Goal: Task Accomplishment & Management: Manage account settings

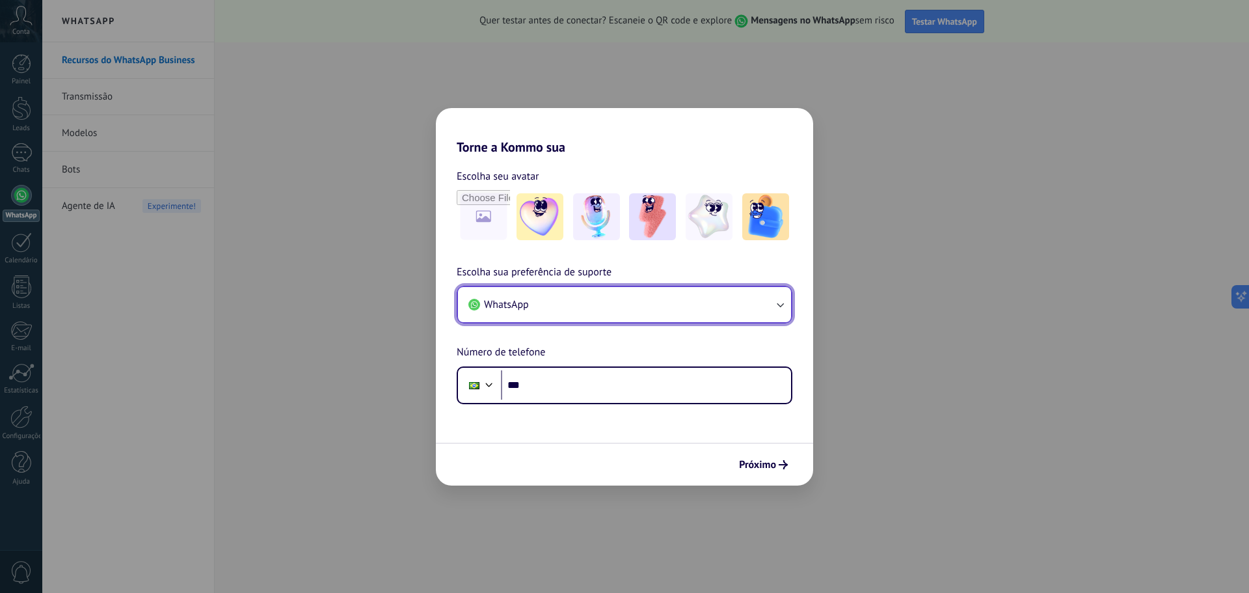
click at [783, 302] on icon "button" at bounding box center [780, 304] width 13 height 13
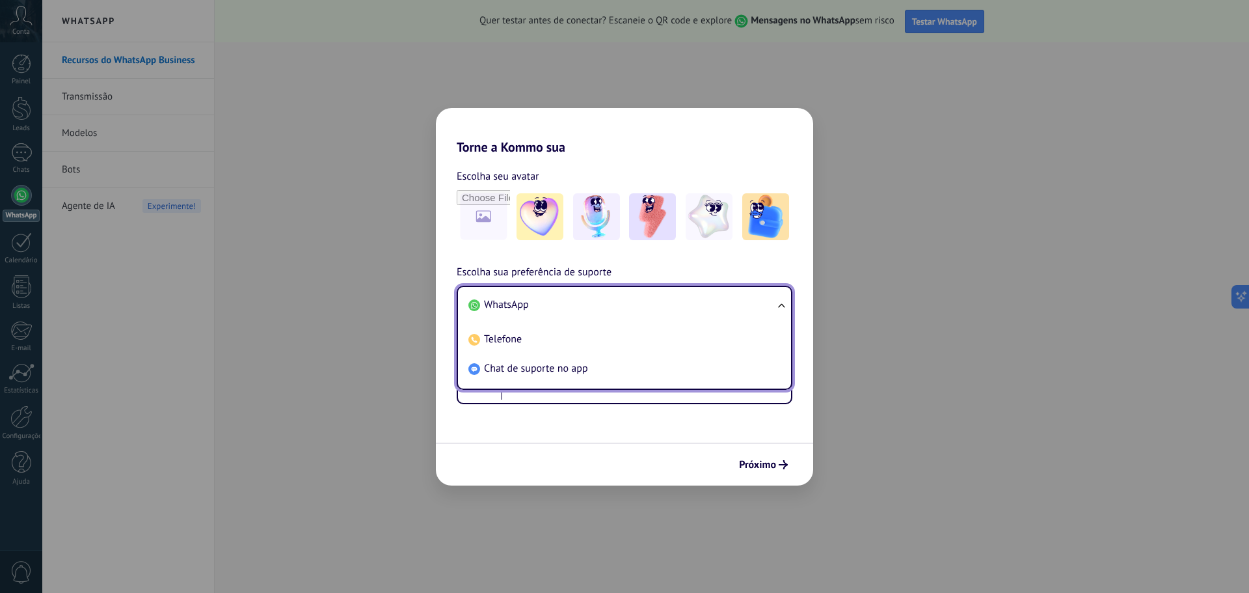
click at [783, 302] on ul "WhatsApp Telefone Chat de suporte no app" at bounding box center [625, 338] width 336 height 104
click at [650, 146] on h2 "Torne a Kommo sua" at bounding box center [624, 131] width 377 height 47
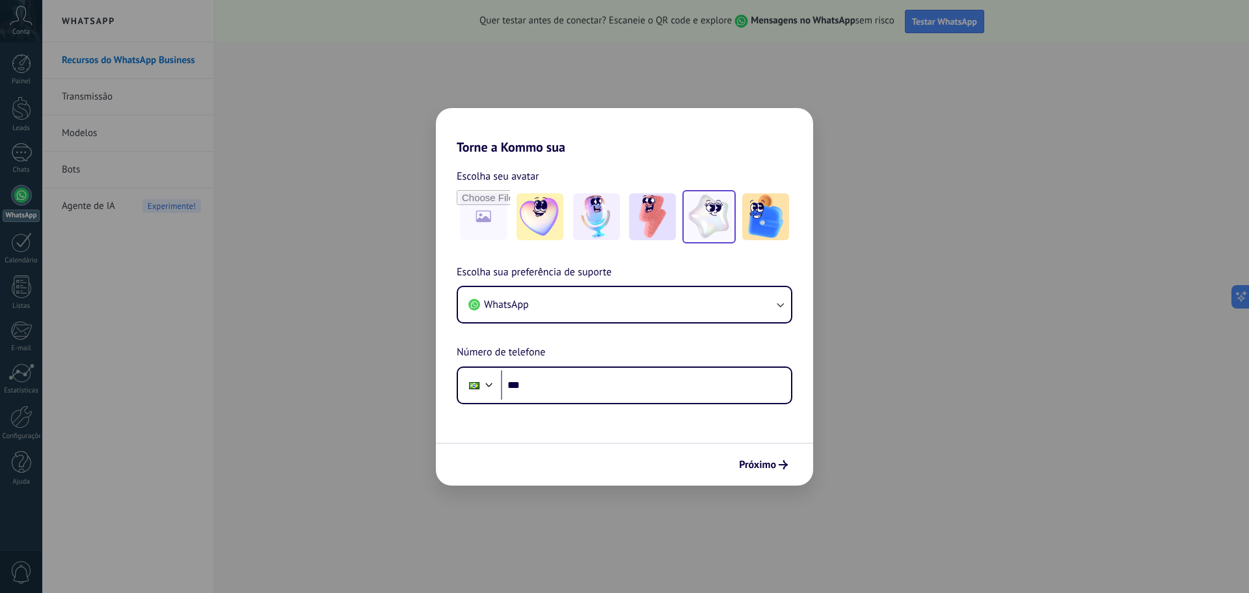
click at [712, 217] on img at bounding box center [709, 216] width 47 height 47
click at [608, 209] on img at bounding box center [596, 216] width 47 height 47
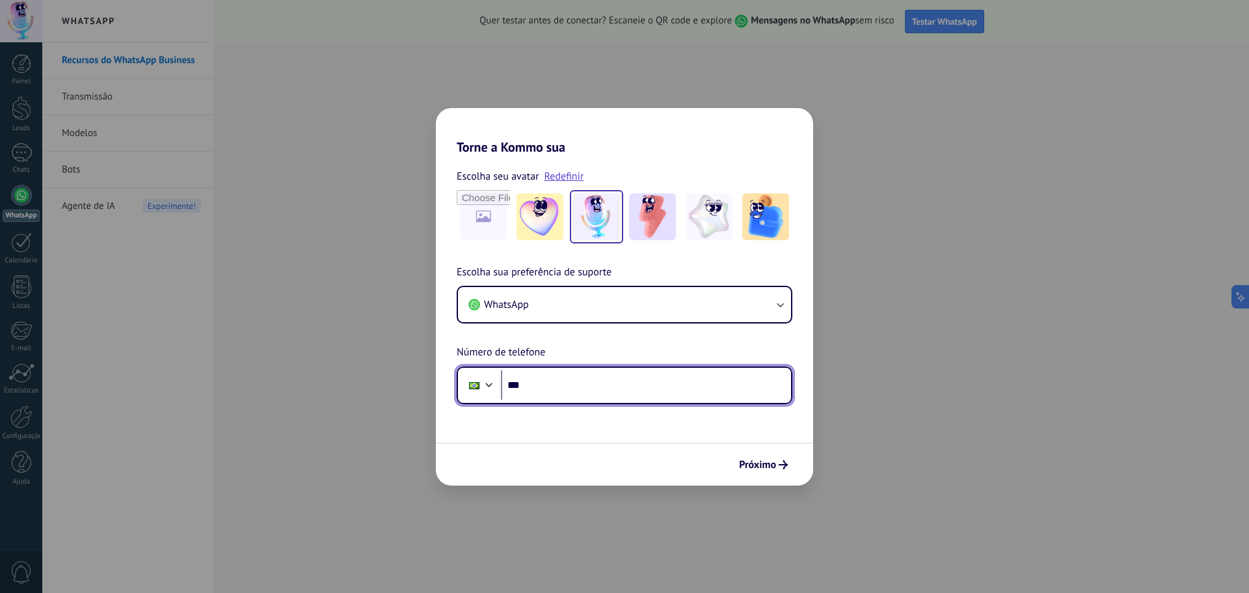
click at [574, 388] on input "***" at bounding box center [646, 385] width 290 height 30
type input "**********"
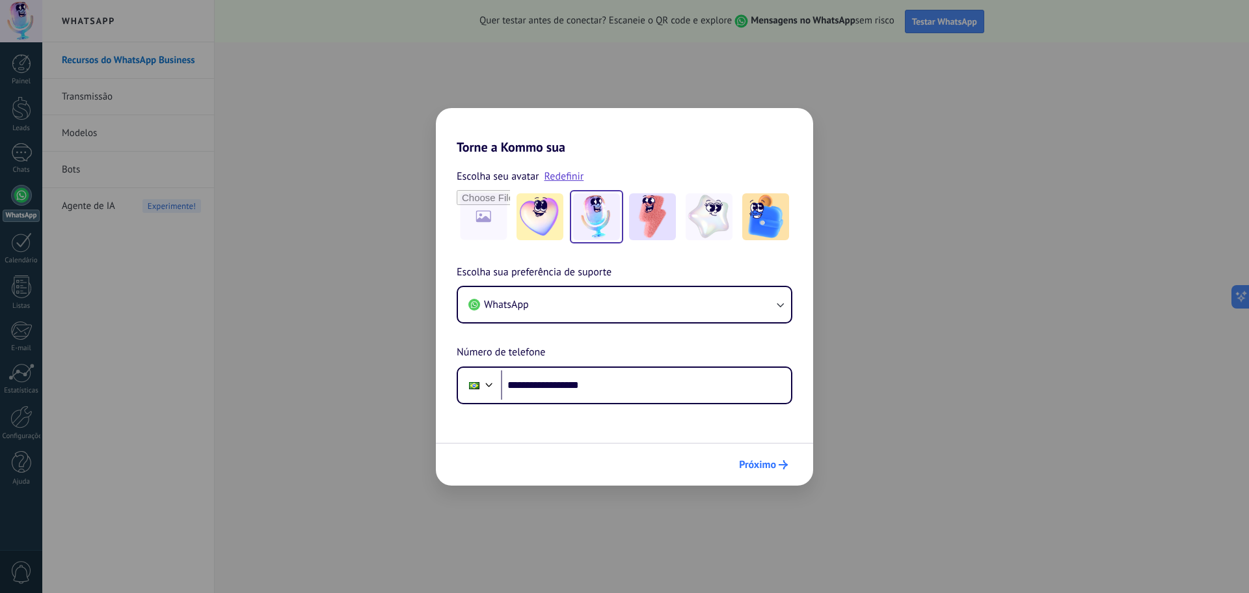
click at [772, 468] on span "Próximo" at bounding box center [757, 464] width 37 height 9
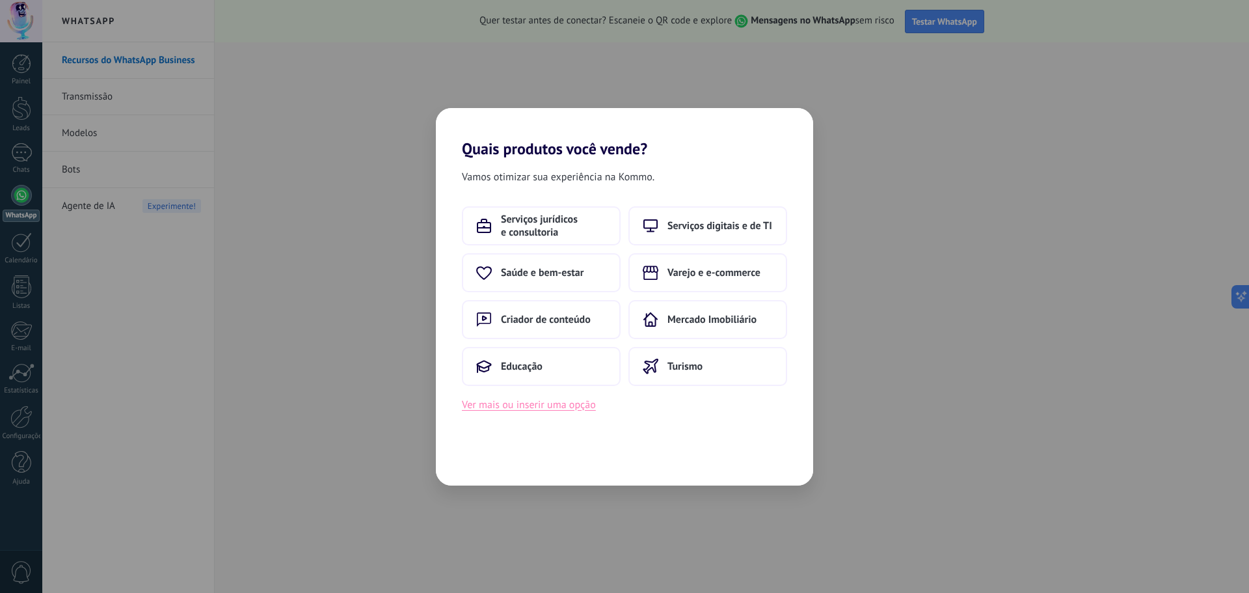
click at [541, 409] on button "Ver mais ou inserir uma opção" at bounding box center [529, 404] width 134 height 17
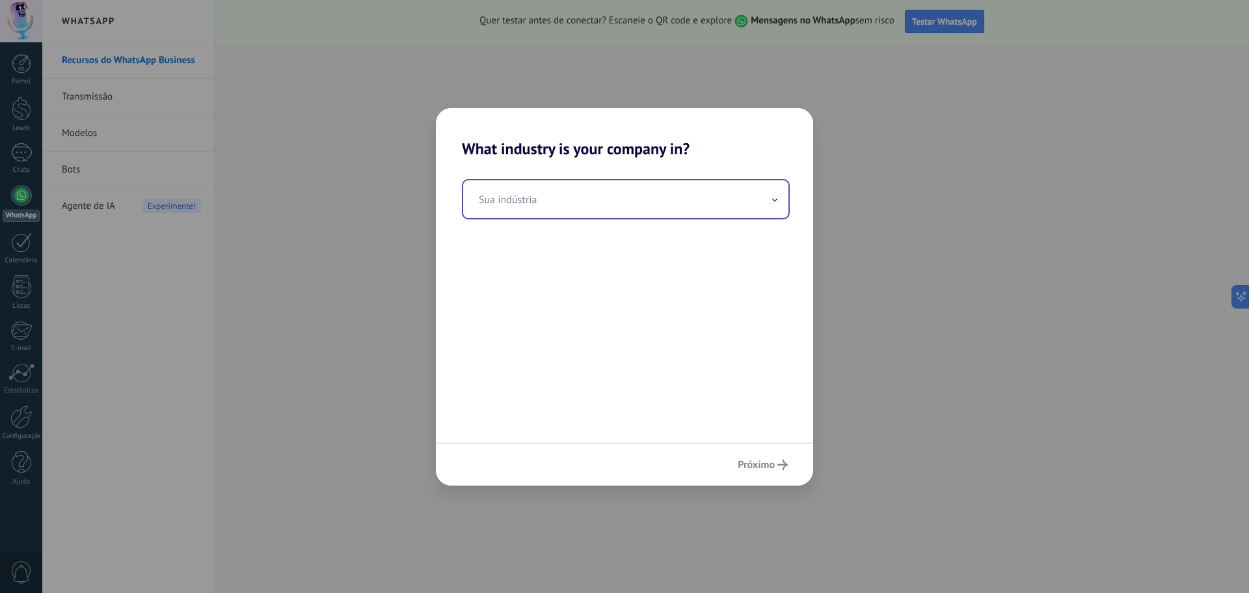
click at [748, 205] on input "text" at bounding box center [625, 199] width 325 height 38
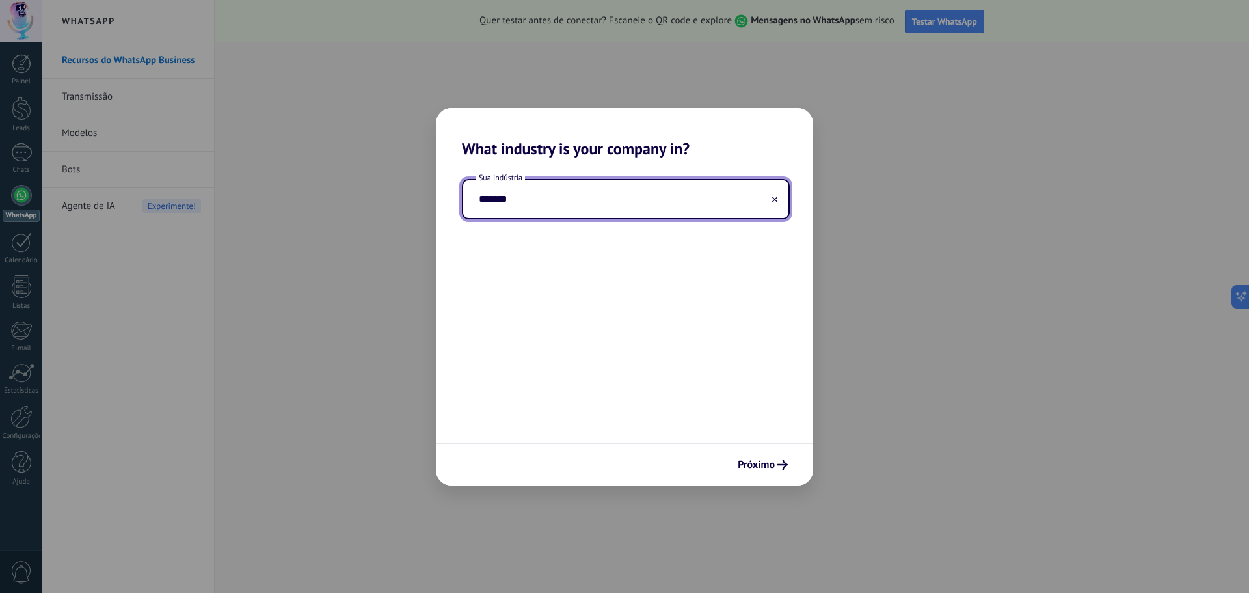
type input "*******"
click at [779, 466] on icon "submit" at bounding box center [782, 464] width 10 height 10
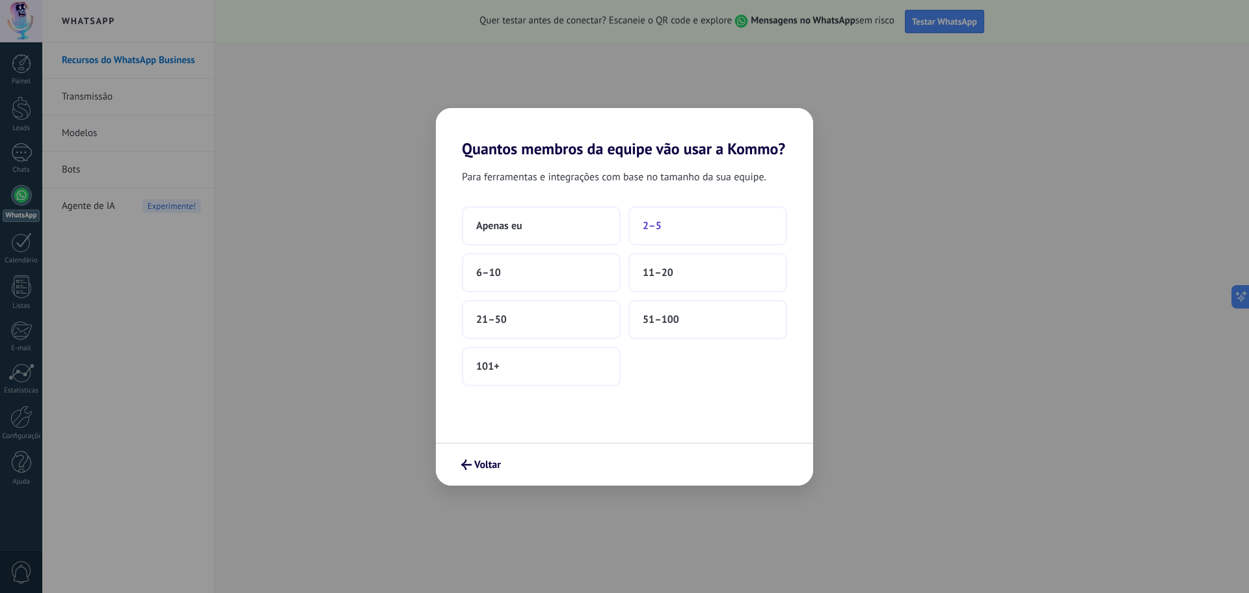
click at [650, 222] on span "2–5" at bounding box center [652, 225] width 19 height 13
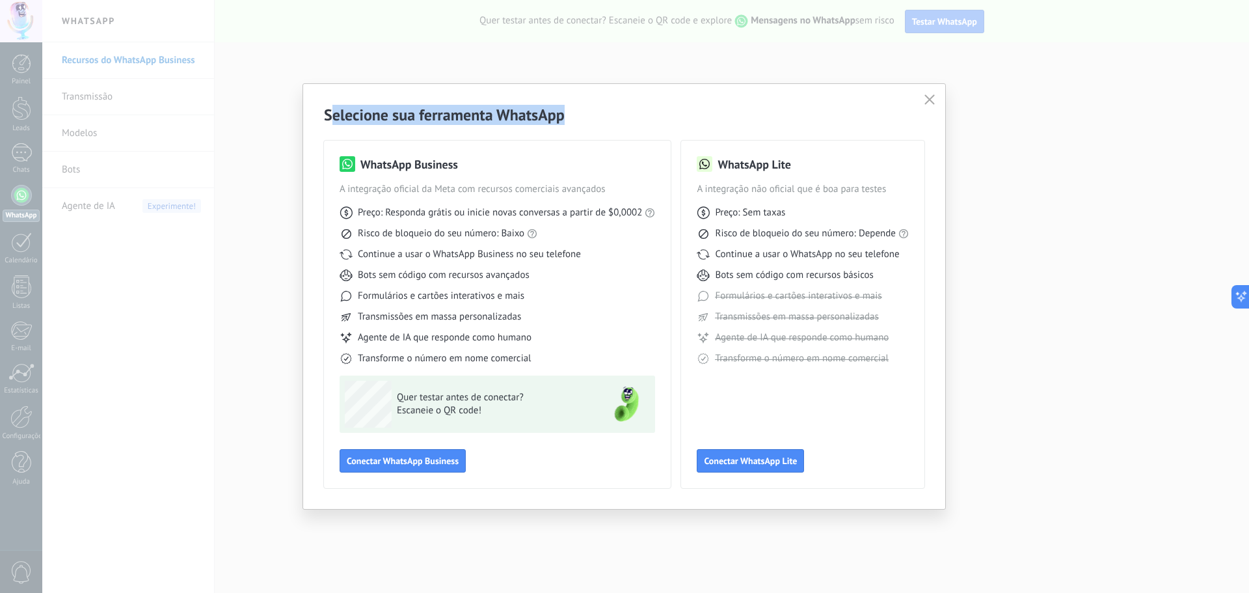
drag, startPoint x: 341, startPoint y: 108, endPoint x: 576, endPoint y: 101, distance: 235.6
click at [576, 101] on div "Selecione sua ferramenta WhatsApp WhatsApp Business A integração oficial da Met…" at bounding box center [624, 296] width 642 height 425
drag, startPoint x: 377, startPoint y: 165, endPoint x: 398, endPoint y: 159, distance: 21.6
click at [398, 159] on h3 "WhatsApp Business" at bounding box center [409, 164] width 98 height 16
click at [412, 461] on span "Conectar WhatsApp Business" at bounding box center [403, 460] width 112 height 9
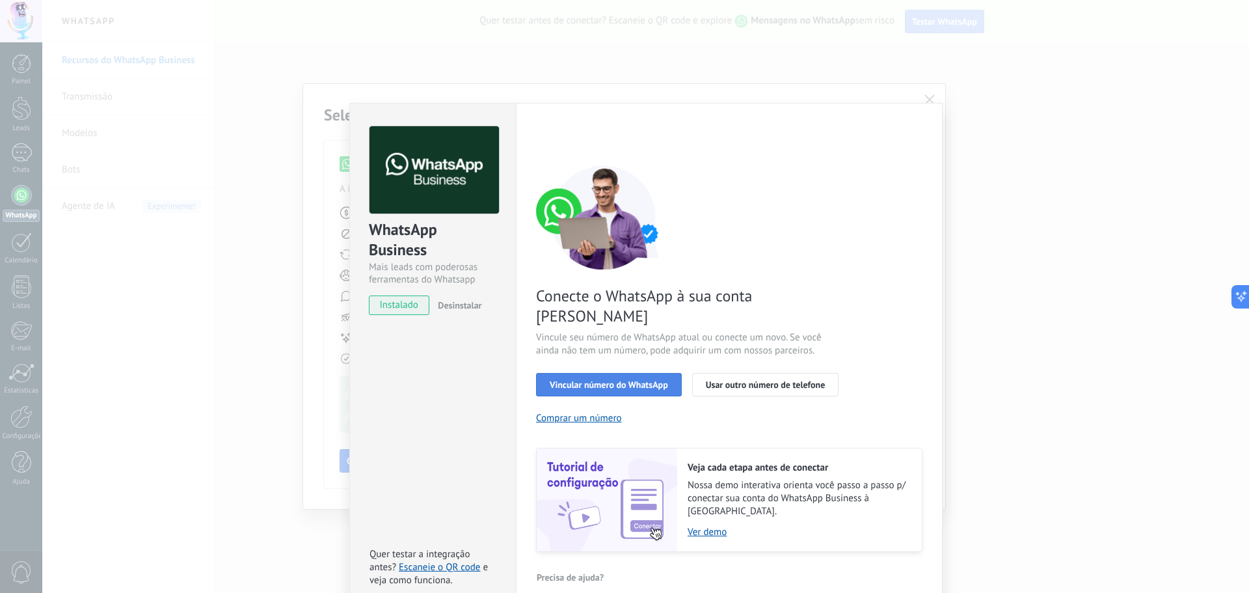
click at [621, 380] on span "Vincular número do WhatsApp" at bounding box center [609, 384] width 118 height 9
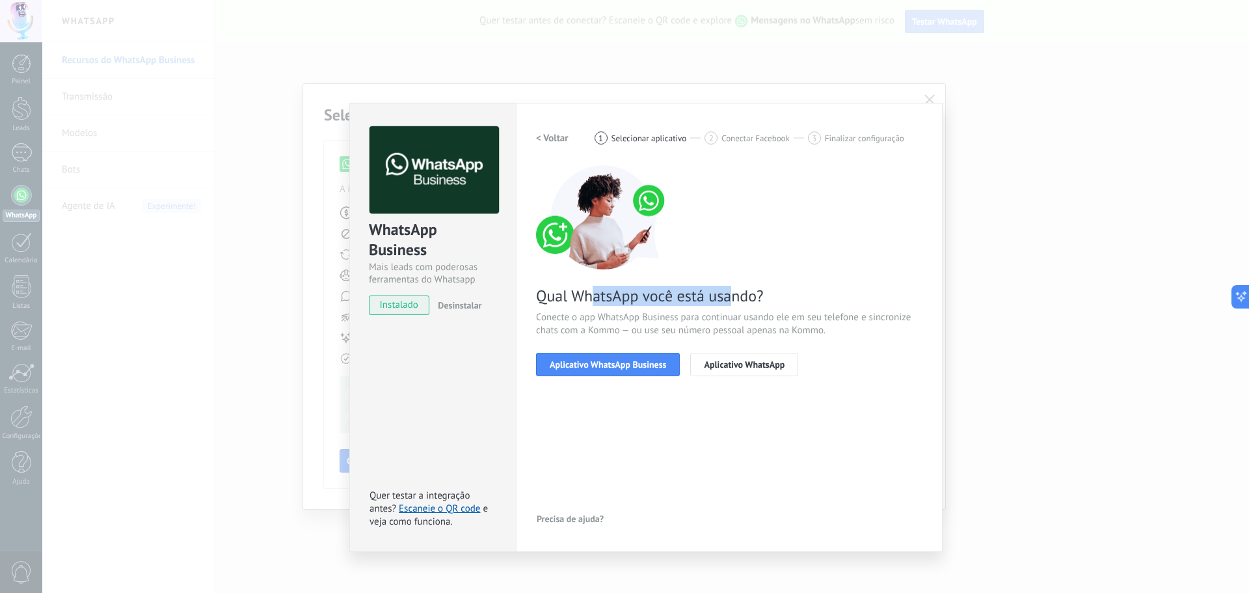
drag, startPoint x: 637, startPoint y: 292, endPoint x: 733, endPoint y: 291, distance: 95.6
click at [733, 291] on span "Qual WhatsApp você está usando?" at bounding box center [729, 296] width 386 height 20
click at [614, 362] on span "Aplicativo WhatsApp Business" at bounding box center [608, 364] width 116 height 9
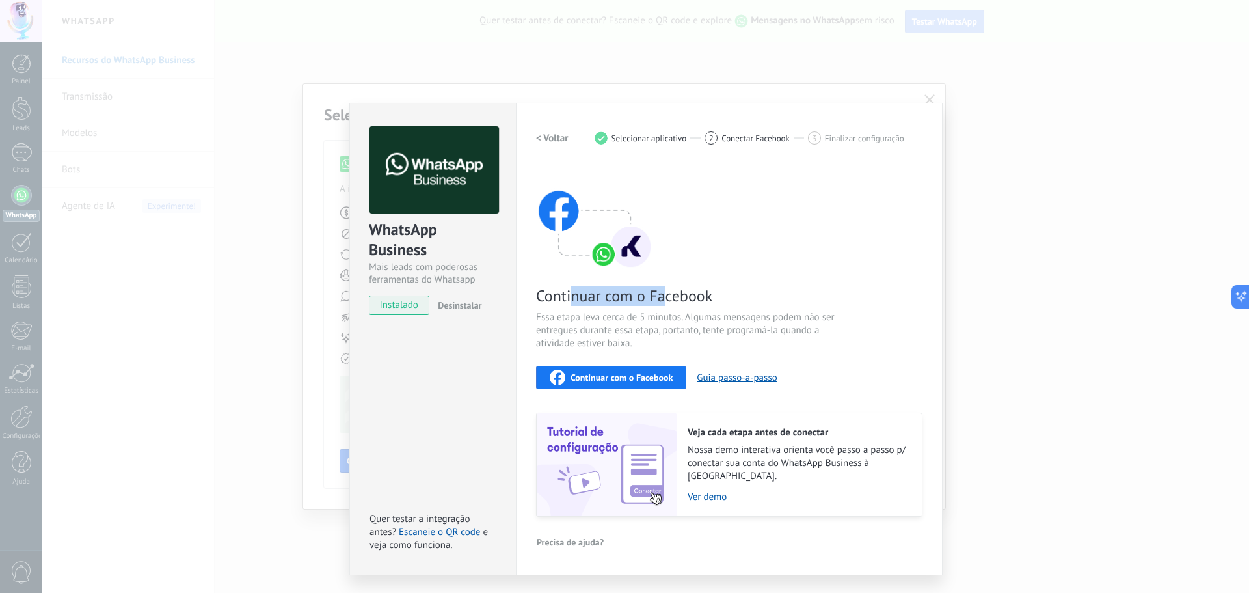
drag, startPoint x: 569, startPoint y: 297, endPoint x: 667, endPoint y: 292, distance: 97.7
click at [667, 292] on span "Continuar com o Facebook" at bounding box center [691, 296] width 310 height 20
click at [682, 288] on span "Continuar com o Facebook" at bounding box center [691, 296] width 310 height 20
drag, startPoint x: 560, startPoint y: 317, endPoint x: 727, endPoint y: 310, distance: 167.4
click at [727, 310] on div "Continuar com o Facebook Essa etapa leva cerca de 5 minutos. Algumas mensagens …" at bounding box center [729, 340] width 386 height 351
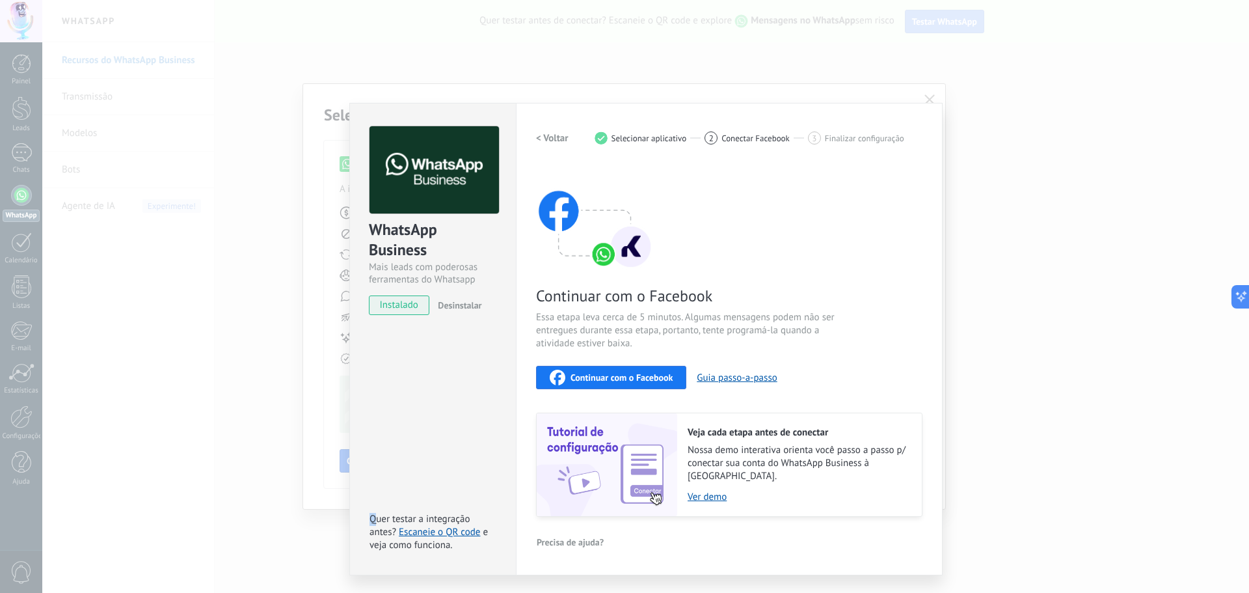
drag, startPoint x: 381, startPoint y: 507, endPoint x: 457, endPoint y: 496, distance: 76.9
click at [457, 496] on div "WhatsApp Business Mais leads com poderosas ferramentas do Whatsapp instalado De…" at bounding box center [432, 339] width 167 height 472
click at [463, 526] on link "Escaneie o QR code" at bounding box center [439, 532] width 81 height 12
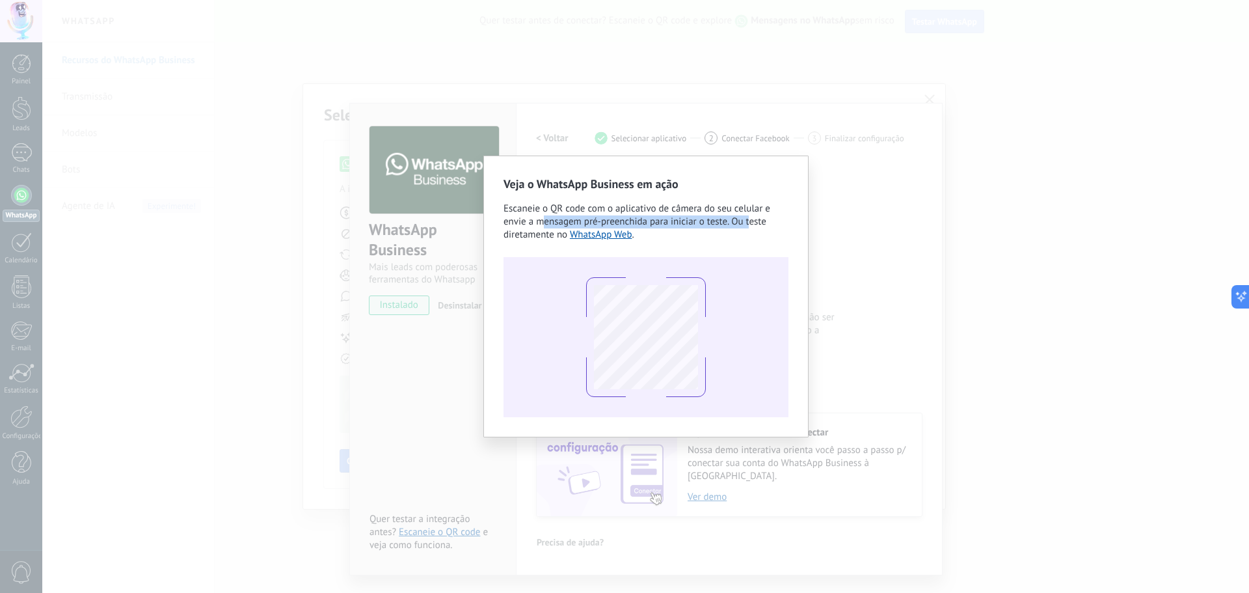
drag, startPoint x: 541, startPoint y: 226, endPoint x: 751, endPoint y: 222, distance: 209.5
click at [751, 222] on span "Escaneie o QR code com o aplicativo de câmera do seu celular e envie a mensagem…" at bounding box center [637, 221] width 267 height 38
drag, startPoint x: 757, startPoint y: 221, endPoint x: 623, endPoint y: 221, distance: 134.7
click at [623, 221] on span "Escaneie o QR code com o aplicativo de câmera do seu celular e envie a mensagem…" at bounding box center [637, 221] width 267 height 38
click at [595, 223] on span "Escaneie o QR code com o aplicativo de câmera do seu celular e envie a mensagem…" at bounding box center [637, 221] width 267 height 38
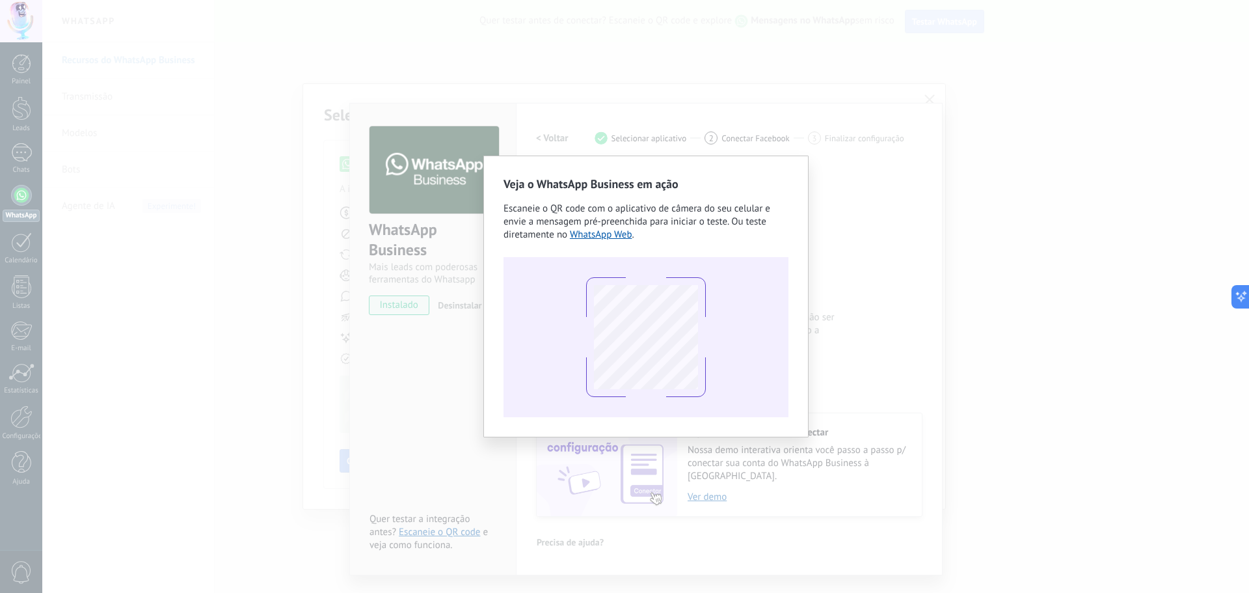
click at [817, 210] on div "Veja o WhatsApp Business em ação Escaneie o QR code com o aplicativo de câmera …" at bounding box center [645, 296] width 1207 height 593
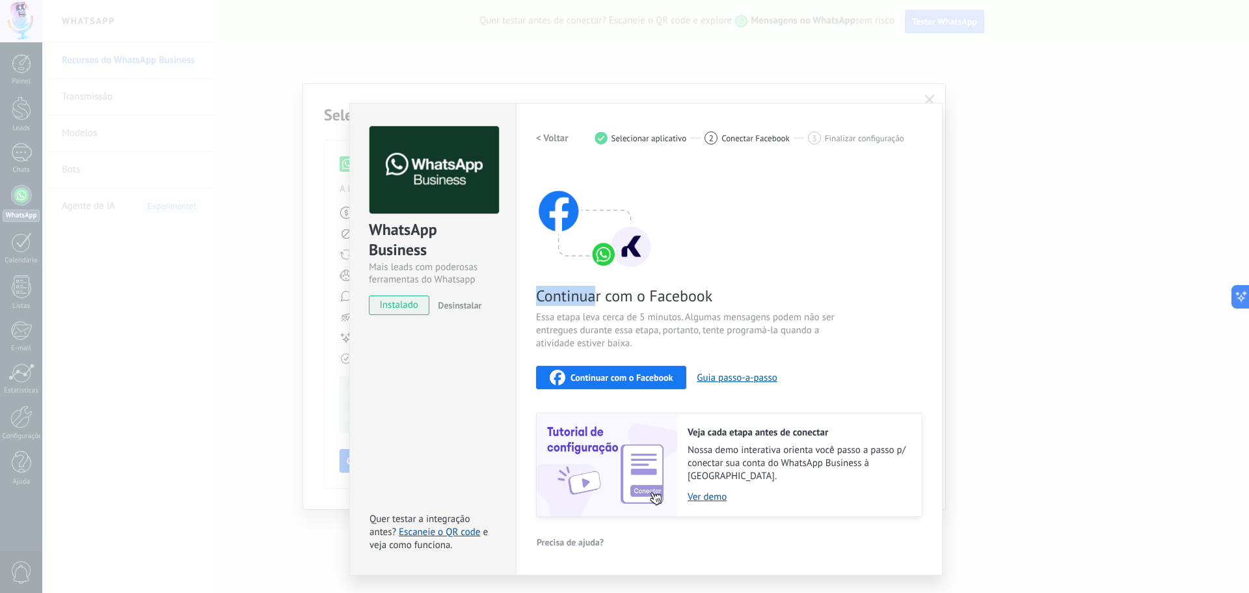
drag, startPoint x: 537, startPoint y: 301, endPoint x: 598, endPoint y: 299, distance: 61.2
click at [601, 292] on span "Continuar com o Facebook" at bounding box center [691, 296] width 310 height 20
drag, startPoint x: 588, startPoint y: 312, endPoint x: 827, endPoint y: 320, distance: 238.9
click at [827, 320] on span "Essa etapa leva cerca de 5 minutos. Algumas mensagens podem não ser entregues d…" at bounding box center [691, 330] width 310 height 39
drag, startPoint x: 553, startPoint y: 335, endPoint x: 772, endPoint y: 330, distance: 219.3
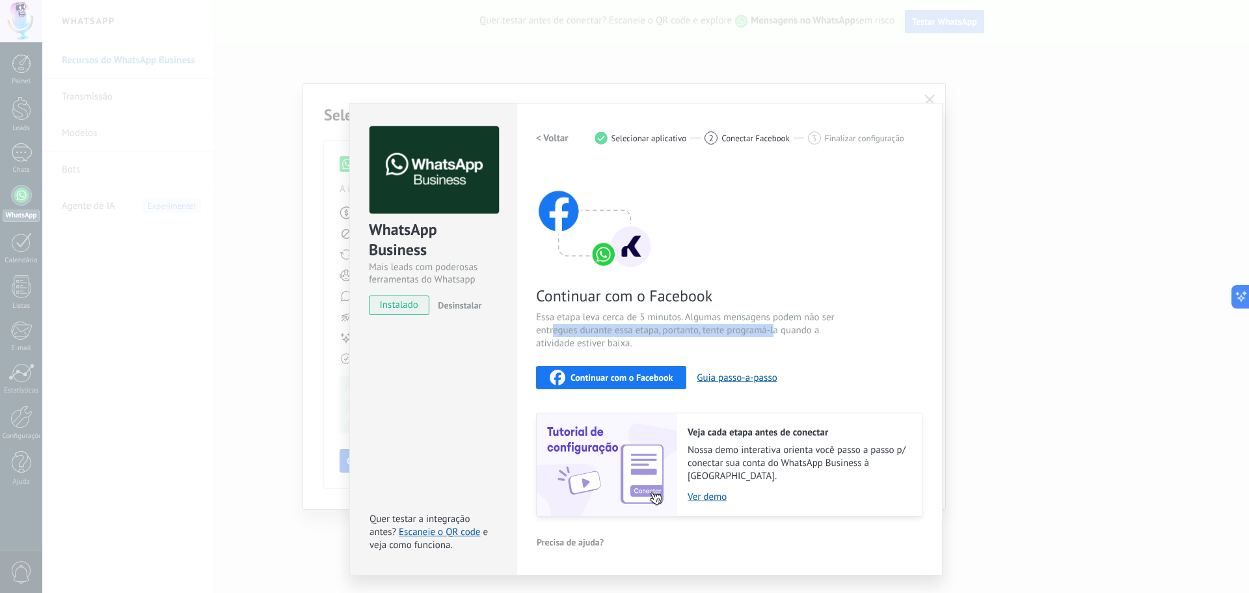
click at [772, 330] on span "Essa etapa leva cerca de 5 minutos. Algumas mensagens podem não ser entregues d…" at bounding box center [691, 330] width 310 height 39
drag, startPoint x: 786, startPoint y: 331, endPoint x: 697, endPoint y: 334, distance: 88.5
click at [697, 334] on span "Essa etapa leva cerca de 5 minutos. Algumas mensagens podem não ser entregues d…" at bounding box center [691, 330] width 310 height 39
click at [683, 334] on span "Essa etapa leva cerca de 5 minutos. Algumas mensagens podem não ser entregues d…" at bounding box center [691, 330] width 310 height 39
click at [255, 398] on div "WhatsApp Business Mais leads com poderosas ferramentas do Whatsapp instalado De…" at bounding box center [645, 296] width 1207 height 593
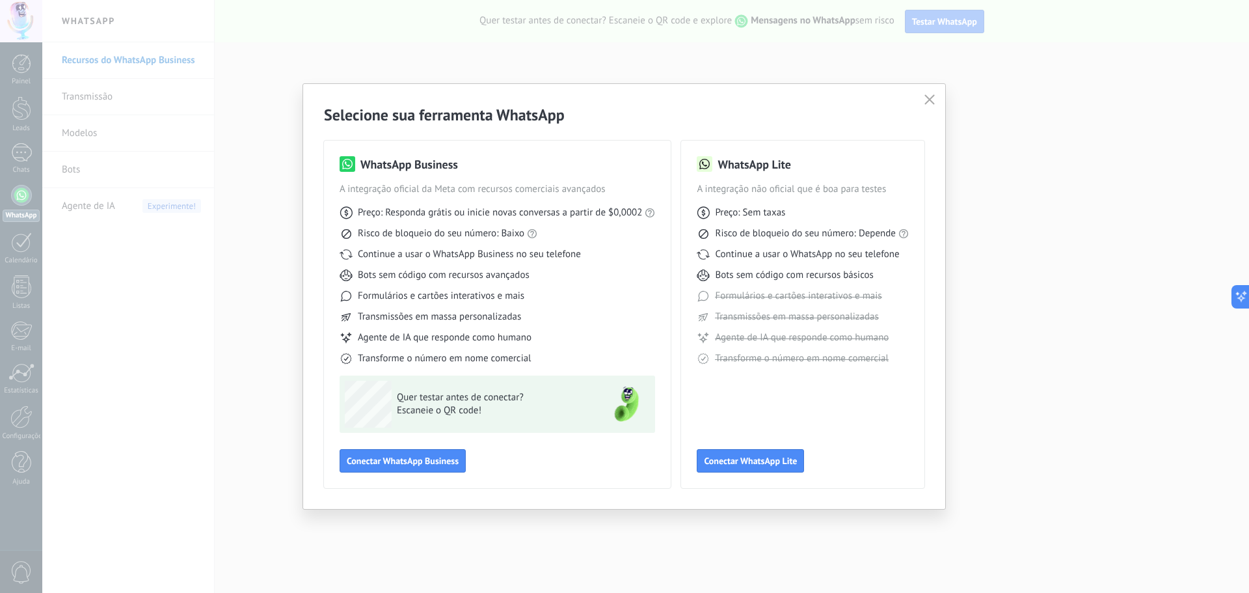
click at [224, 365] on div "Selecione sua ferramenta WhatsApp WhatsApp Business A integração oficial da Met…" at bounding box center [624, 296] width 1249 height 593
click at [928, 103] on icon "button" at bounding box center [930, 99] width 10 height 10
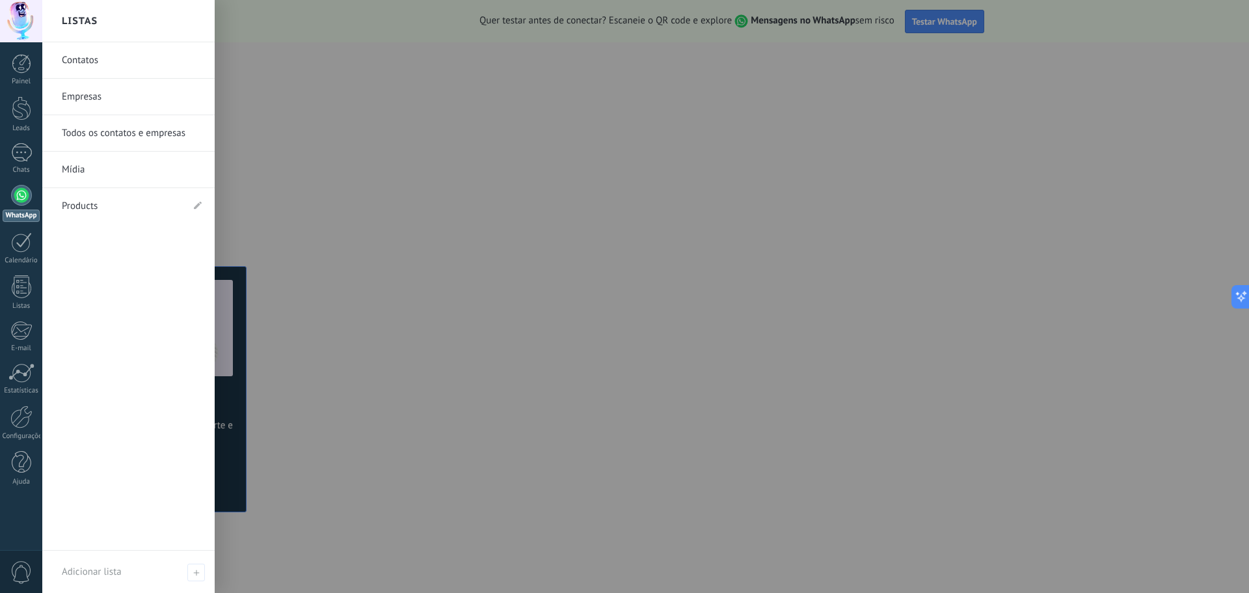
click at [28, 189] on div at bounding box center [21, 195] width 21 height 21
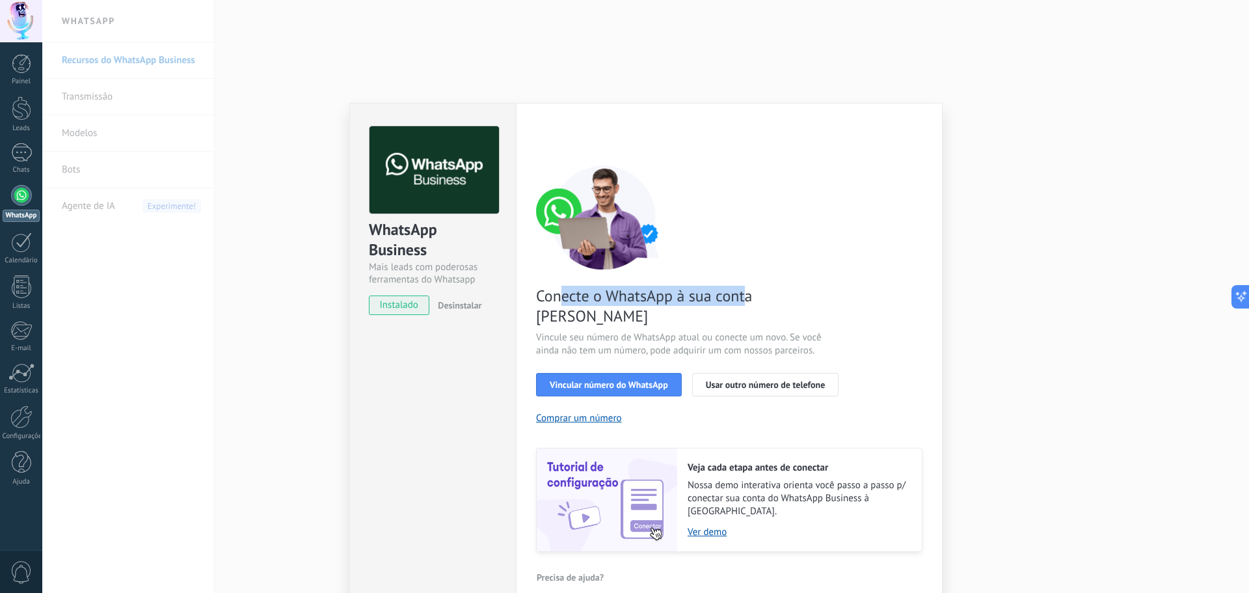
drag, startPoint x: 568, startPoint y: 297, endPoint x: 751, endPoint y: 286, distance: 183.1
click at [749, 287] on span "Conecte o WhatsApp à sua conta [PERSON_NAME]" at bounding box center [691, 306] width 310 height 40
click at [778, 283] on div "Conecte o WhatsApp à sua conta Kommo Vincule seu número de WhatsApp atual ou co…" at bounding box center [729, 358] width 386 height 386
click at [584, 380] on span "Vincular número do WhatsApp" at bounding box center [609, 384] width 118 height 9
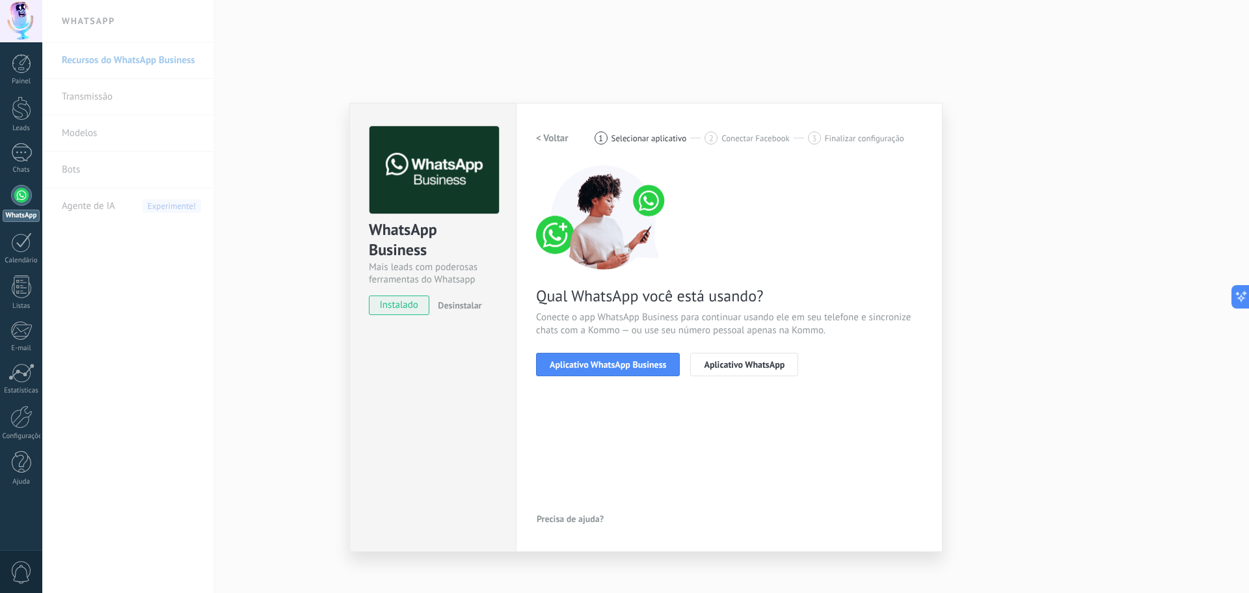
click at [584, 369] on span "Aplicativo WhatsApp Business" at bounding box center [608, 364] width 116 height 9
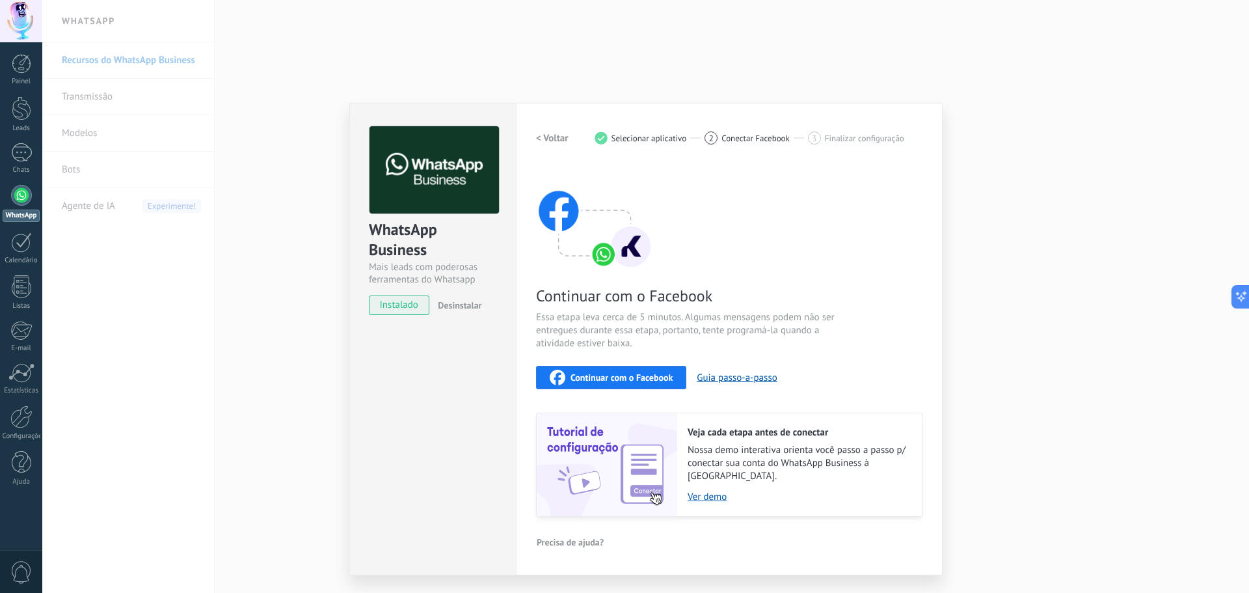
click at [863, 59] on div "WhatsApp Business Mais leads com poderosas ferramentas do Whatsapp instalado De…" at bounding box center [645, 296] width 1207 height 593
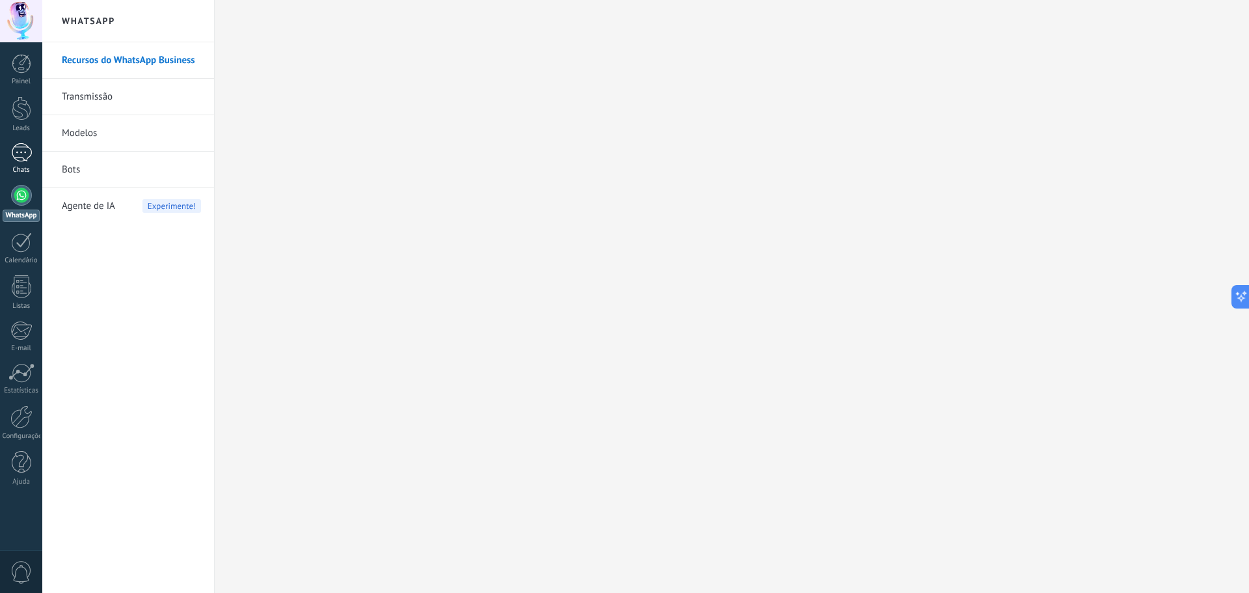
click at [5, 150] on link "Chats" at bounding box center [21, 158] width 42 height 31
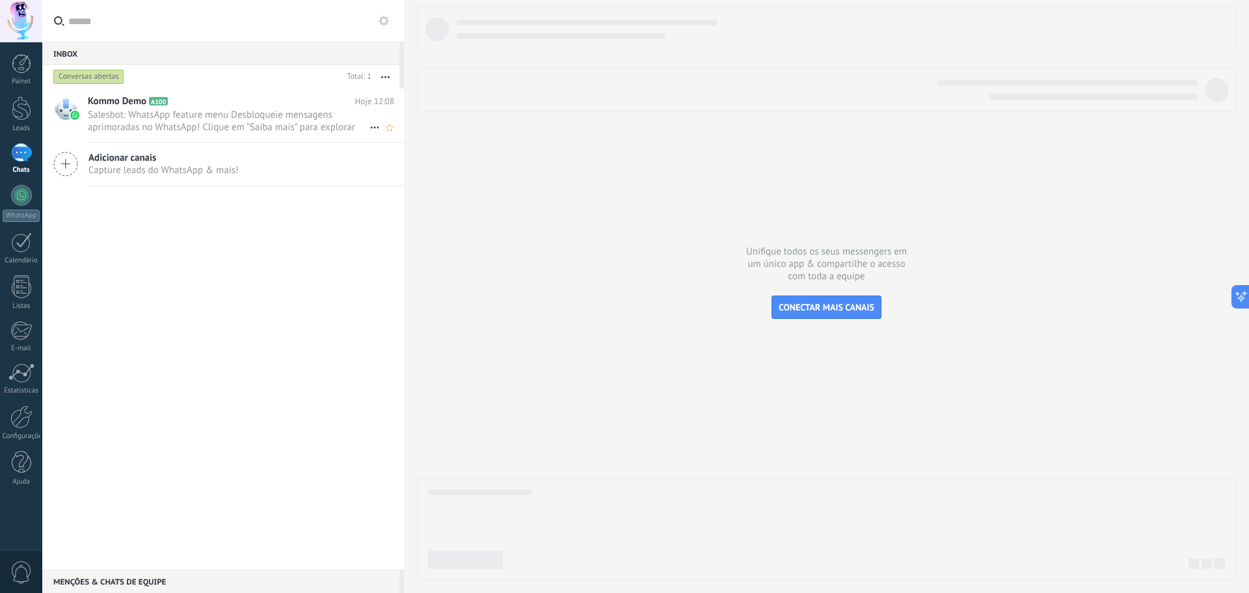
click at [176, 122] on span "Salesbot: WhatsApp feature menu Desbloqueie mensagens aprimoradas no WhatsApp! …" at bounding box center [229, 121] width 282 height 25
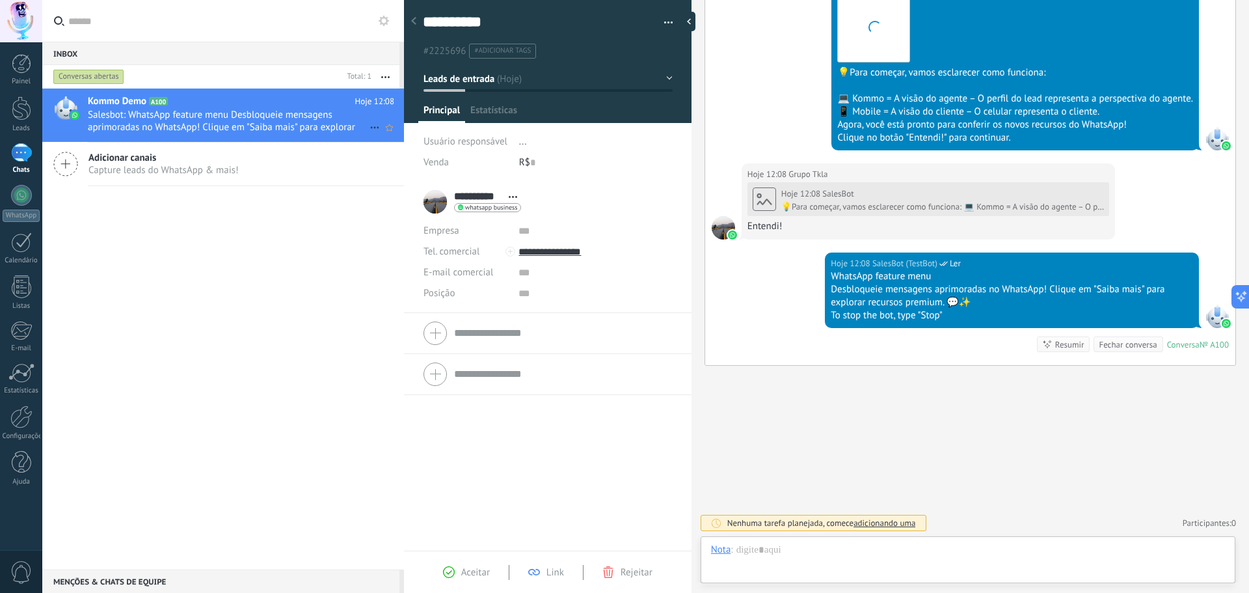
scroll to position [20, 0]
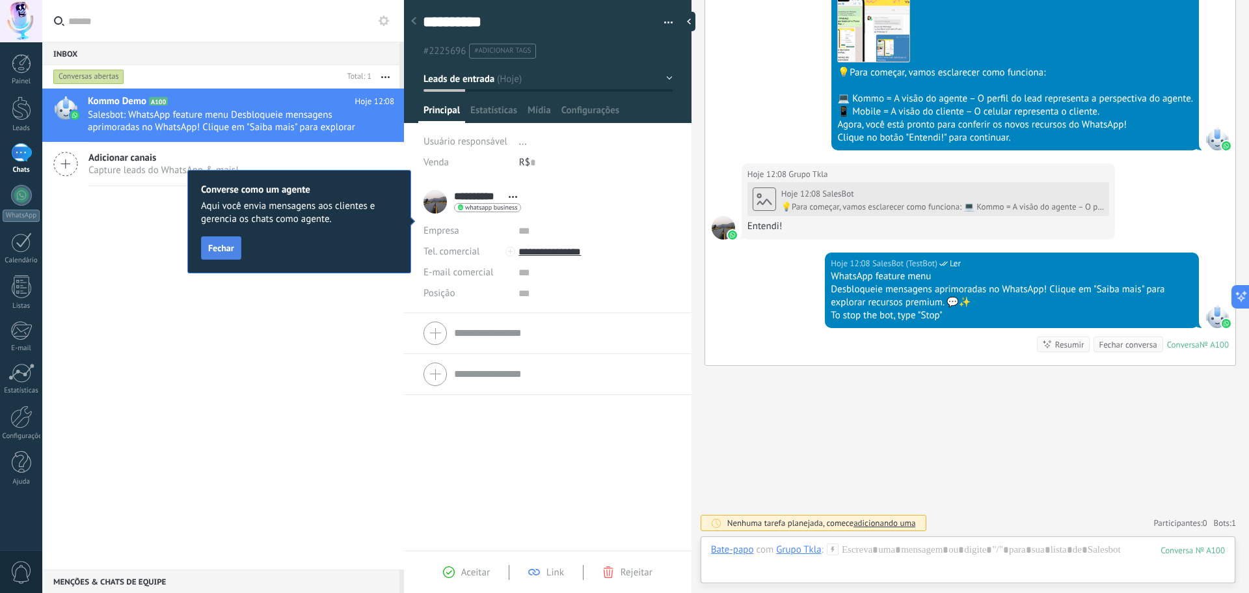
click at [223, 250] on span "Fechar" at bounding box center [221, 247] width 26 height 9
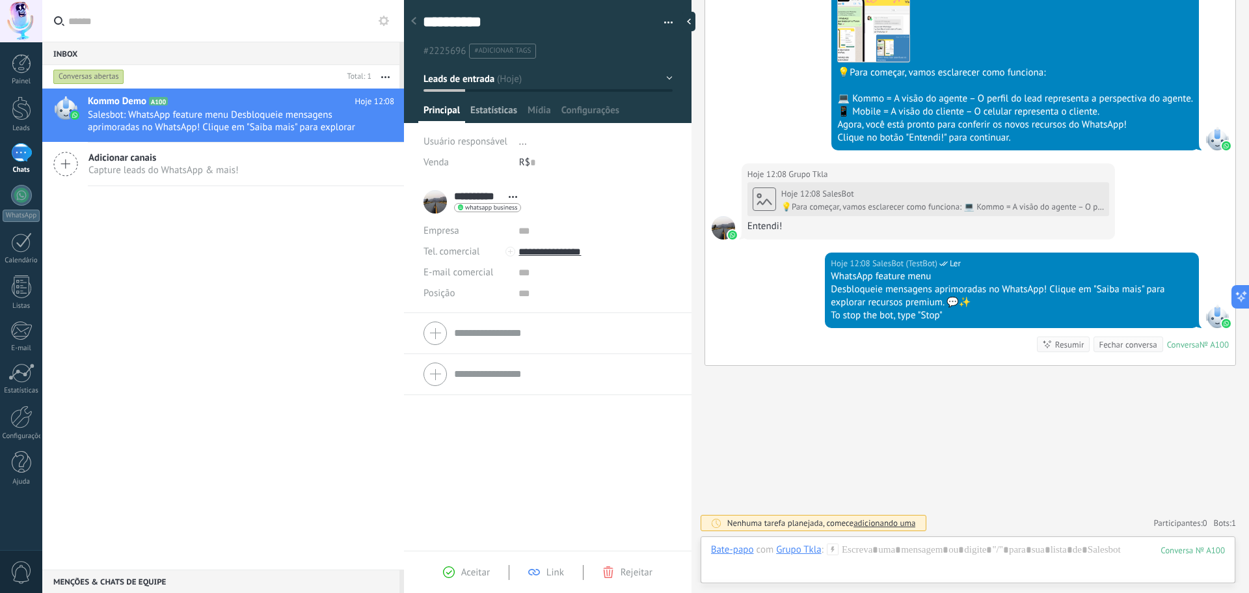
click at [504, 113] on span "Estatísticas" at bounding box center [493, 113] width 47 height 19
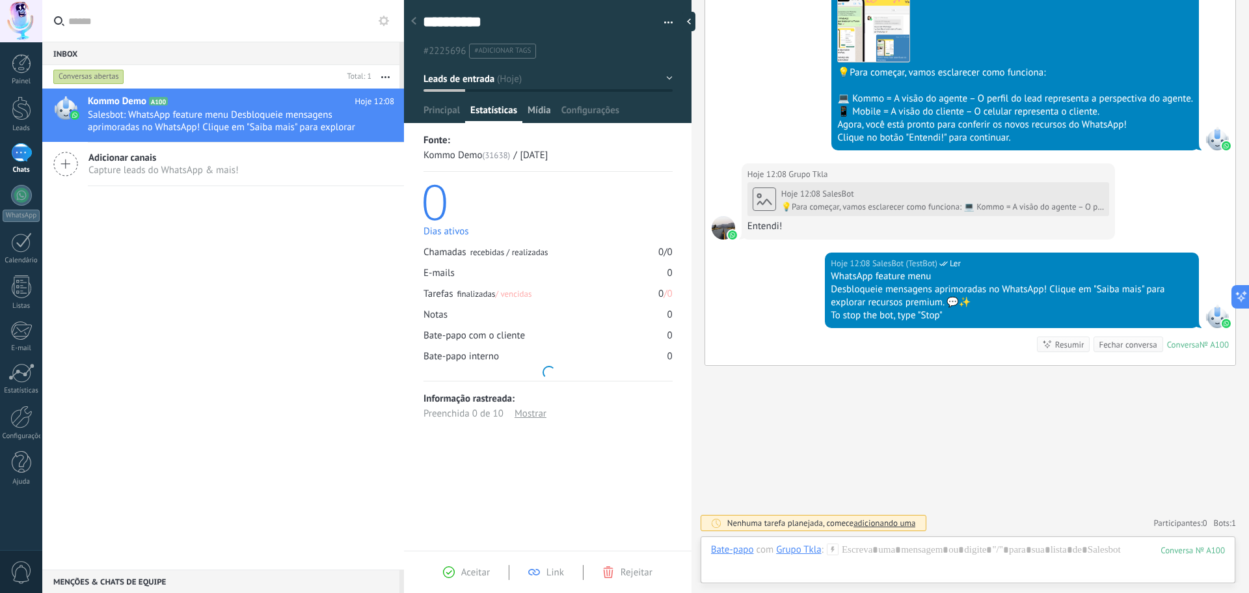
click at [545, 113] on span "Mídia" at bounding box center [539, 113] width 23 height 19
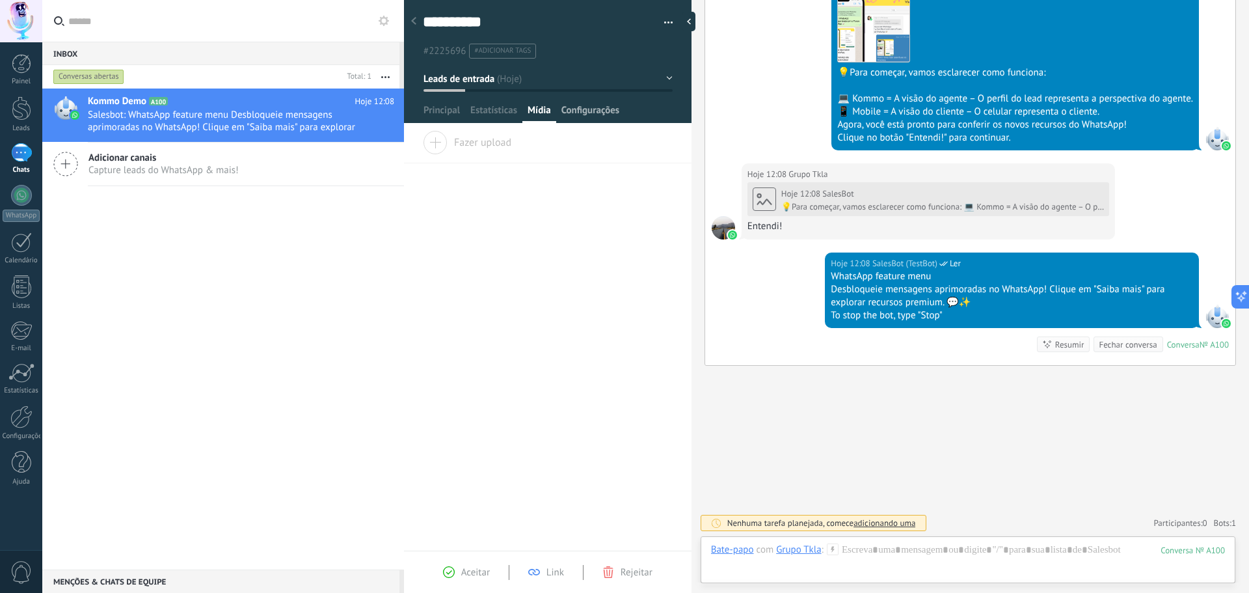
click at [599, 105] on span "Configurações" at bounding box center [590, 113] width 58 height 19
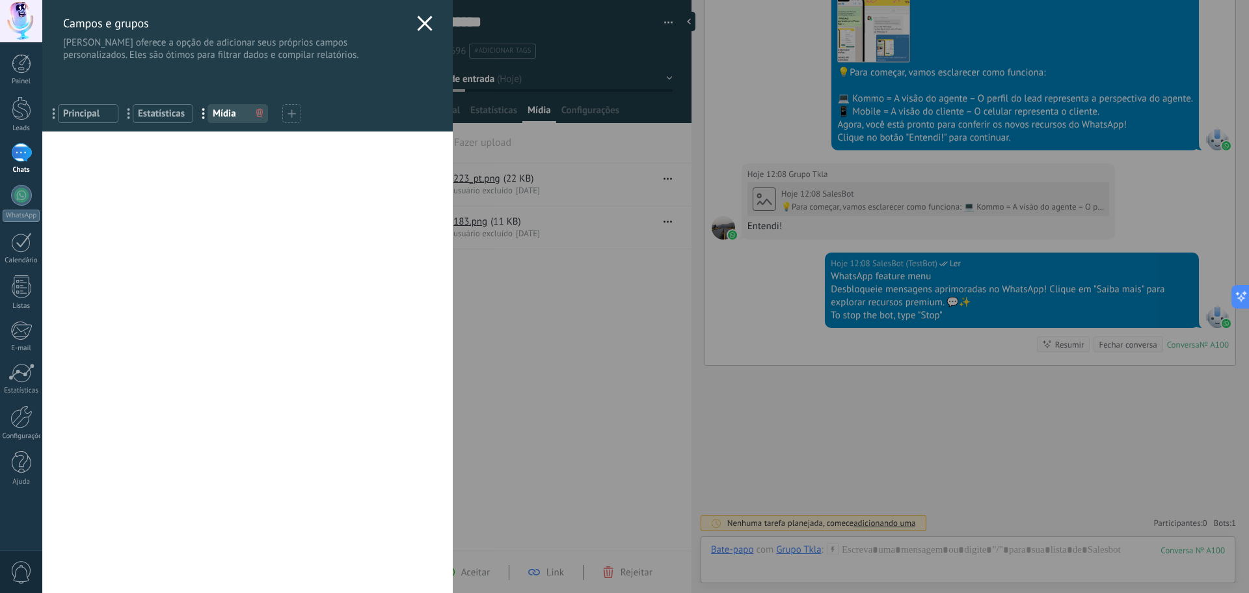
click at [423, 21] on use at bounding box center [424, 23] width 15 height 15
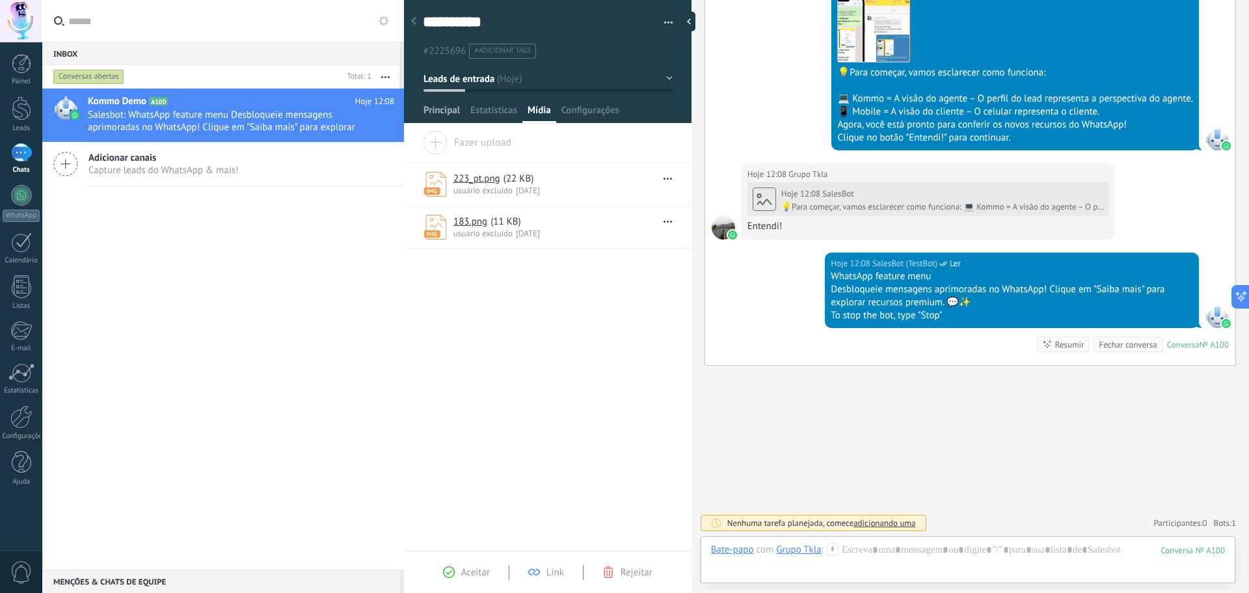
click at [436, 111] on span "Principal" at bounding box center [442, 113] width 36 height 19
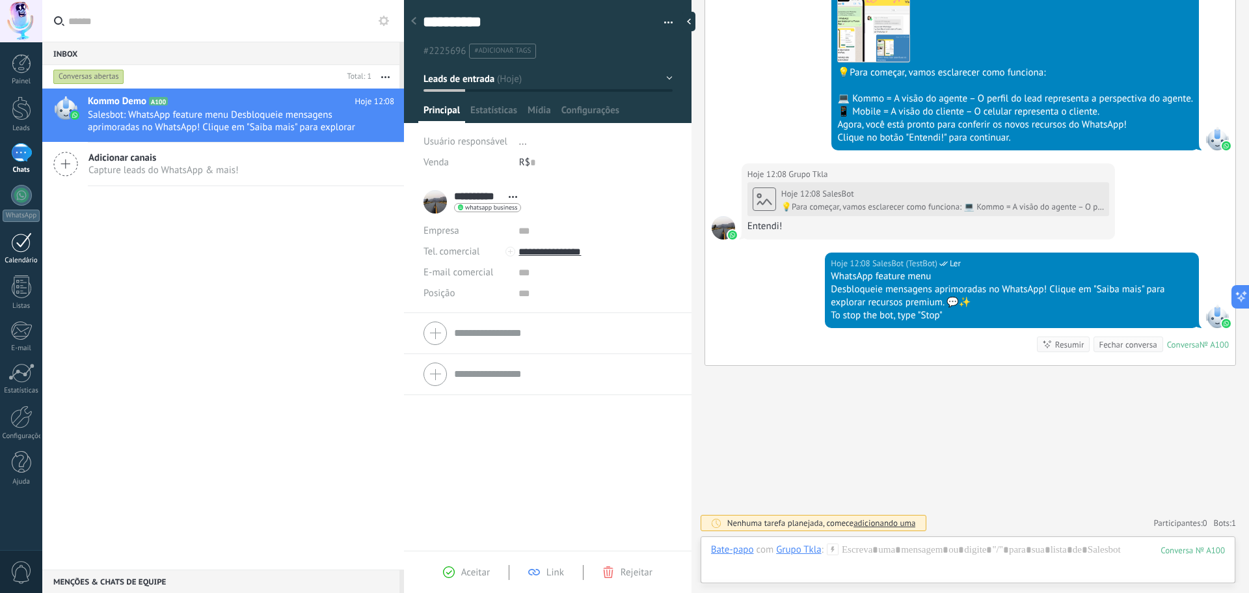
click at [23, 245] on div at bounding box center [21, 242] width 21 height 20
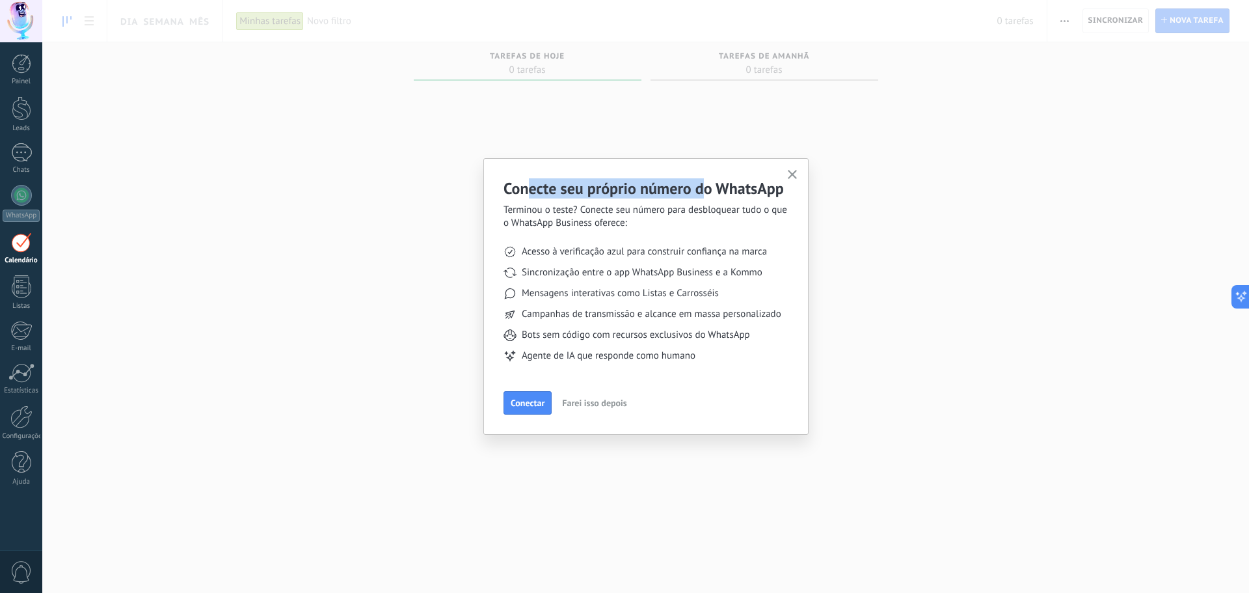
drag, startPoint x: 526, startPoint y: 192, endPoint x: 707, endPoint y: 178, distance: 182.1
click at [707, 178] on div "Conecte seu próprio número do WhatsApp Terminou o teste? Conecte seu número par…" at bounding box center [645, 296] width 325 height 277
drag, startPoint x: 763, startPoint y: 182, endPoint x: 586, endPoint y: 197, distance: 177.6
click at [586, 197] on h2 "Conecte seu próprio número do WhatsApp" at bounding box center [646, 188] width 285 height 20
drag, startPoint x: 515, startPoint y: 210, endPoint x: 772, endPoint y: 208, distance: 257.7
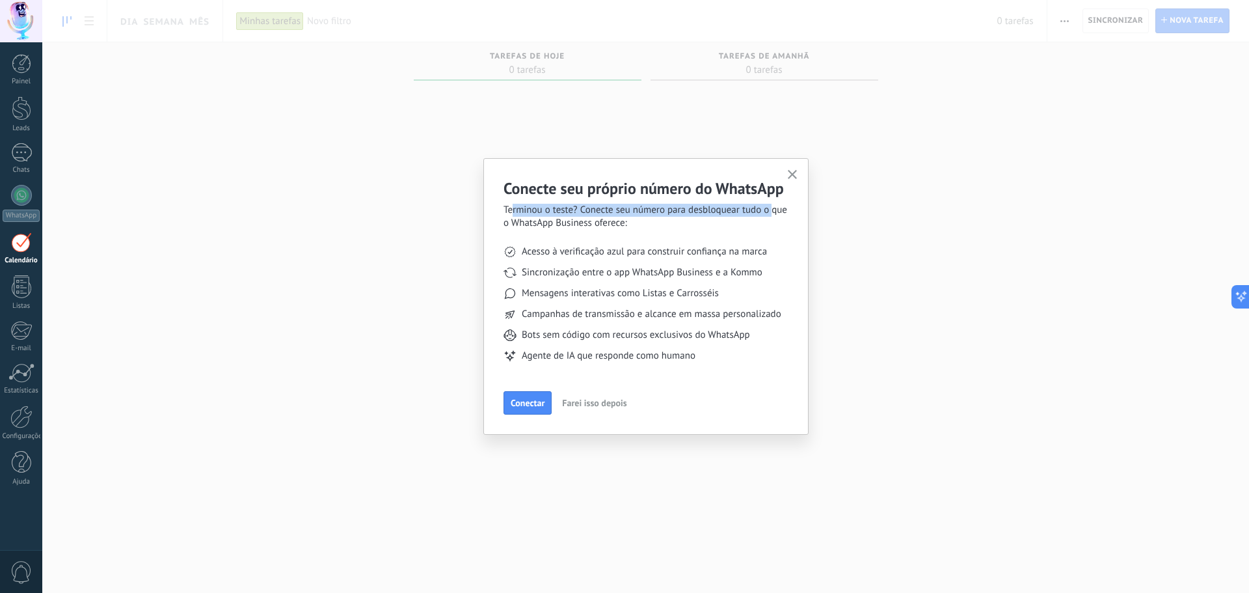
click at [772, 208] on span "Terminou o teste? Conecte seu número para desbloquear tudo o que o WhatsApp Bus…" at bounding box center [646, 217] width 285 height 26
drag, startPoint x: 522, startPoint y: 224, endPoint x: 620, endPoint y: 220, distance: 97.7
click at [620, 220] on span "Terminou o teste? Conecte seu número para desbloquear tudo o que o WhatsApp Bus…" at bounding box center [646, 217] width 285 height 26
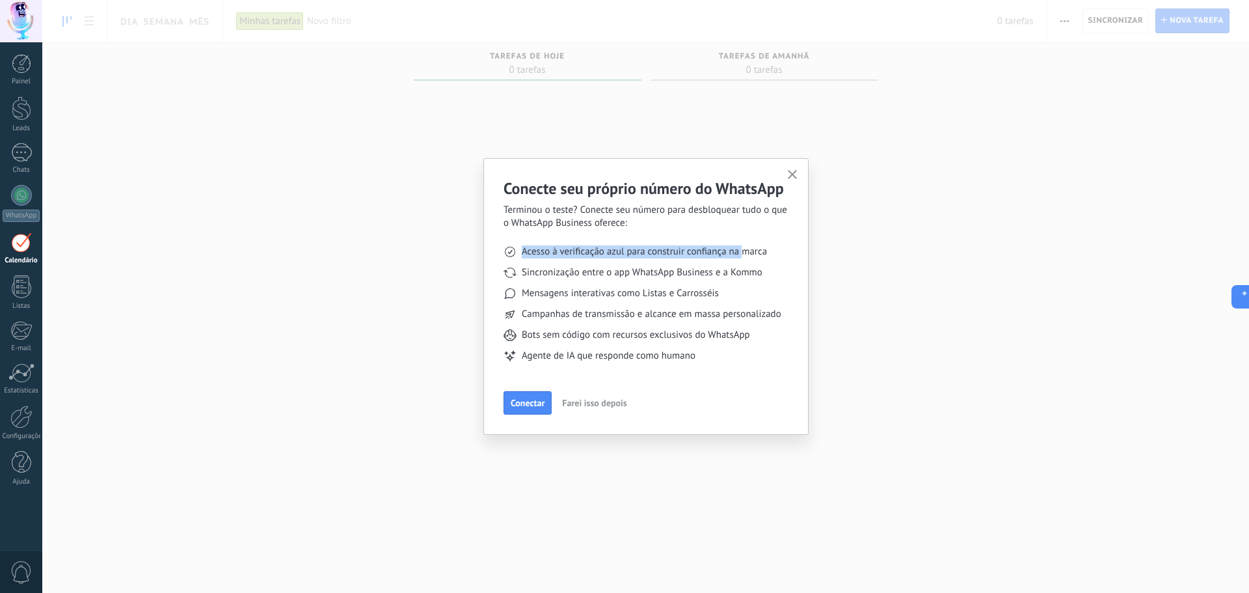
drag, startPoint x: 545, startPoint y: 256, endPoint x: 742, endPoint y: 247, distance: 198.0
click at [742, 247] on span "Acesso à verificação azul para construir confiança na marca" at bounding box center [644, 251] width 245 height 13
drag, startPoint x: 550, startPoint y: 271, endPoint x: 738, endPoint y: 266, distance: 188.7
click at [738, 266] on span "Sincronização entre o app WhatsApp Business e a Kommo" at bounding box center [642, 272] width 241 height 13
drag, startPoint x: 576, startPoint y: 291, endPoint x: 687, endPoint y: 302, distance: 111.1
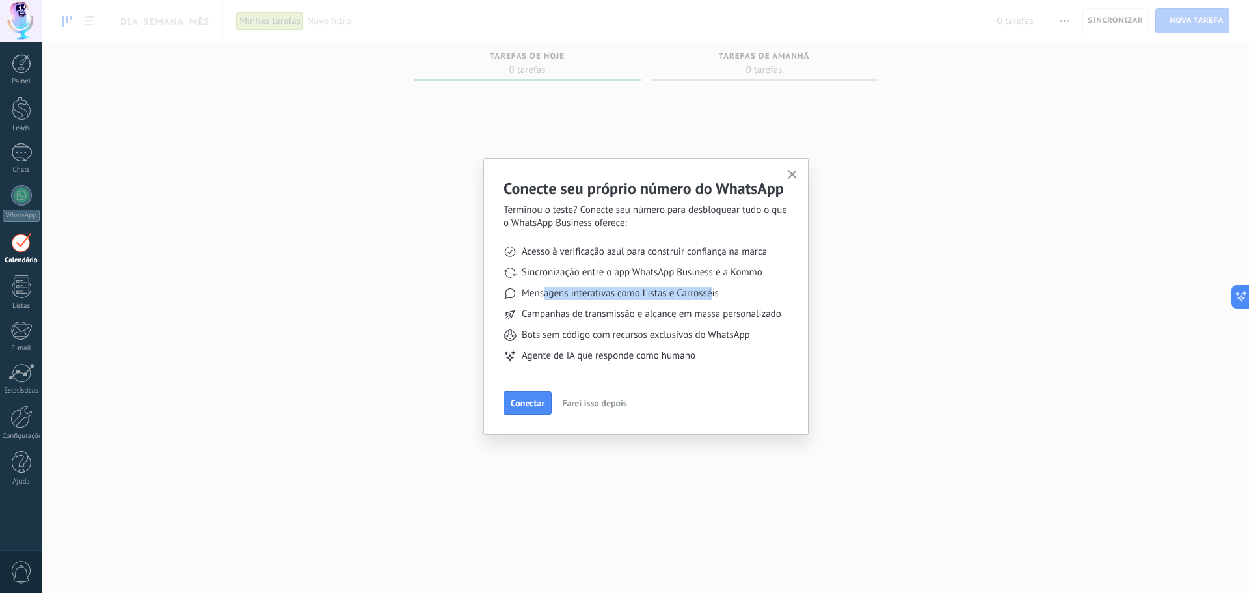
click at [712, 290] on span "Mensagens interativas como Listas e Carrosséis" at bounding box center [620, 293] width 197 height 13
drag, startPoint x: 552, startPoint y: 316, endPoint x: 747, endPoint y: 295, distance: 195.6
click at [749, 299] on ul "Acesso à verificação azul para construir confiança na marca Sincronização entre…" at bounding box center [646, 304] width 285 height 148
click at [792, 176] on use "button" at bounding box center [793, 175] width 10 height 10
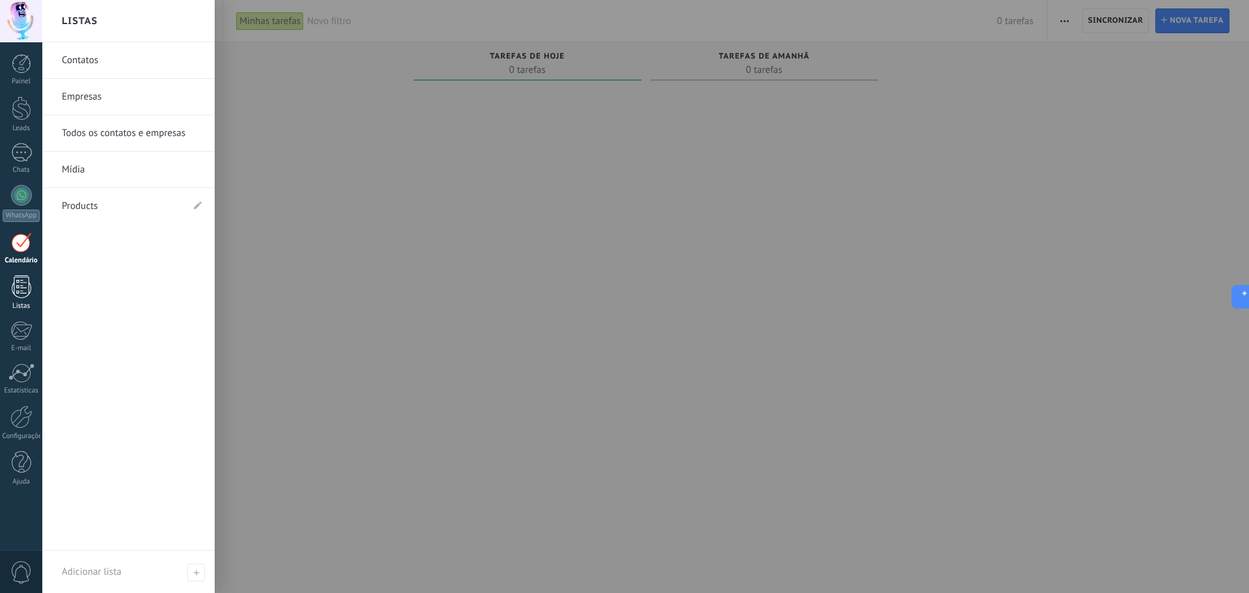
click at [23, 288] on div at bounding box center [22, 286] width 20 height 23
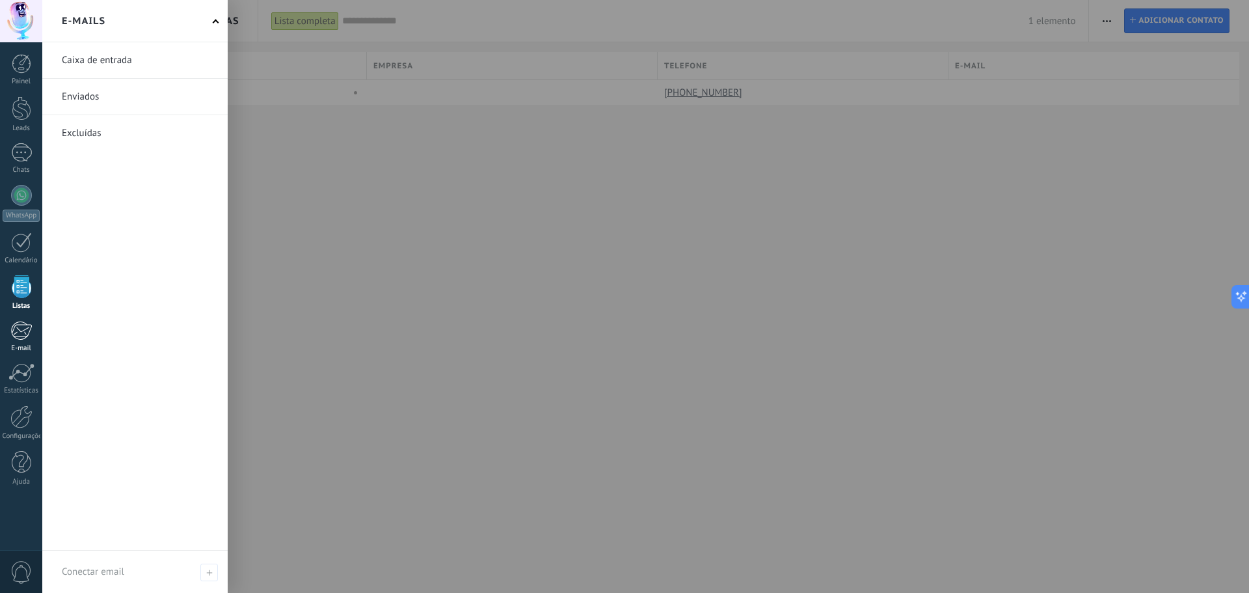
click at [21, 331] on div at bounding box center [20, 331] width 21 height 20
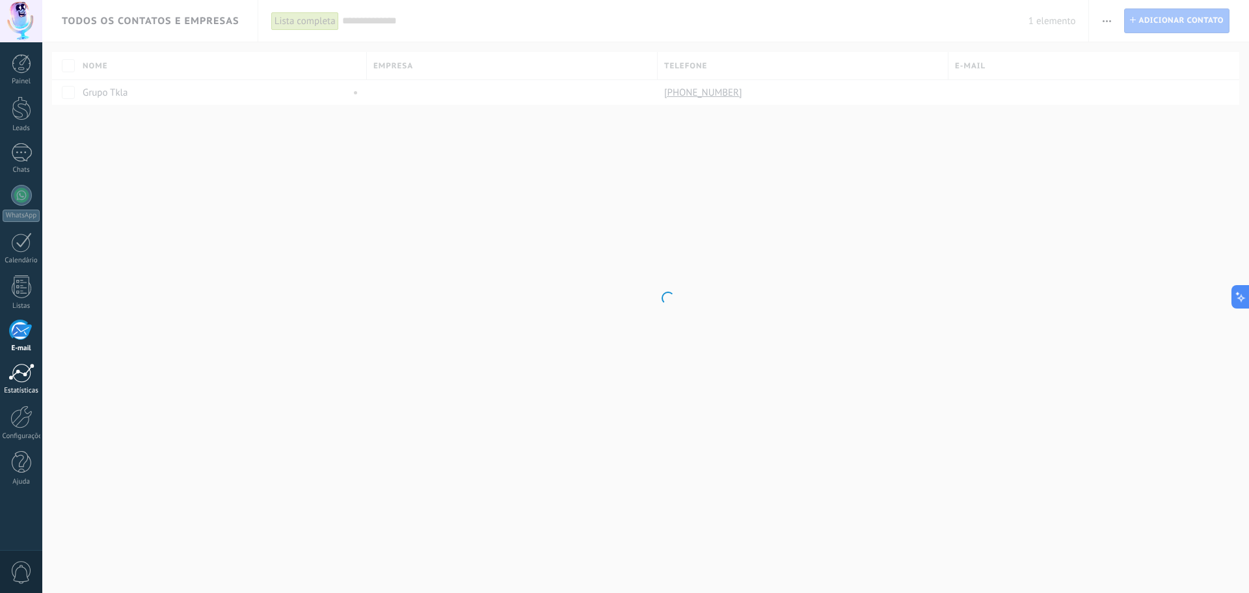
click at [20, 376] on div at bounding box center [21, 373] width 26 height 20
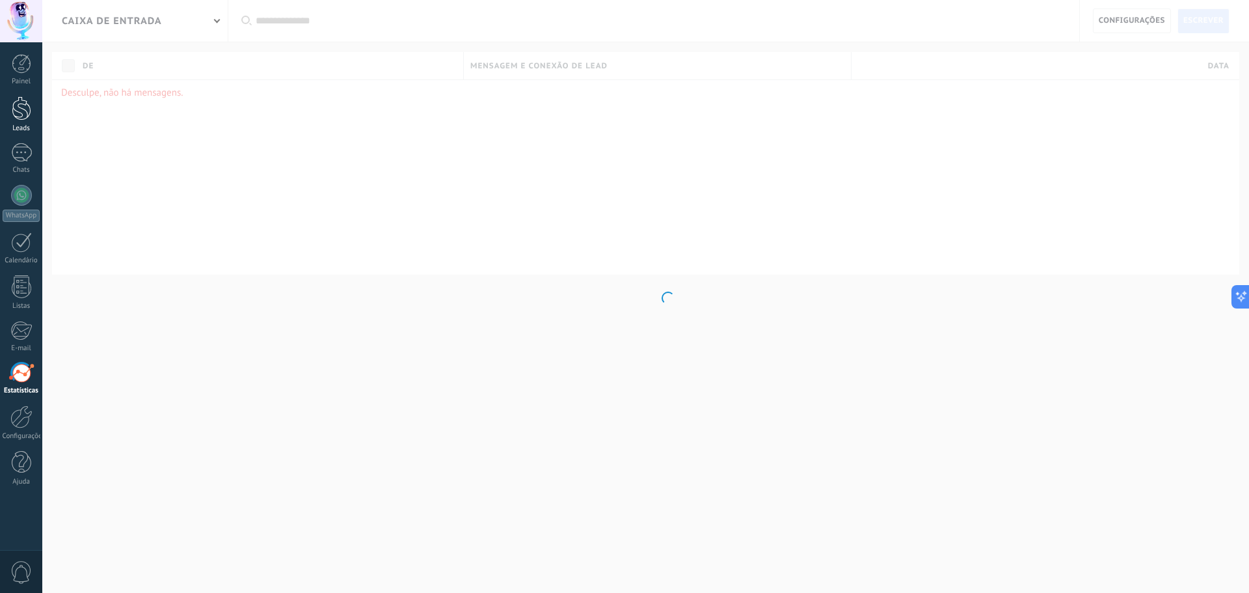
click at [14, 105] on div at bounding box center [22, 108] width 20 height 24
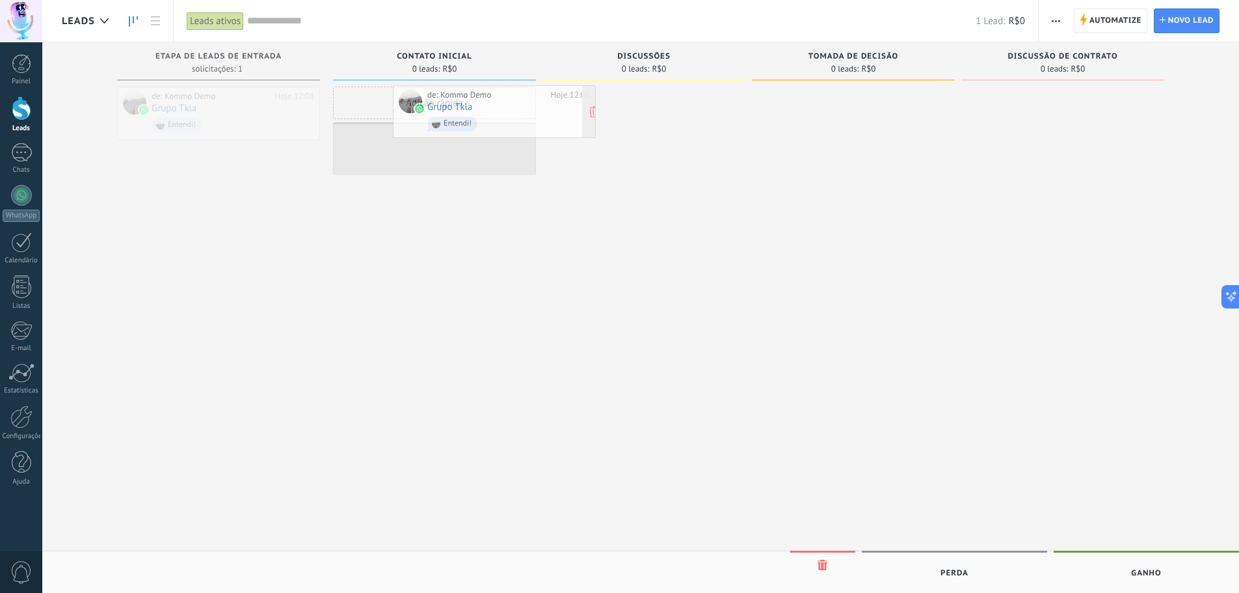
drag, startPoint x: 221, startPoint y: 109, endPoint x: 497, endPoint y: 107, distance: 275.9
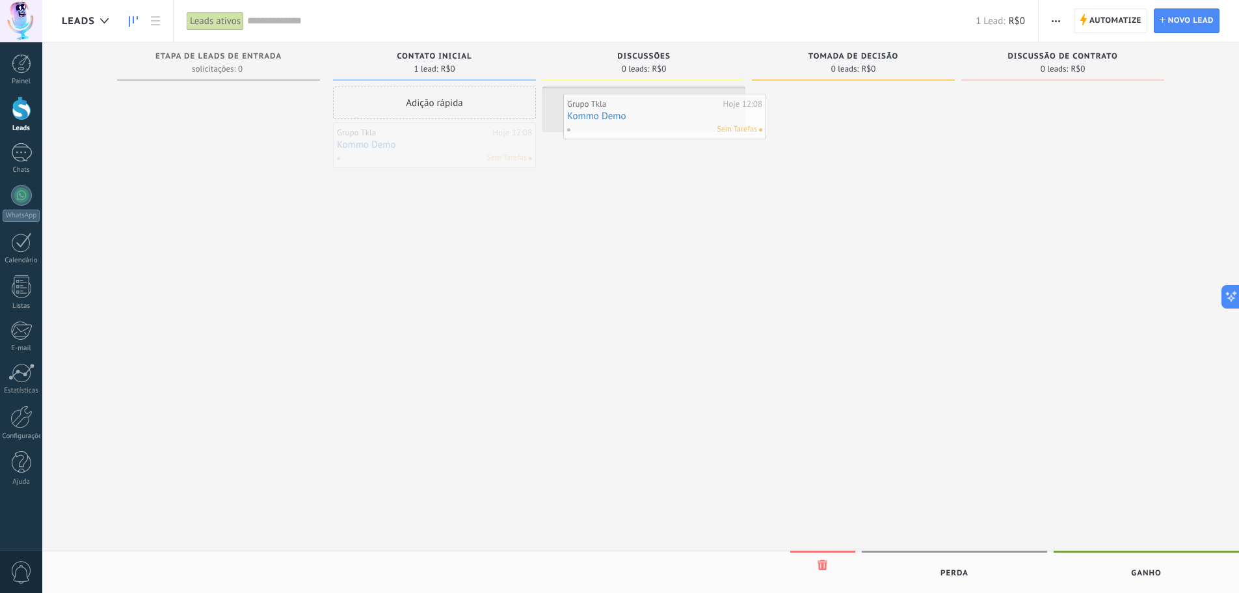
drag, startPoint x: 429, startPoint y: 139, endPoint x: 661, endPoint y: 111, distance: 233.4
drag, startPoint x: 628, startPoint y: 101, endPoint x: 843, endPoint y: 98, distance: 214.1
drag, startPoint x: 850, startPoint y: 100, endPoint x: 221, endPoint y: 111, distance: 628.6
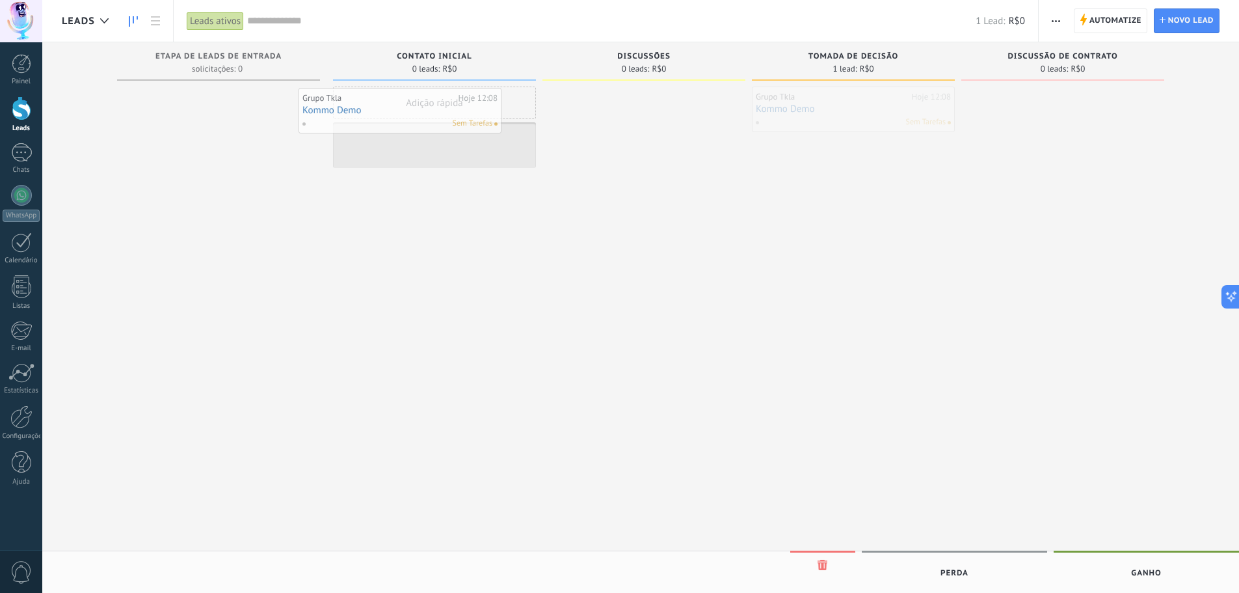
drag, startPoint x: 837, startPoint y: 94, endPoint x: 387, endPoint y: 96, distance: 450.2
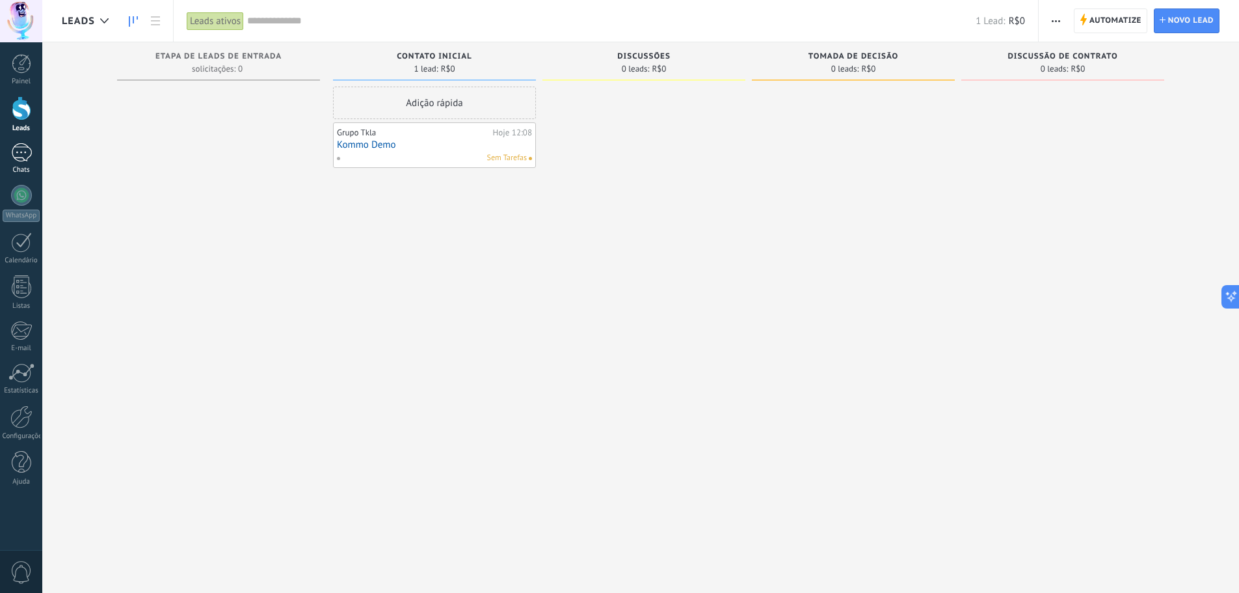
click at [19, 148] on div at bounding box center [21, 152] width 21 height 19
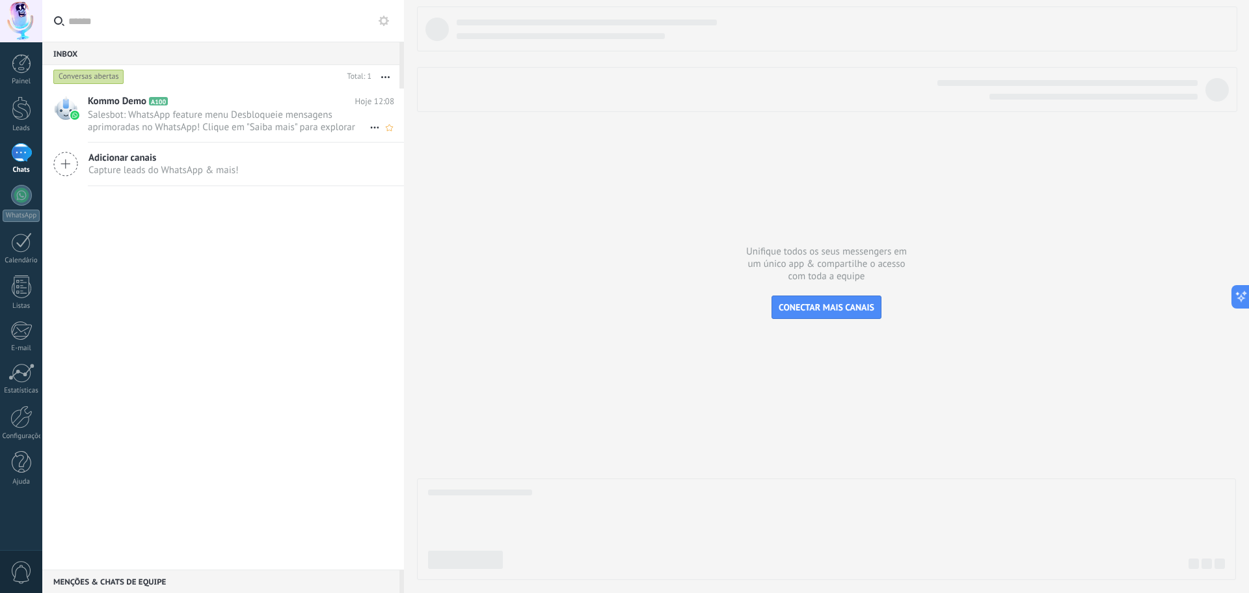
click at [172, 123] on span "Salesbot: WhatsApp feature menu Desbloqueie mensagens aprimoradas no WhatsApp! …" at bounding box center [229, 121] width 282 height 25
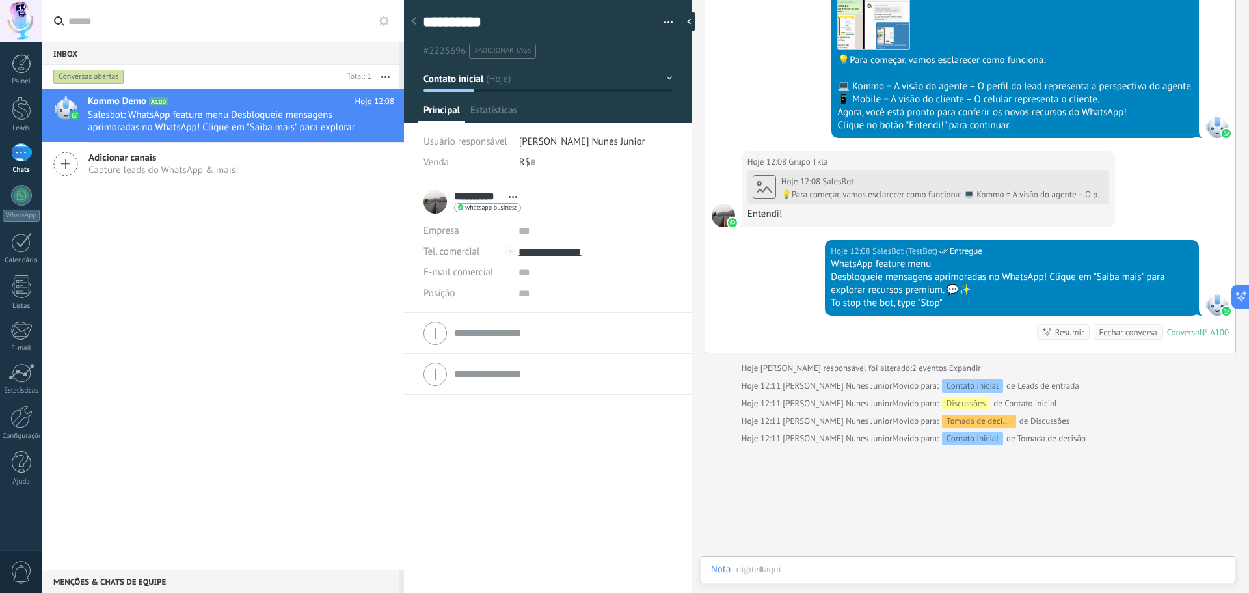
scroll to position [20, 0]
click at [22, 150] on div at bounding box center [21, 152] width 21 height 19
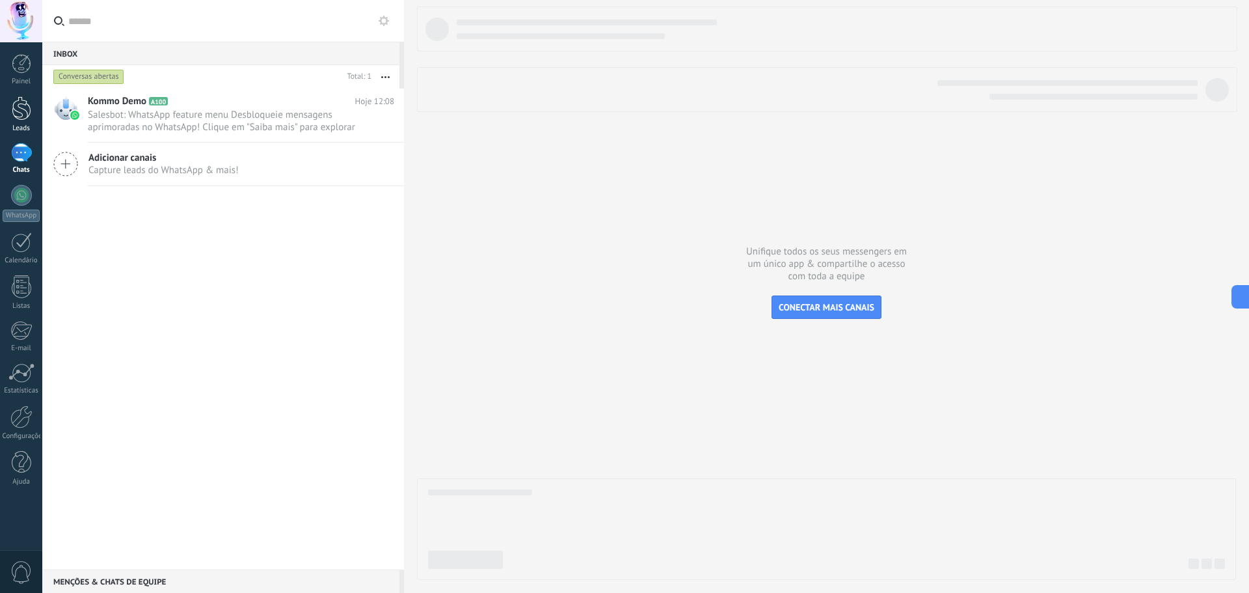
click at [19, 121] on link "Leads" at bounding box center [21, 114] width 42 height 36
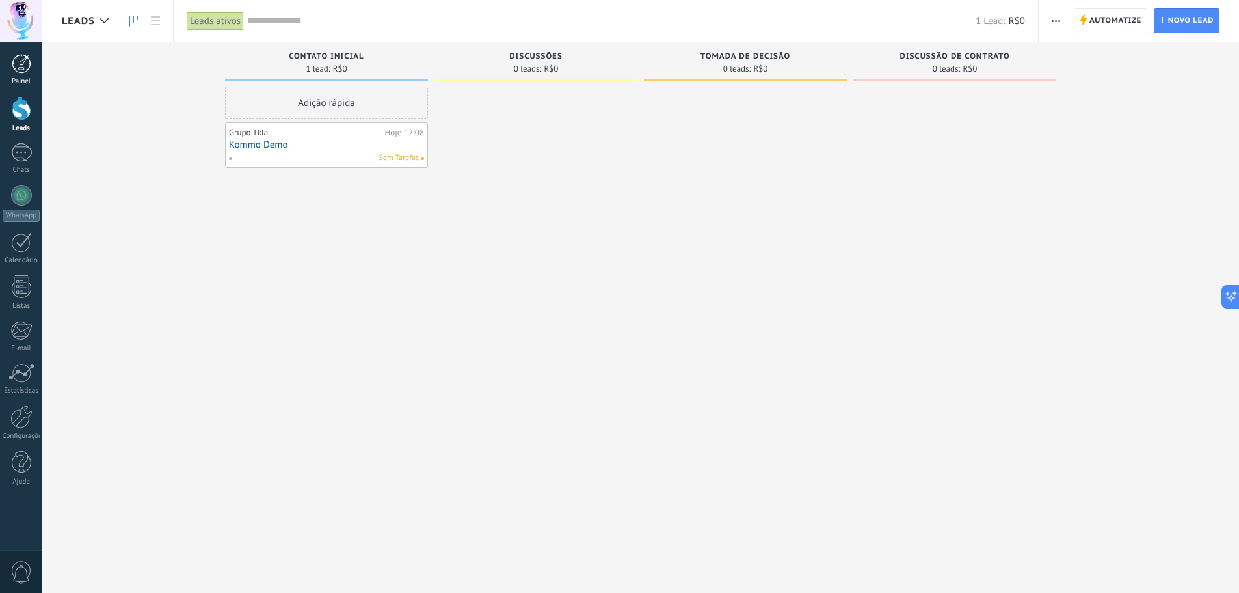
click at [34, 68] on link "Painel" at bounding box center [21, 70] width 42 height 32
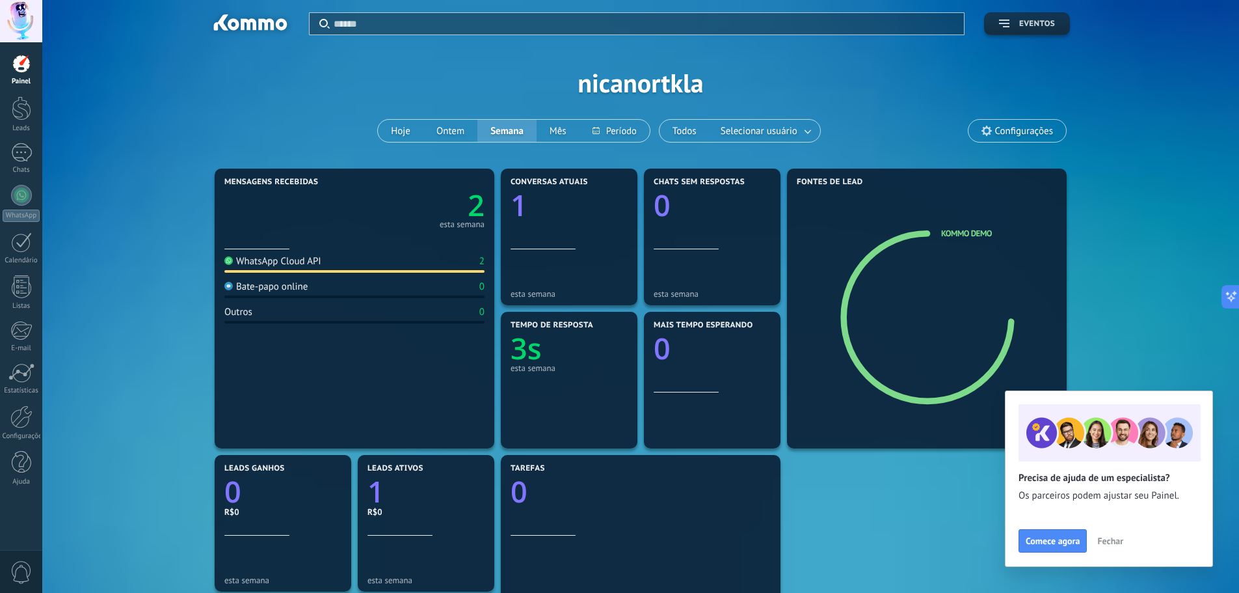
click at [1029, 22] on span "Eventos" at bounding box center [1037, 24] width 36 height 9
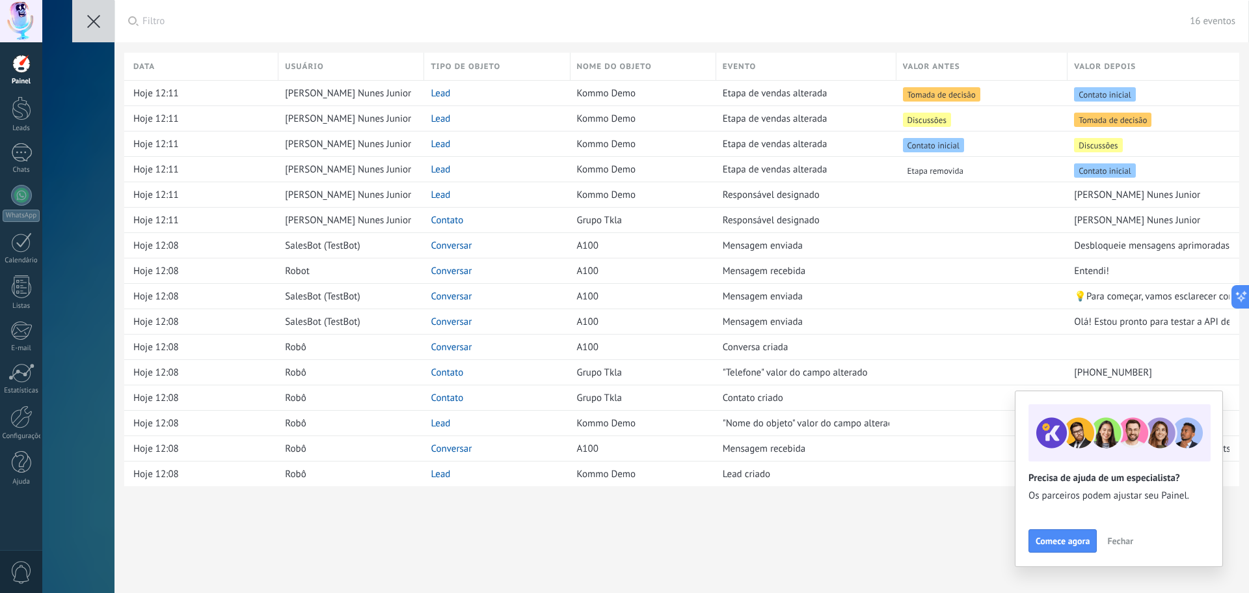
click at [96, 20] on icon at bounding box center [93, 21] width 13 height 13
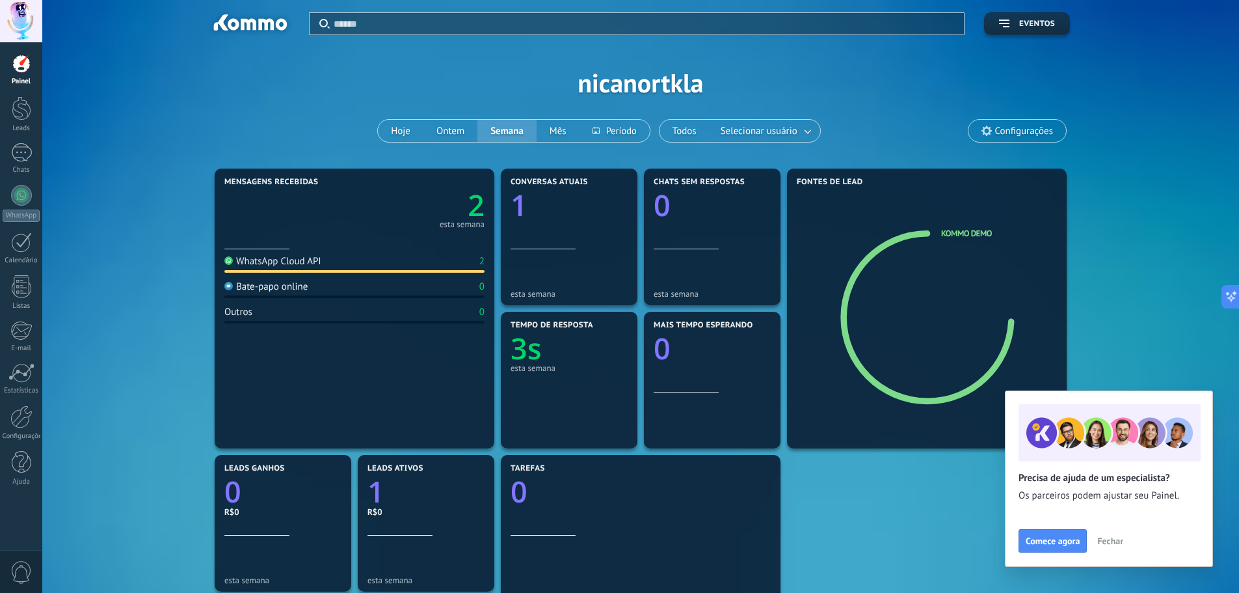
click at [433, 212] on icon "2" at bounding box center [420, 201] width 130 height 29
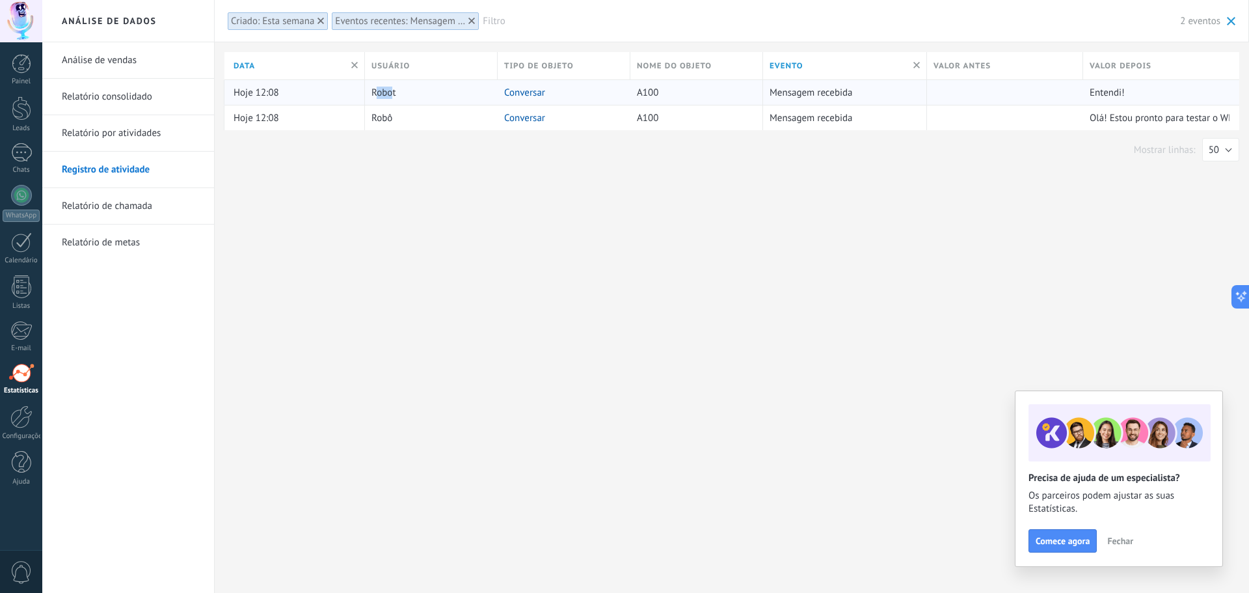
drag, startPoint x: 377, startPoint y: 95, endPoint x: 391, endPoint y: 94, distance: 14.4
click at [391, 94] on span "Robot" at bounding box center [383, 93] width 24 height 12
click at [395, 93] on span "Robot" at bounding box center [383, 93] width 24 height 12
click at [524, 89] on link "Conversar" at bounding box center [524, 93] width 41 height 12
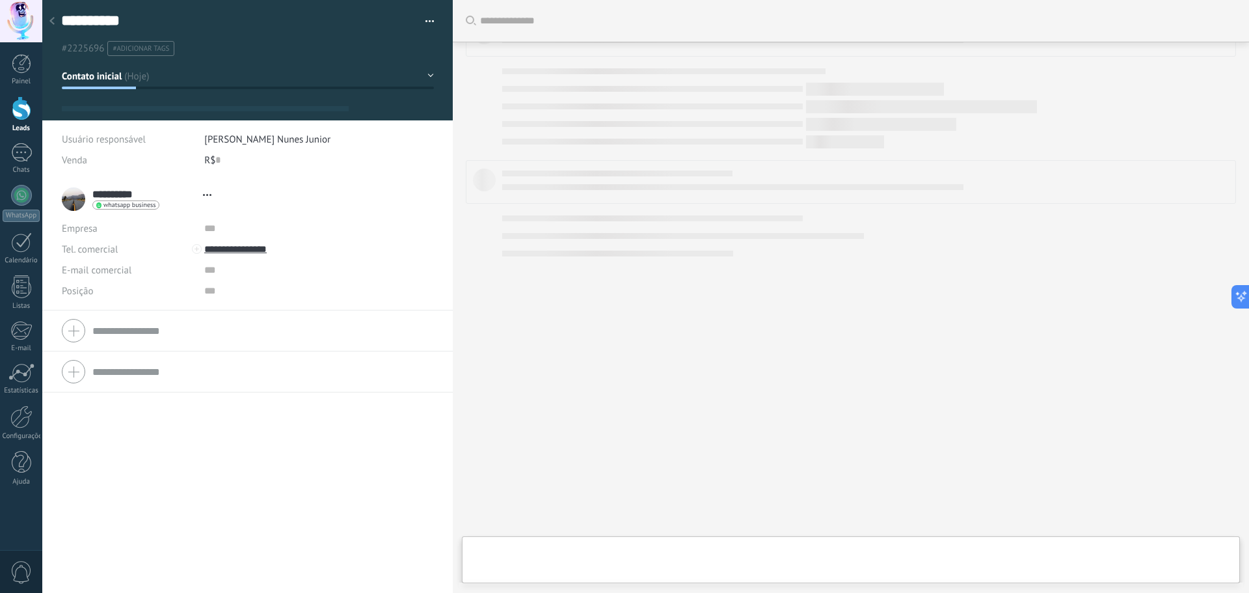
type textarea "**********"
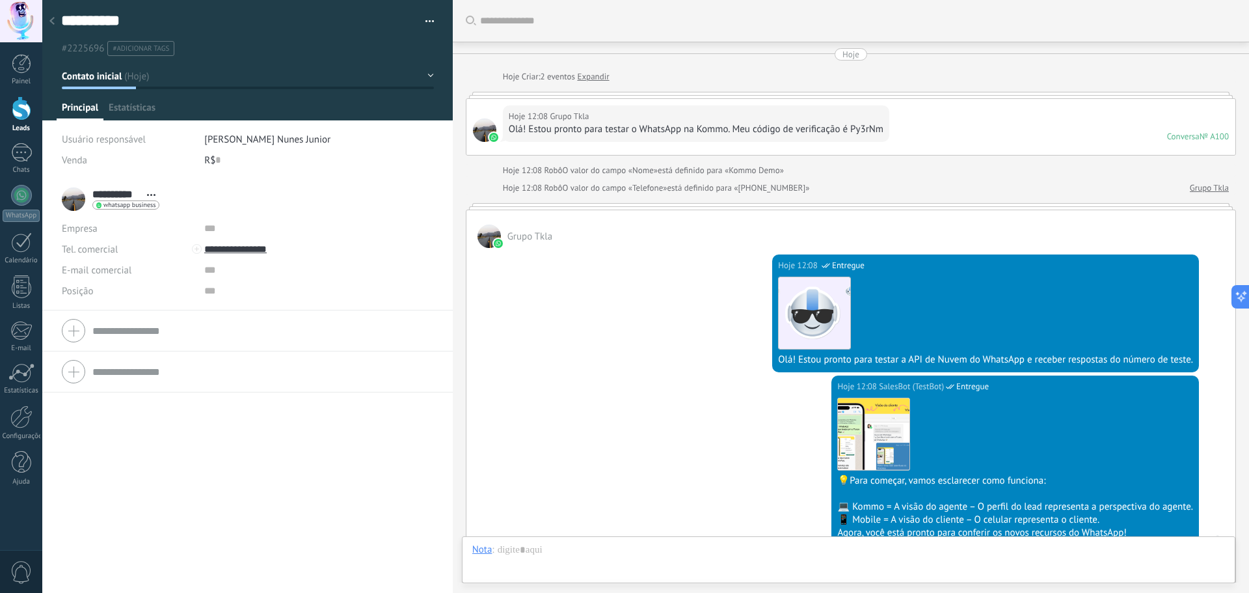
scroll to position [20, 0]
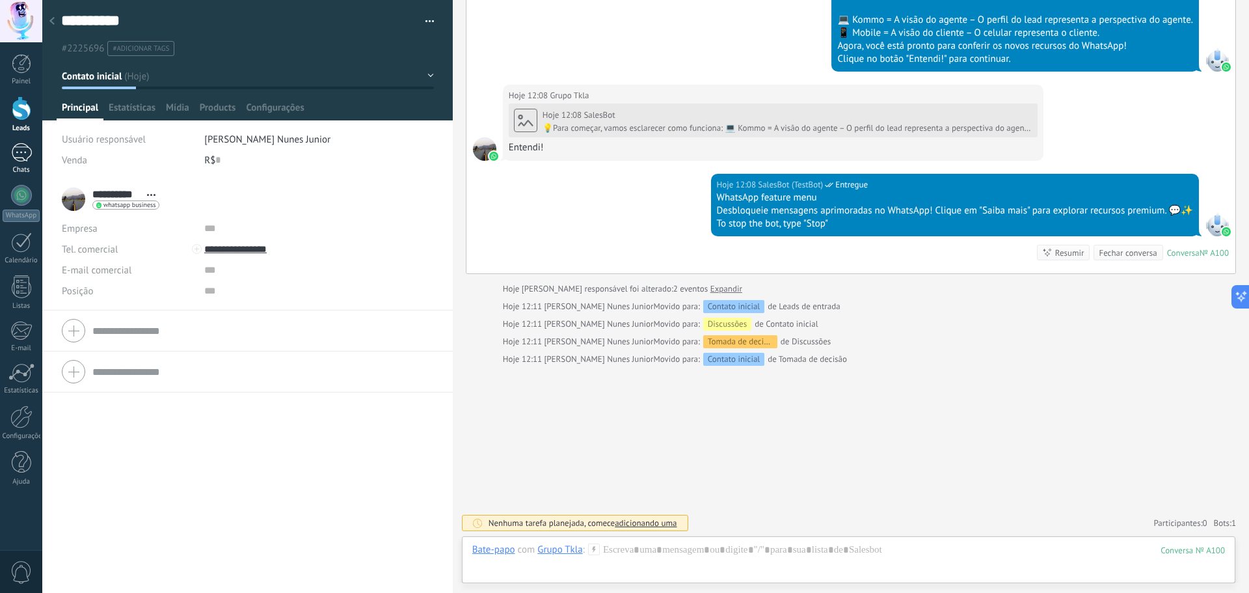
click at [19, 153] on div at bounding box center [21, 152] width 21 height 19
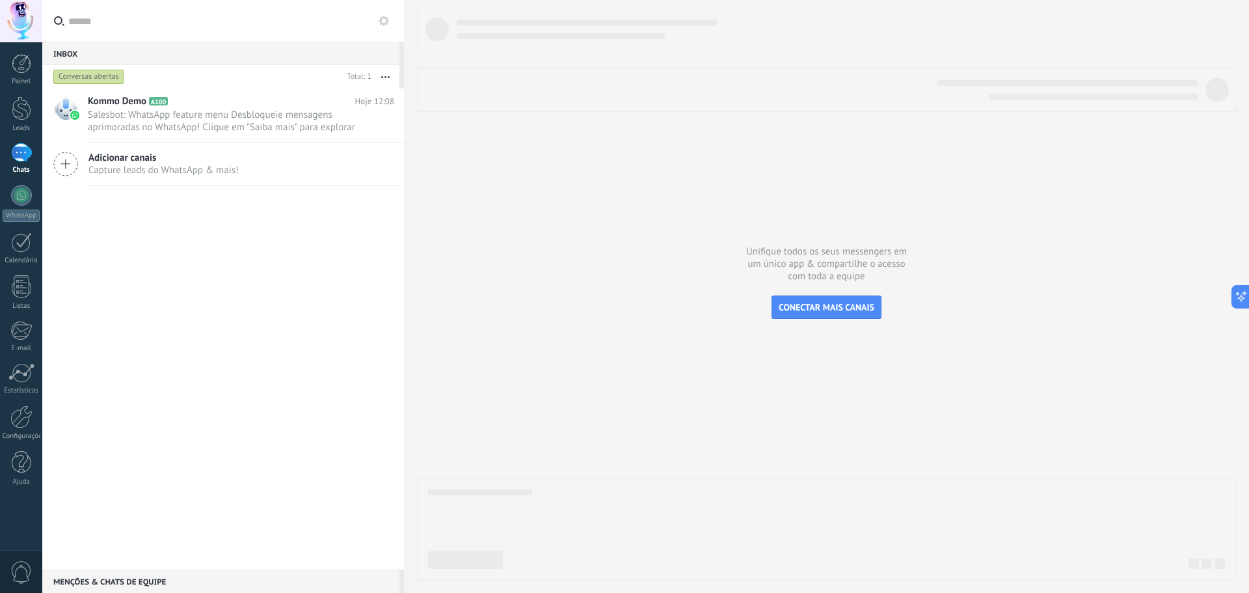
click at [381, 19] on use at bounding box center [384, 21] width 10 height 10
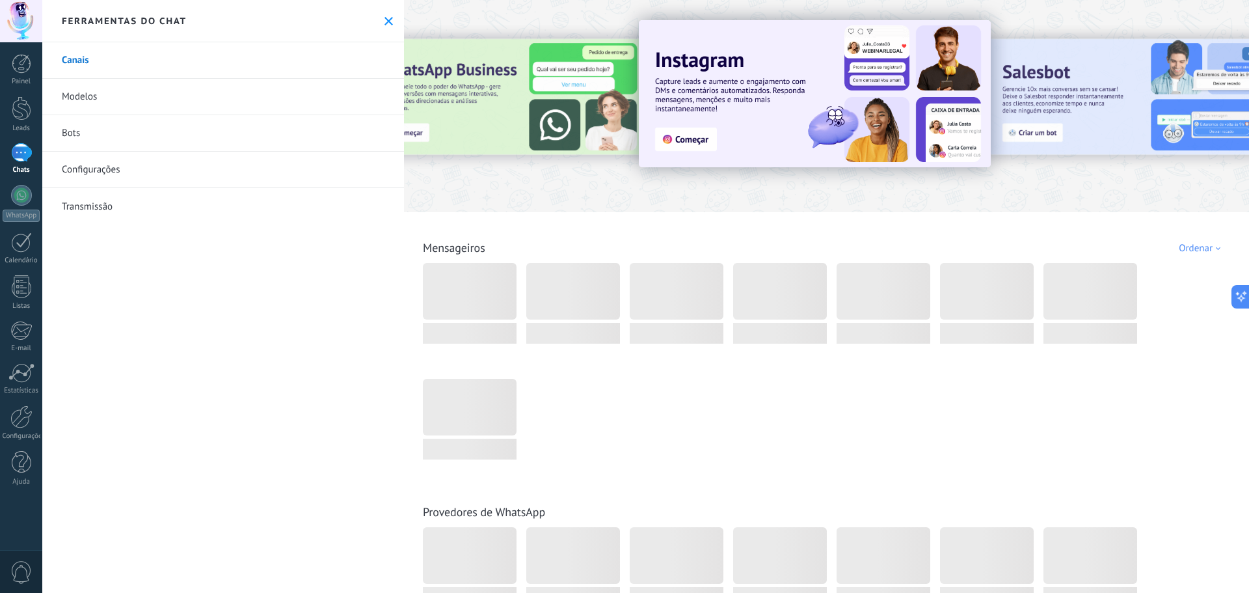
click at [78, 142] on link "Bots" at bounding box center [223, 133] width 362 height 36
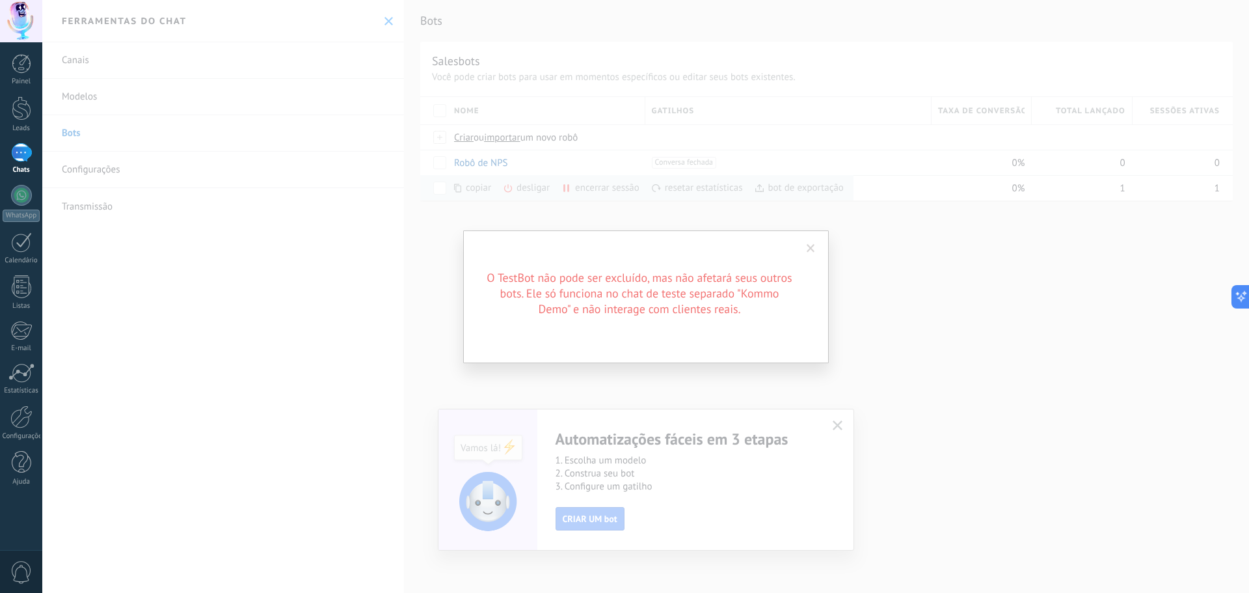
click at [815, 245] on span at bounding box center [811, 248] width 8 height 9
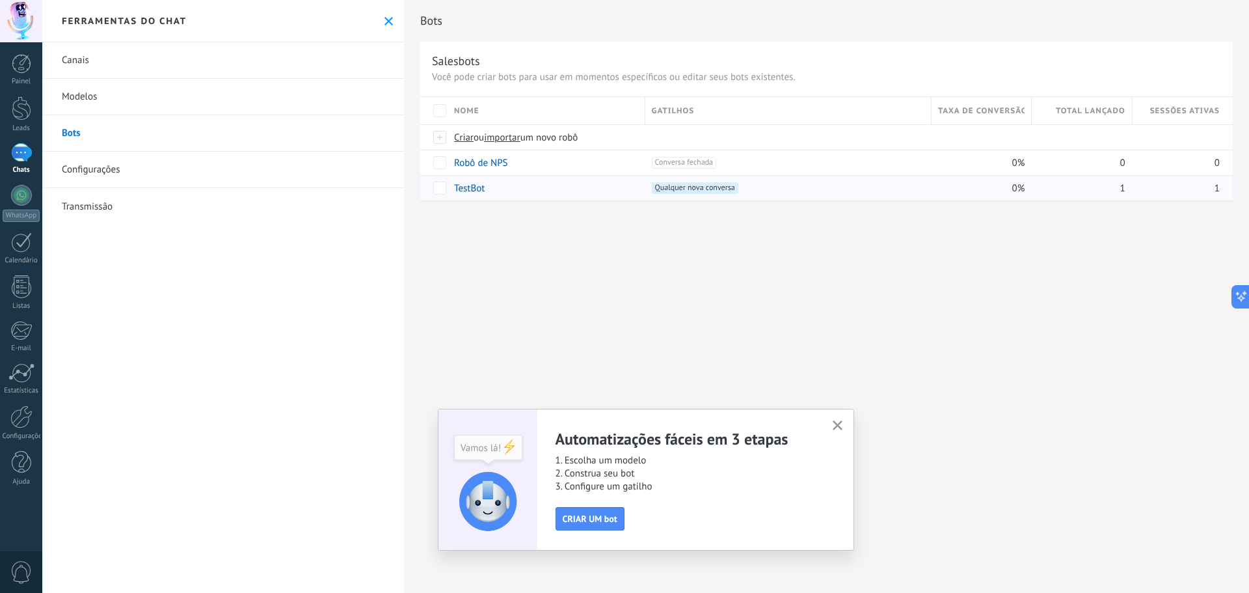
click at [477, 189] on link "TestBot" at bounding box center [469, 188] width 31 height 12
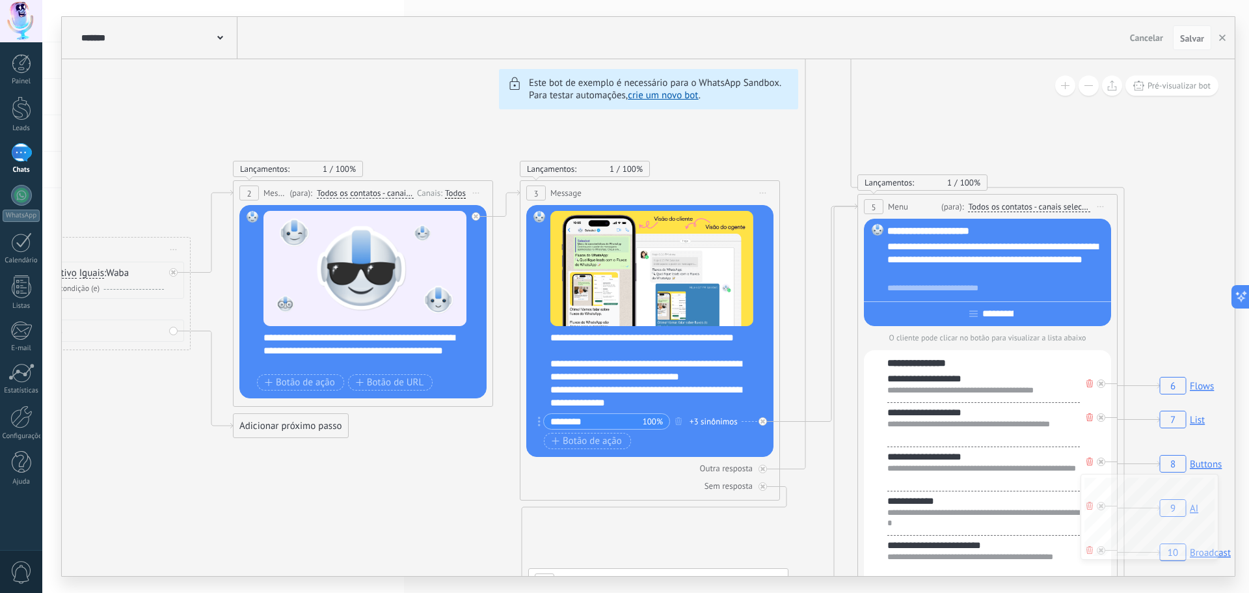
click at [671, 95] on link "crie um novo bot" at bounding box center [663, 95] width 70 height 12
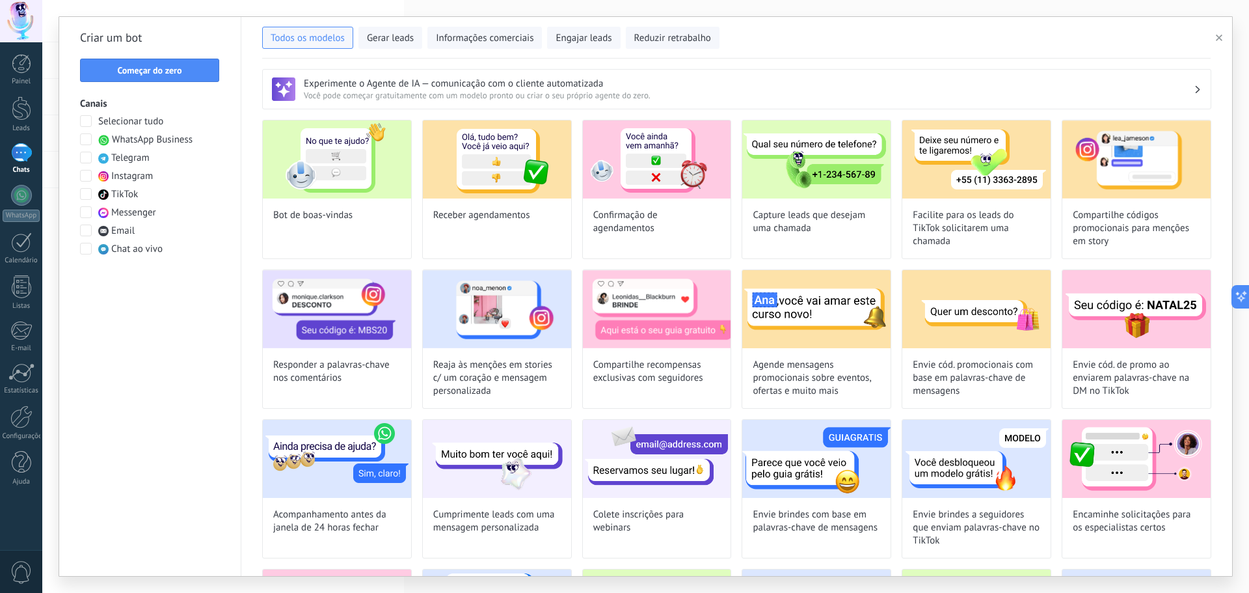
click at [86, 143] on span at bounding box center [86, 139] width 12 height 12
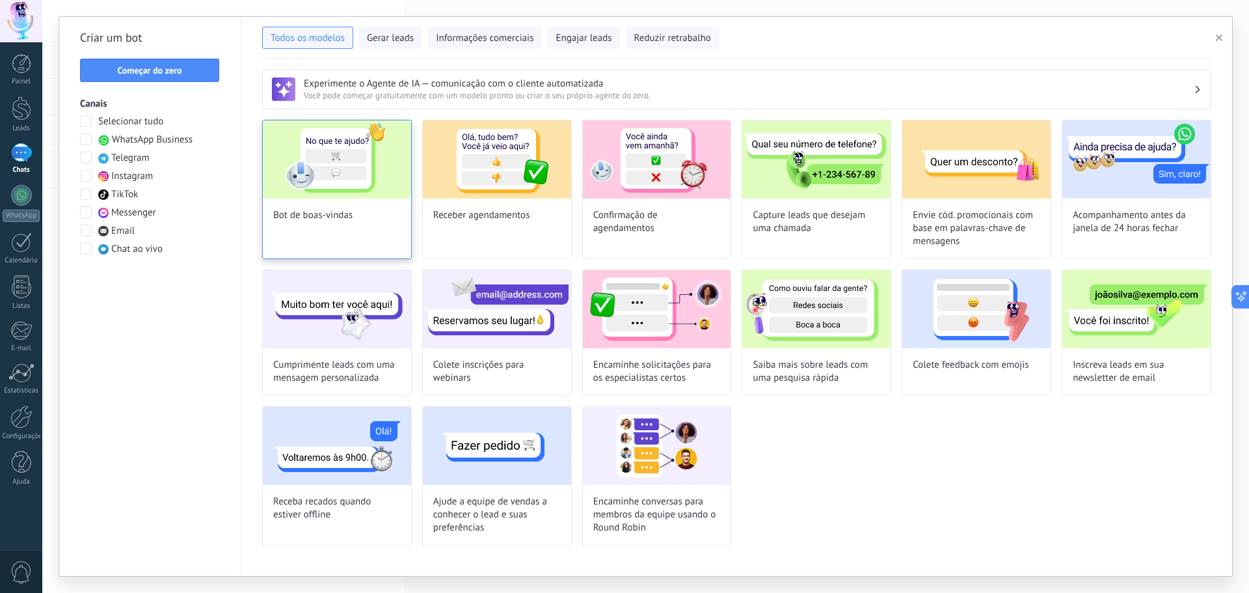
click at [401, 221] on div "Bot de boas-vindas" at bounding box center [337, 189] width 150 height 139
type input "**********"
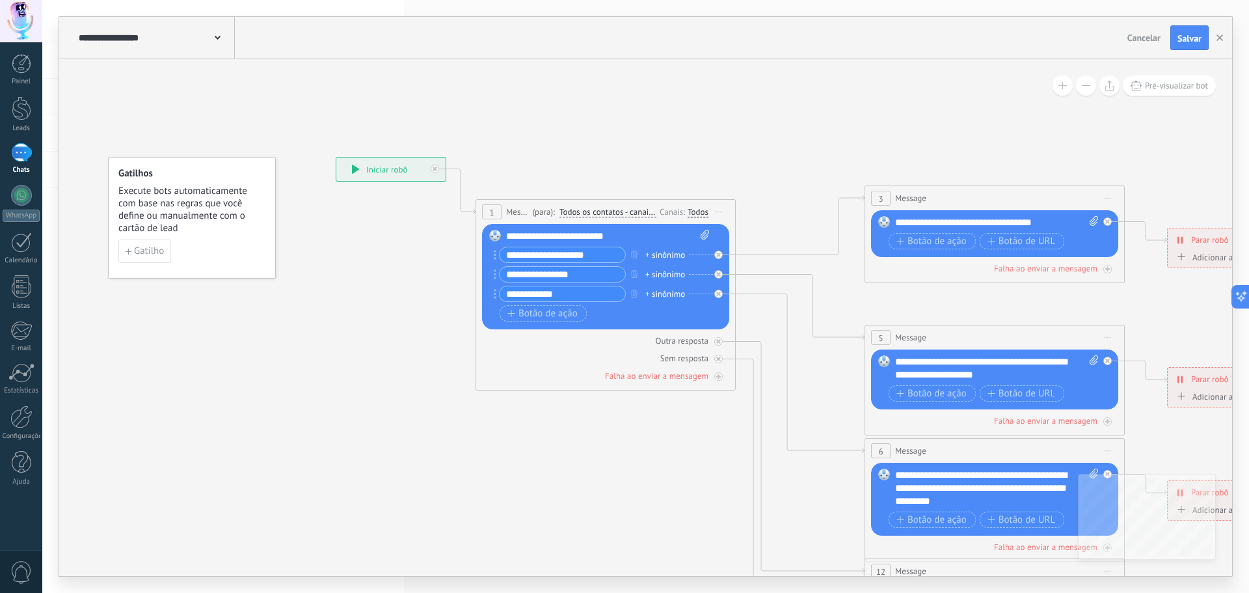
click at [370, 167] on div "**********" at bounding box center [390, 168] width 109 height 23
click at [1190, 39] on span "Salvar" at bounding box center [1190, 38] width 24 height 9
click at [220, 37] on use at bounding box center [218, 38] width 6 height 4
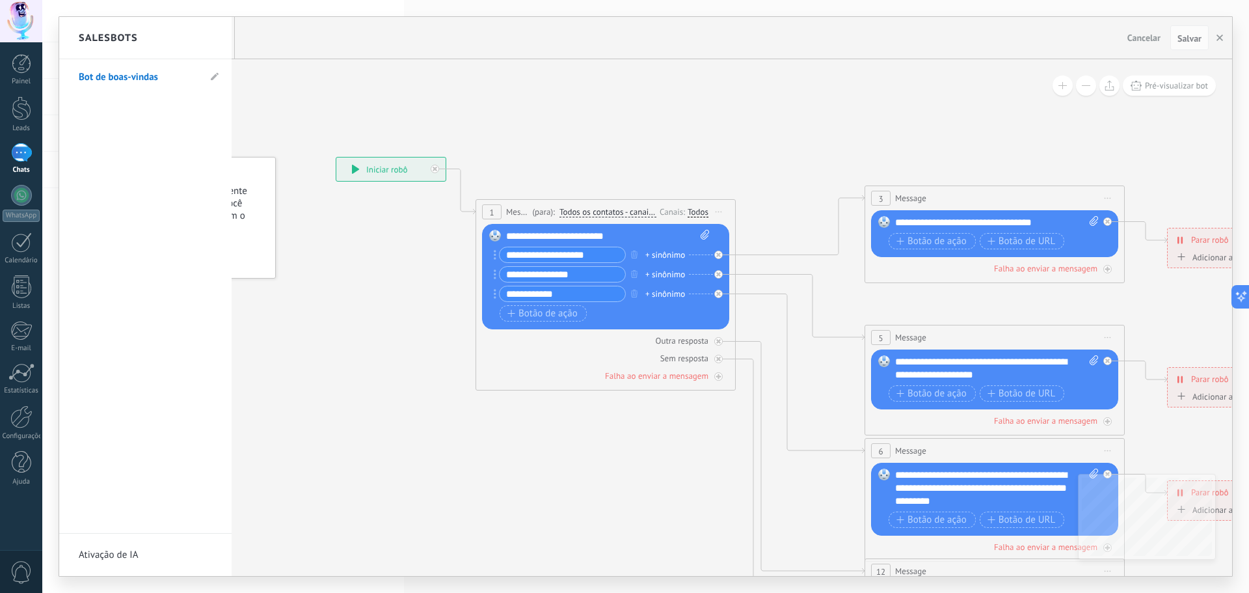
click at [288, 49] on div at bounding box center [645, 296] width 1173 height 559
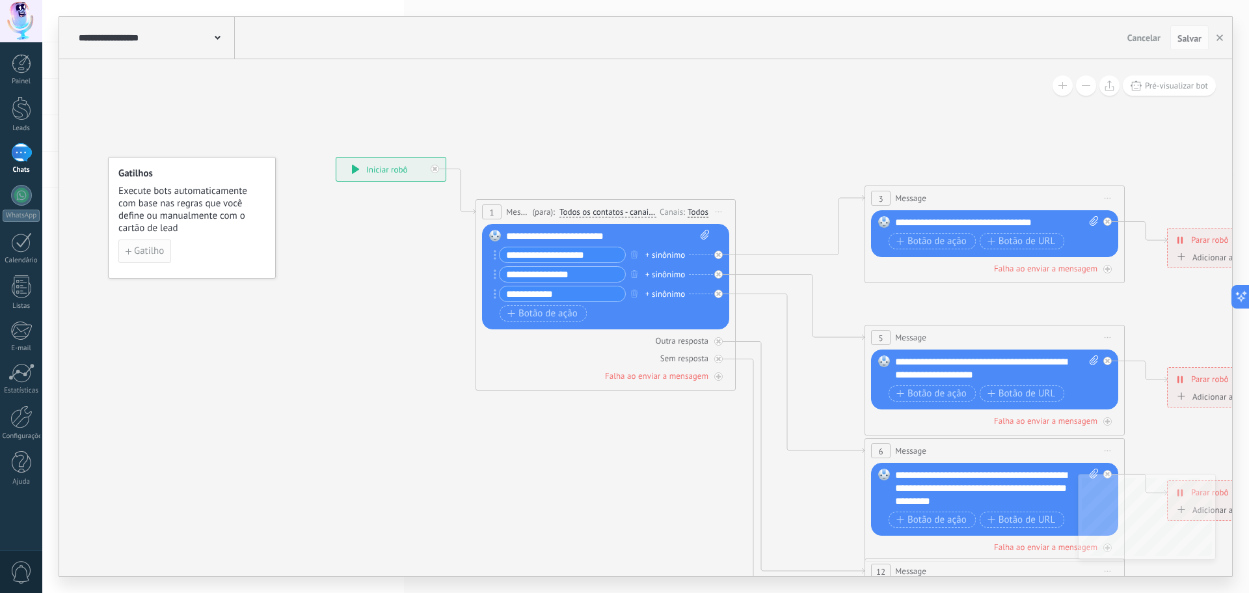
click at [144, 250] on span "Gatilho" at bounding box center [149, 251] width 30 height 9
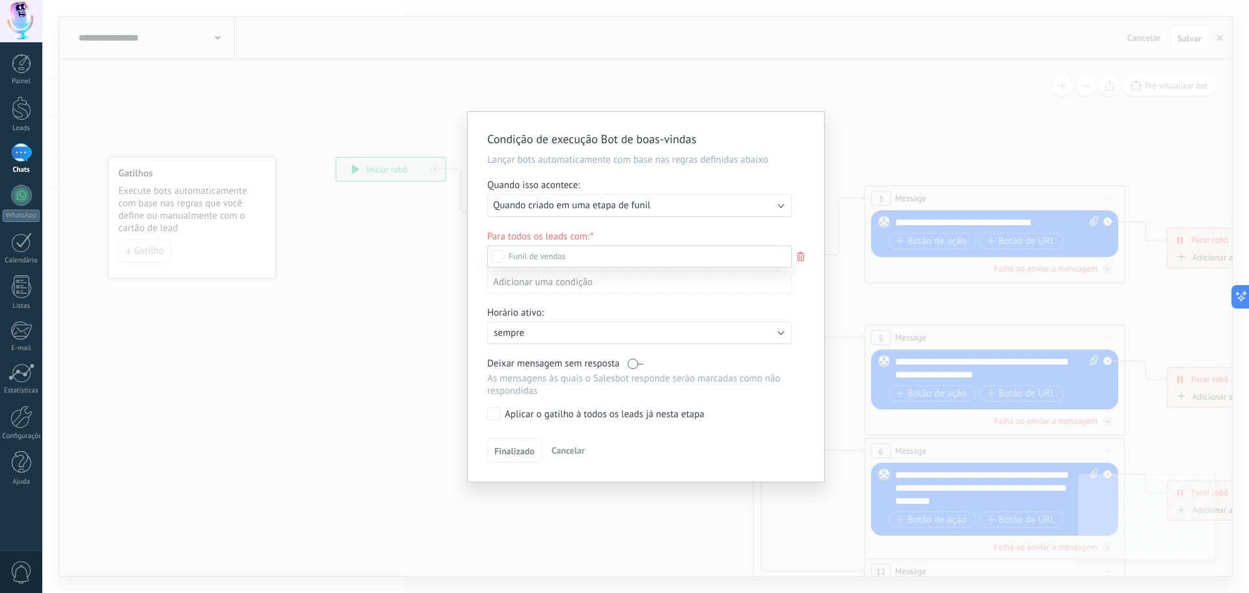
click at [690, 209] on div at bounding box center [645, 296] width 1207 height 593
click at [690, 208] on div "Executar: Quando criado em uma etapa de funil" at bounding box center [634, 205] width 282 height 12
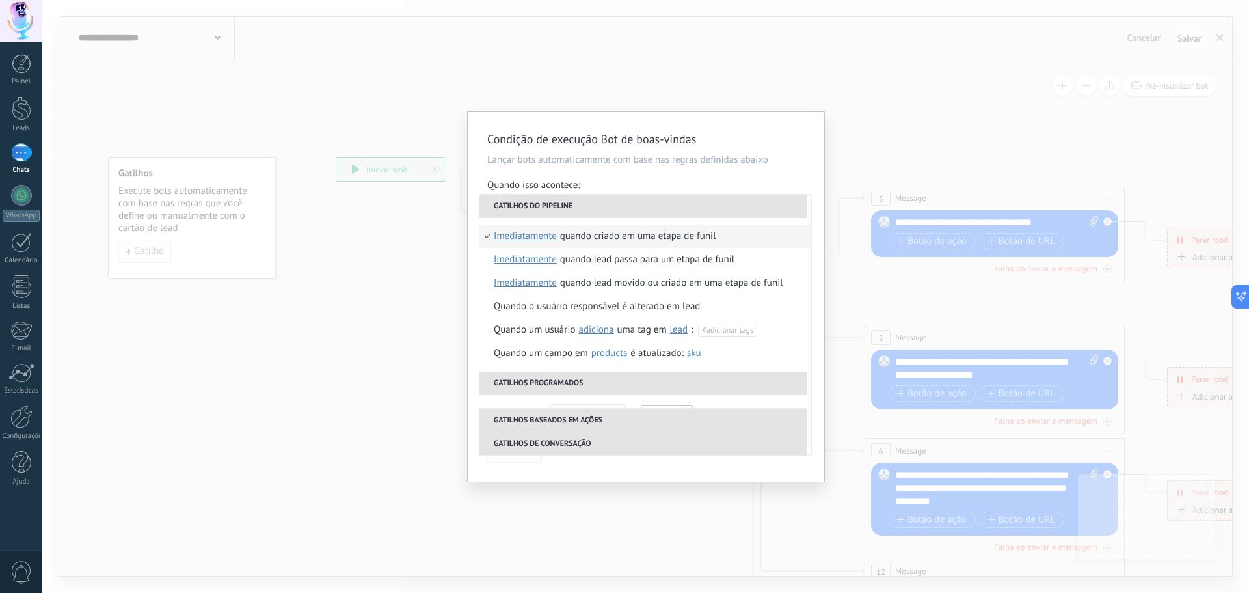
click at [774, 159] on p "Lançar bots automaticamente com base nas regras definidas abaixo" at bounding box center [645, 160] width 317 height 12
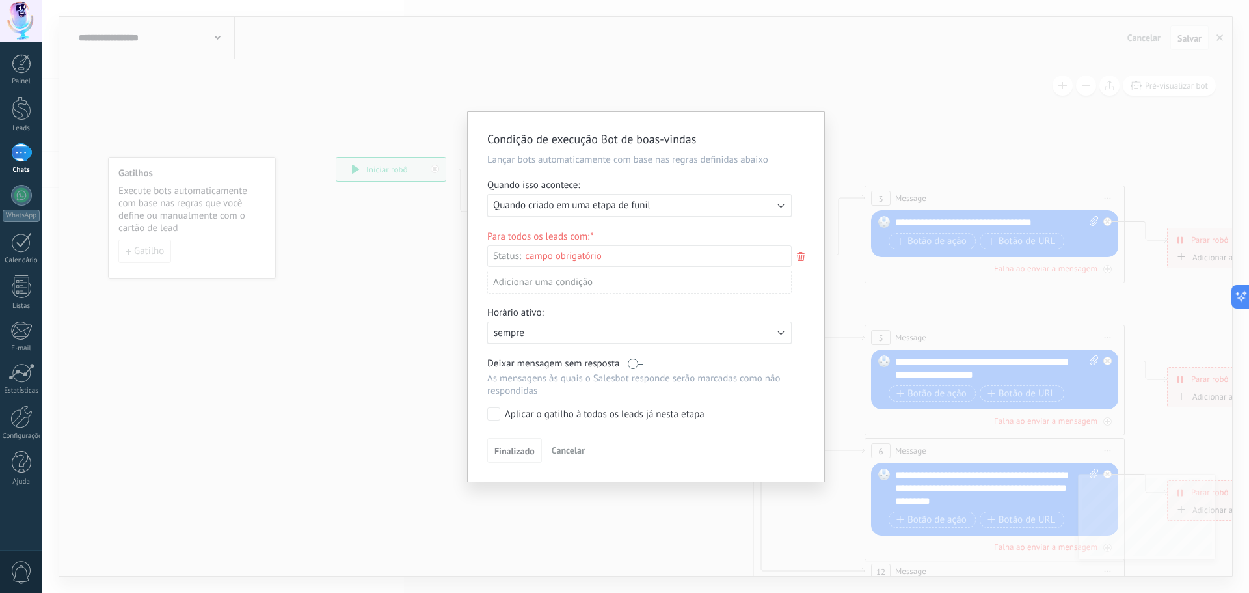
click at [569, 455] on span "Cancelar" at bounding box center [568, 450] width 33 height 12
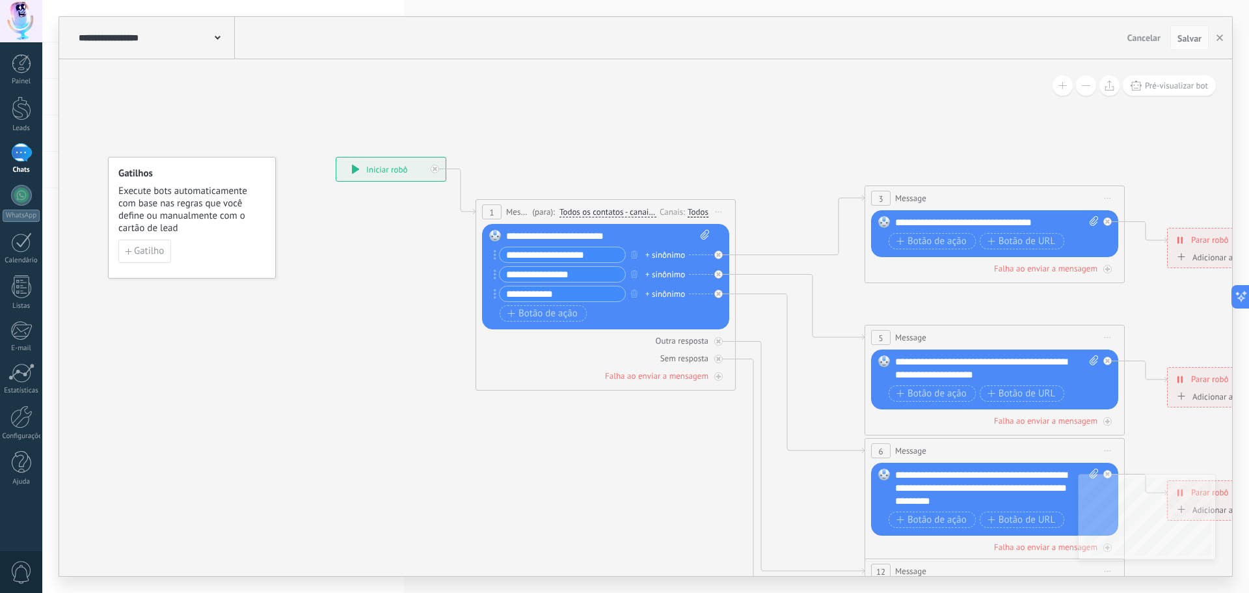
drag, startPoint x: 22, startPoint y: 144, endPoint x: 33, endPoint y: 142, distance: 11.2
click at [22, 144] on div at bounding box center [21, 152] width 21 height 19
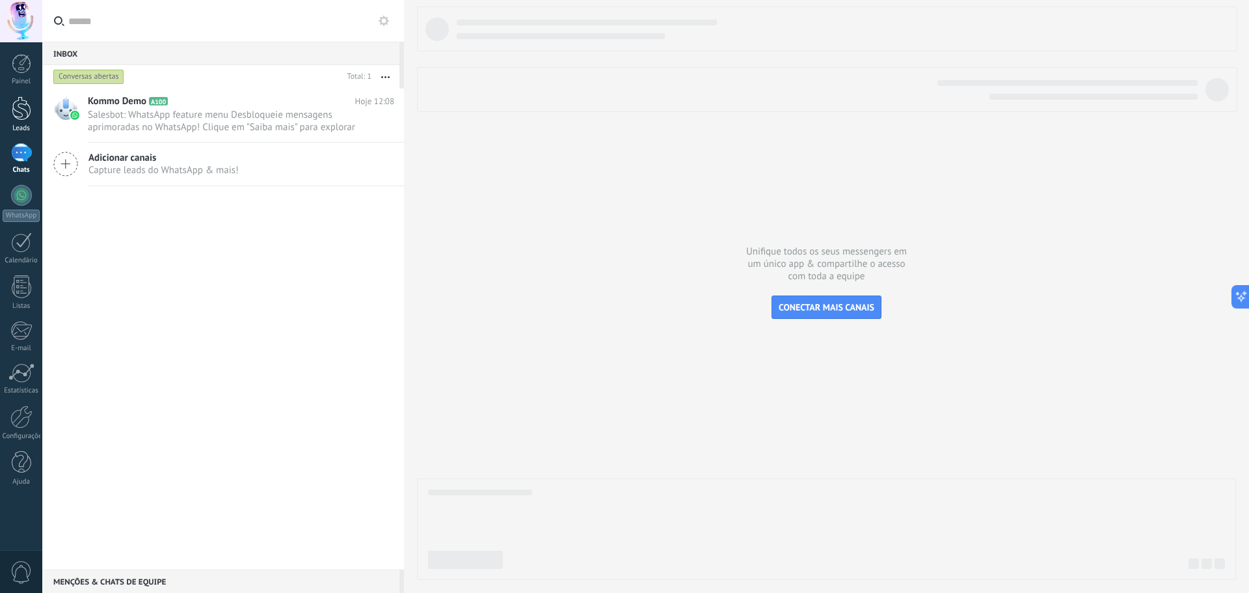
click at [13, 111] on div at bounding box center [22, 108] width 20 height 24
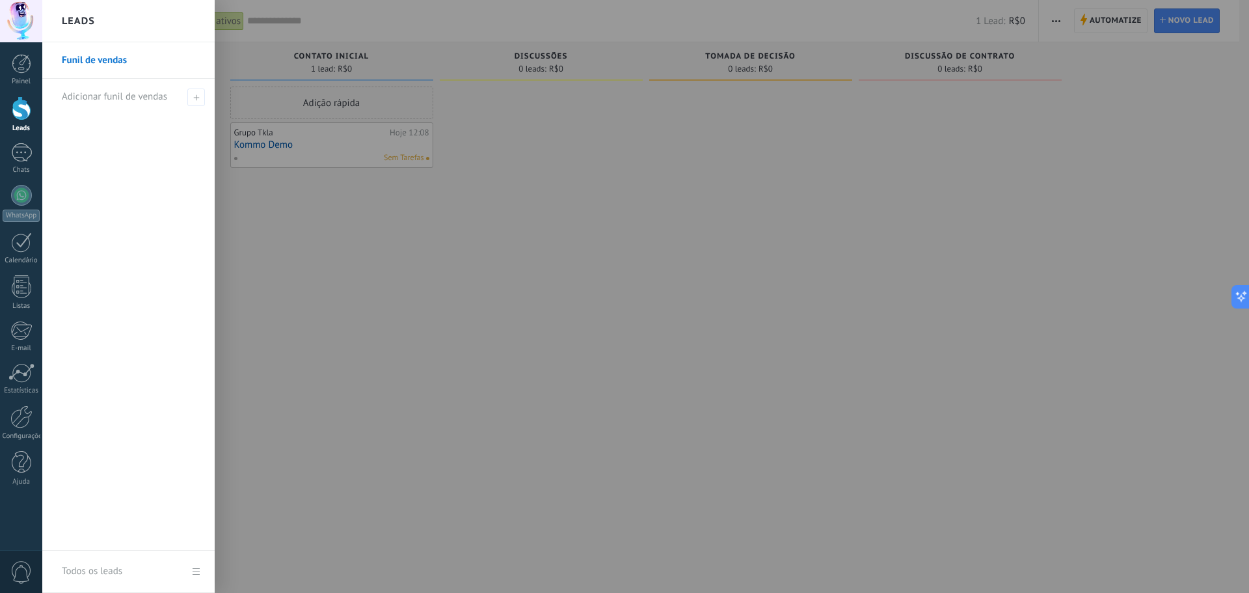
click at [269, 267] on div at bounding box center [666, 296] width 1249 height 593
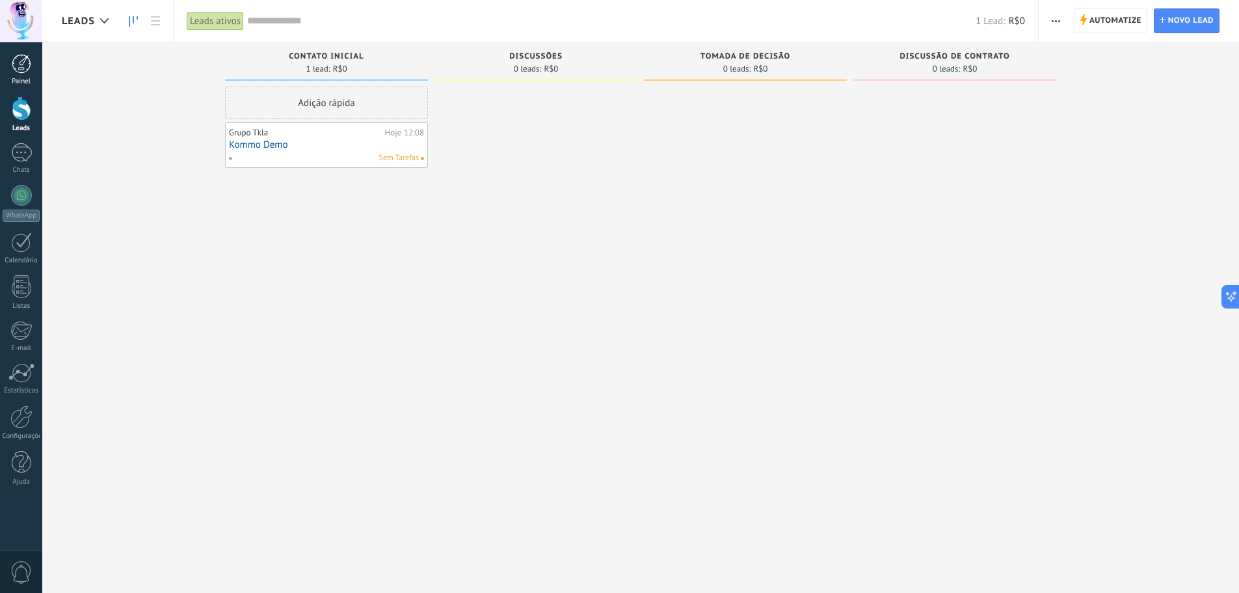
click at [25, 75] on link "Painel" at bounding box center [21, 70] width 42 height 32
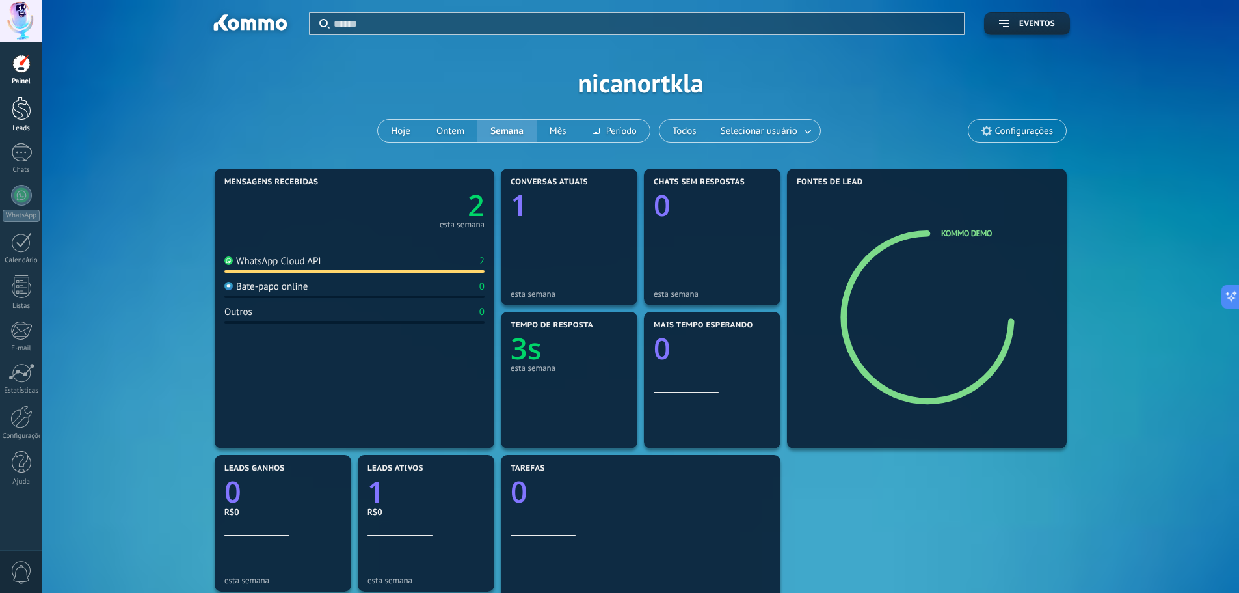
click at [21, 107] on div at bounding box center [22, 108] width 20 height 24
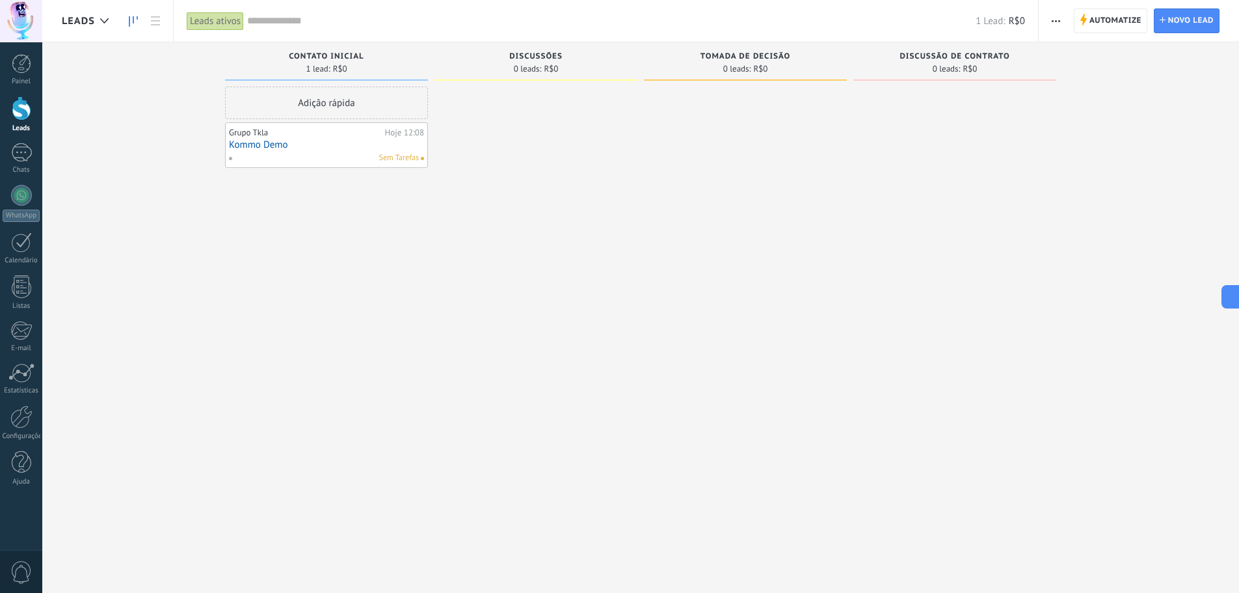
click at [293, 145] on link "Kommo Demo" at bounding box center [326, 144] width 195 height 11
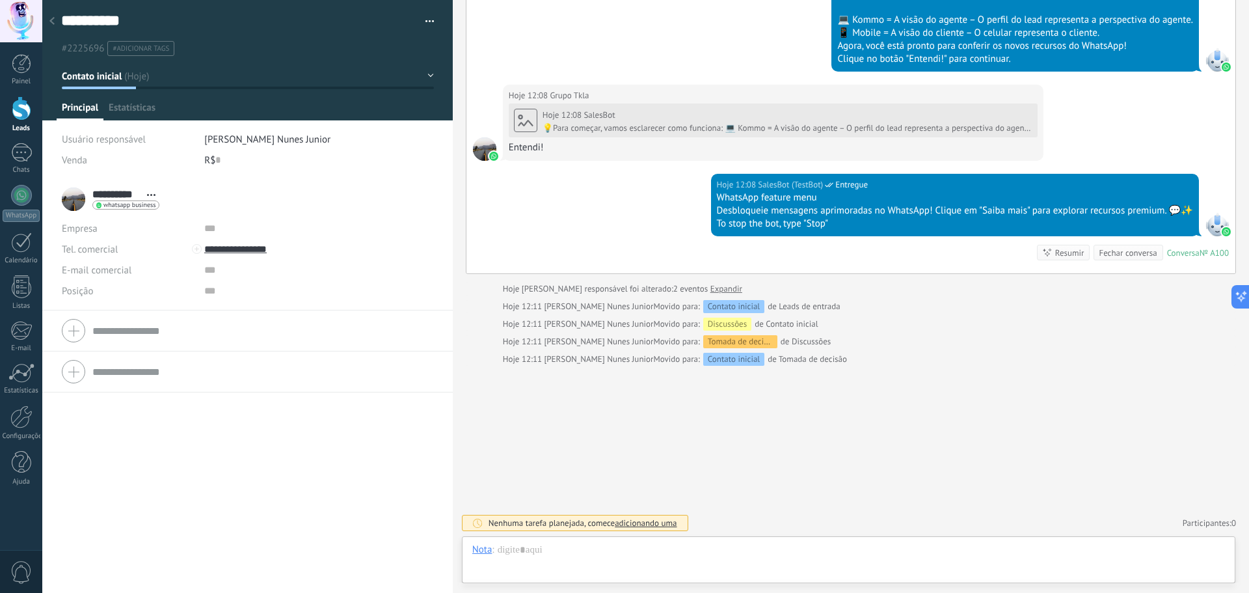
scroll to position [20, 0]
click at [284, 108] on span "Configurações" at bounding box center [275, 110] width 58 height 19
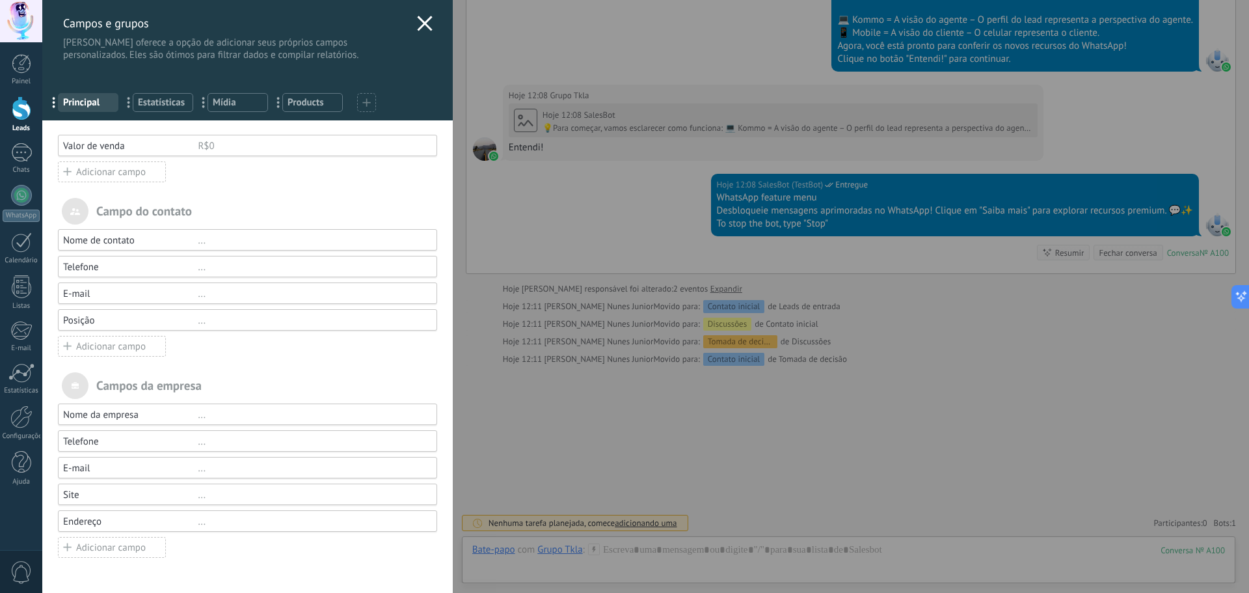
click at [419, 21] on icon at bounding box center [425, 24] width 16 height 16
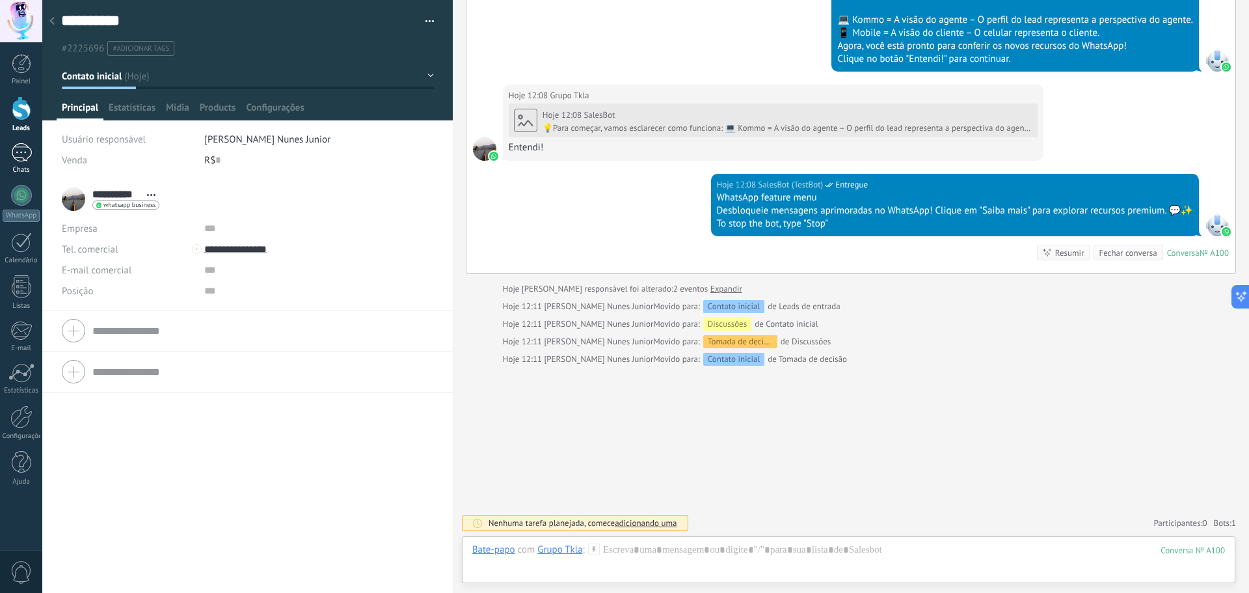
click at [18, 155] on div at bounding box center [21, 152] width 21 height 19
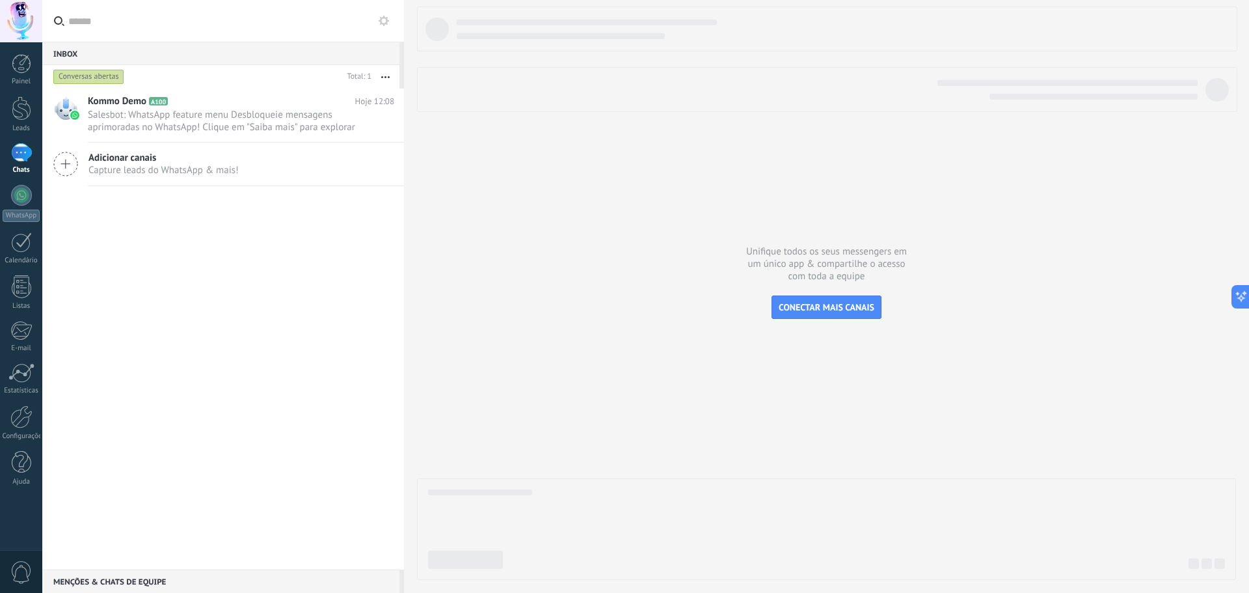
click at [377, 20] on button at bounding box center [384, 21] width 16 height 16
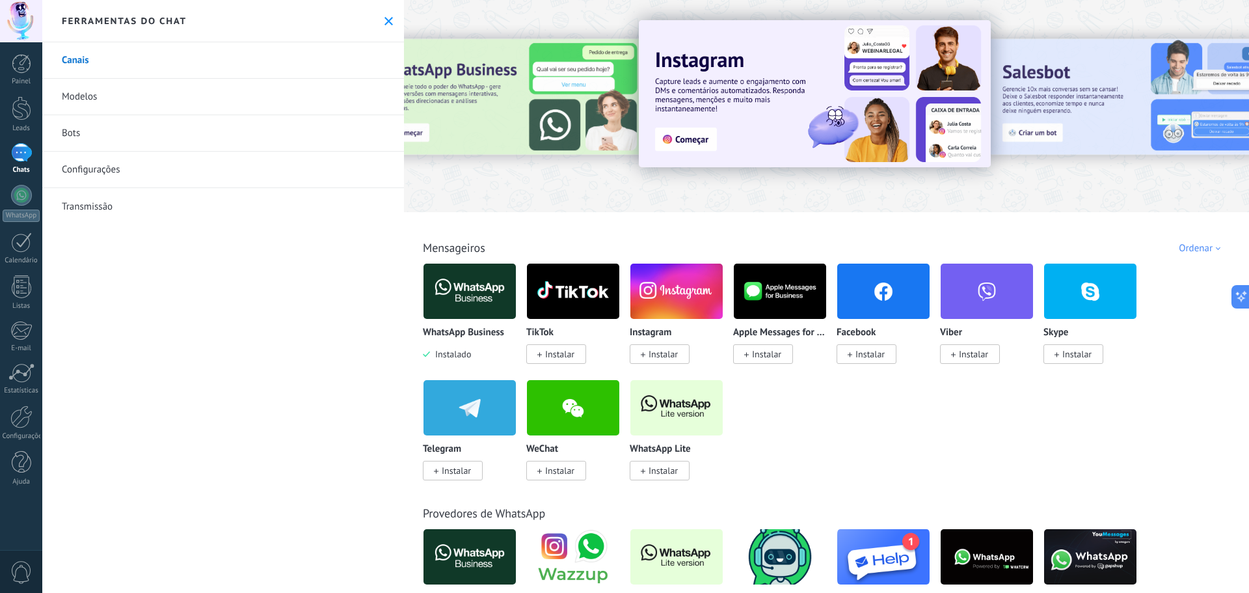
click at [102, 93] on link "Modelos" at bounding box center [223, 97] width 362 height 36
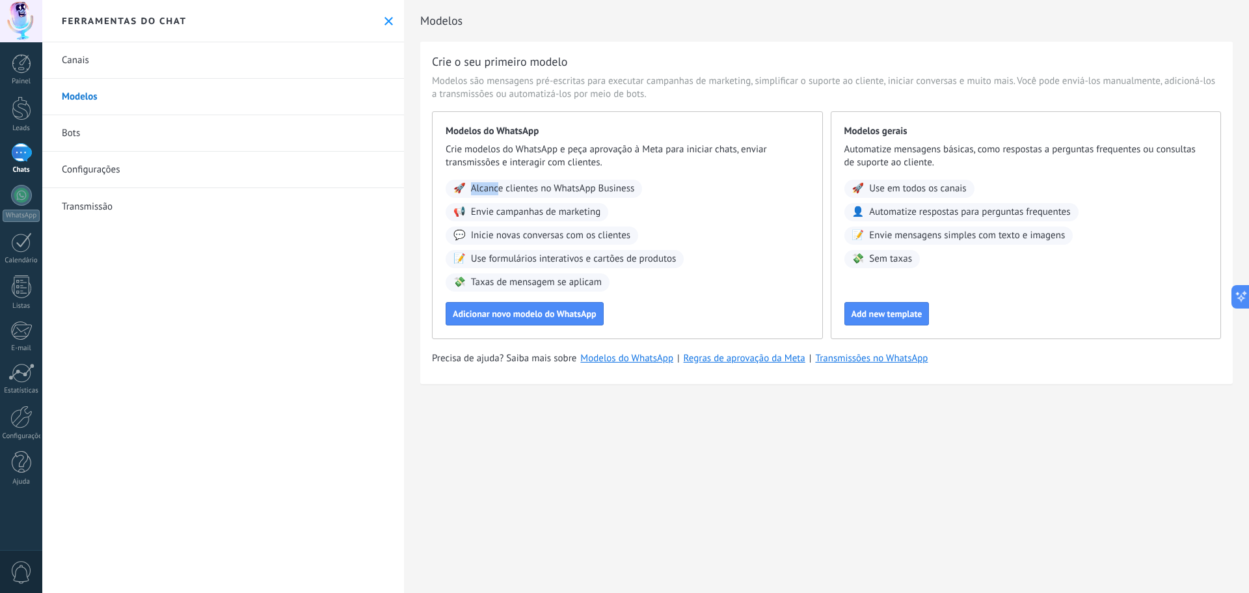
drag, startPoint x: 499, startPoint y: 189, endPoint x: 558, endPoint y: 193, distance: 58.7
click at [617, 181] on div "🚀 Alcance clientes no WhatsApp Business" at bounding box center [544, 189] width 196 height 18
drag, startPoint x: 525, startPoint y: 206, endPoint x: 602, endPoint y: 209, distance: 77.5
click at [602, 209] on div "📢 Envie campanhas de marketing" at bounding box center [527, 212] width 163 height 18
drag, startPoint x: 533, startPoint y: 230, endPoint x: 606, endPoint y: 238, distance: 72.6
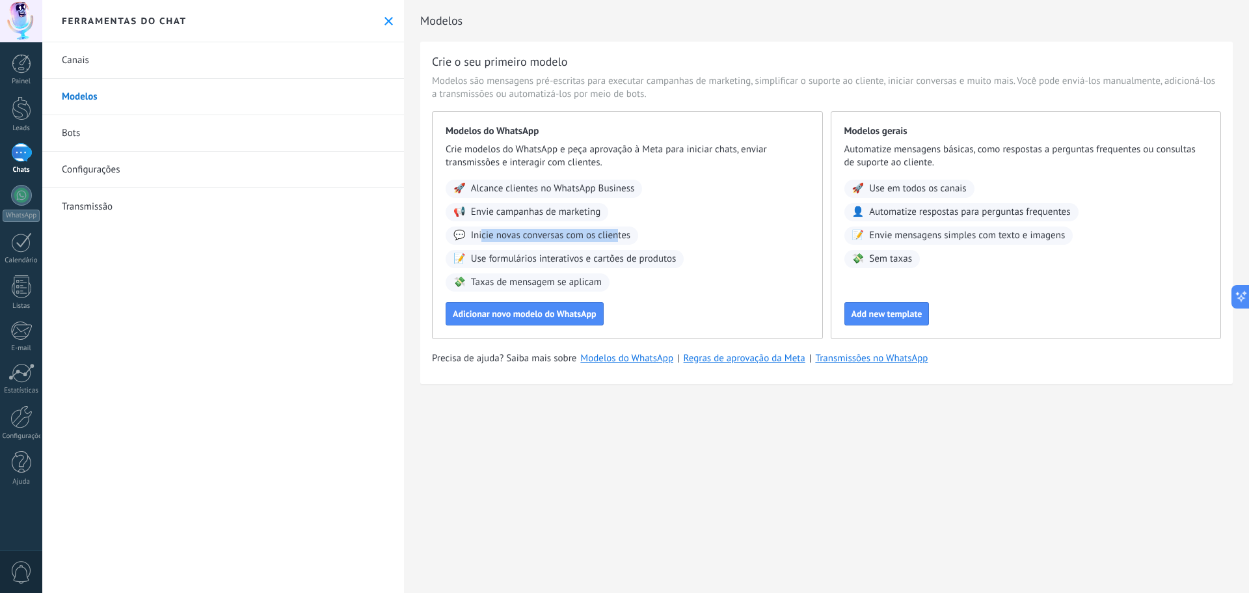
click at [622, 231] on span "Inicie novas conversas com os clientes" at bounding box center [550, 235] width 159 height 13
click at [526, 318] on span "Adicionar novo modelo do WhatsApp" at bounding box center [525, 313] width 144 height 9
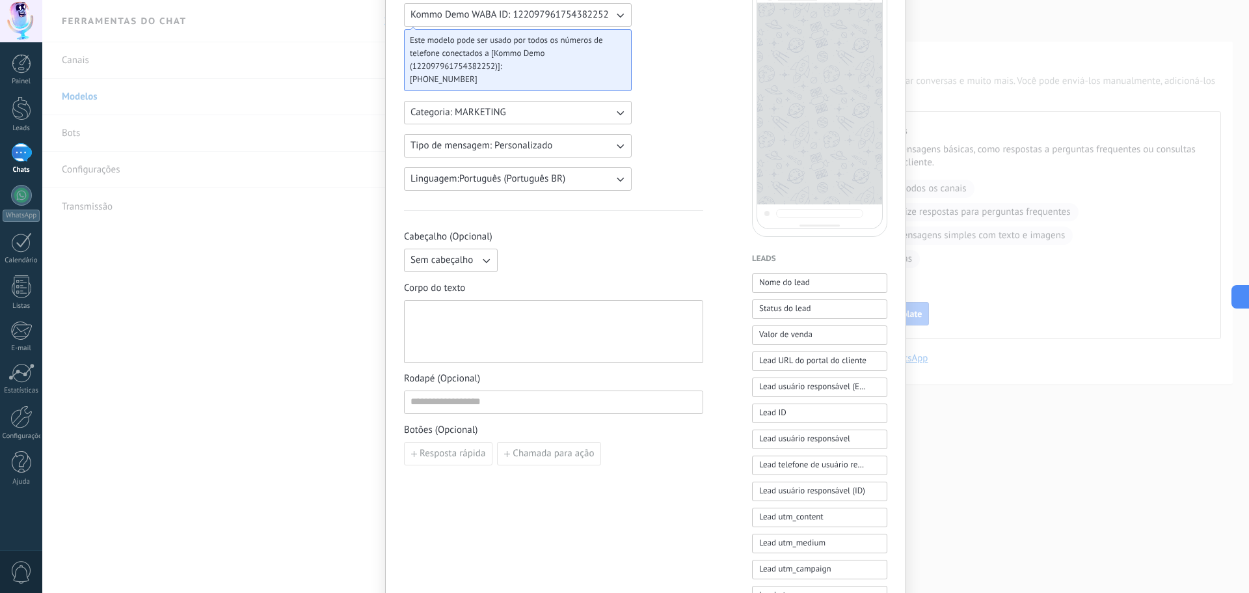
scroll to position [195, 0]
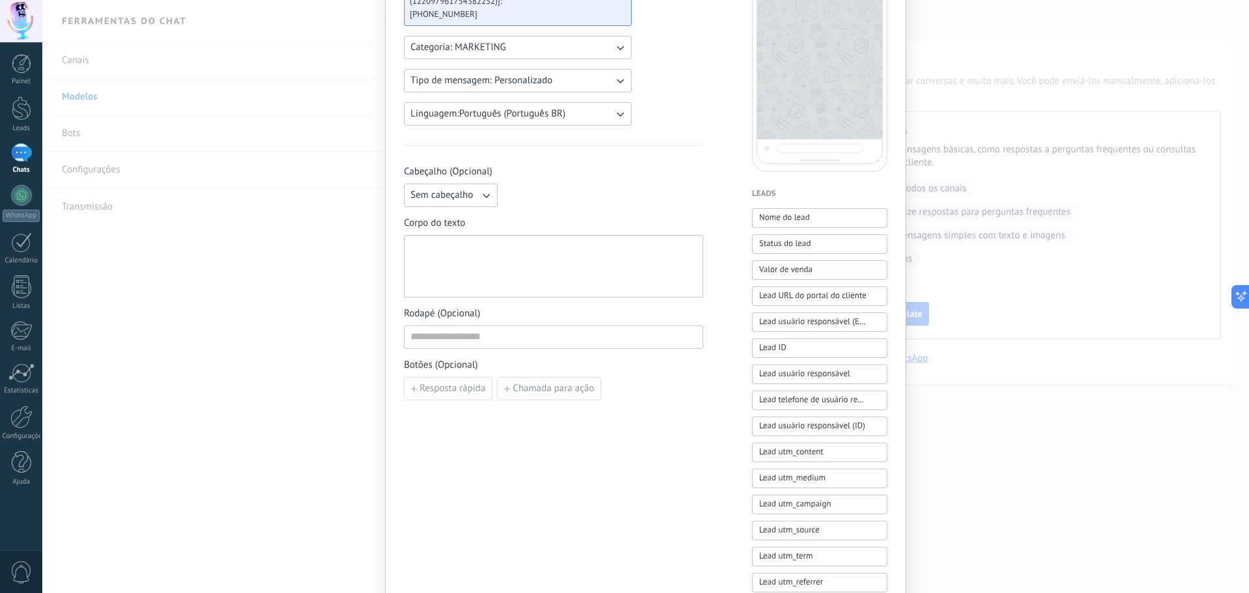
click at [482, 205] on button "Sem cabeçalho" at bounding box center [451, 194] width 94 height 23
click at [448, 223] on li "Texto" at bounding box center [446, 217] width 101 height 22
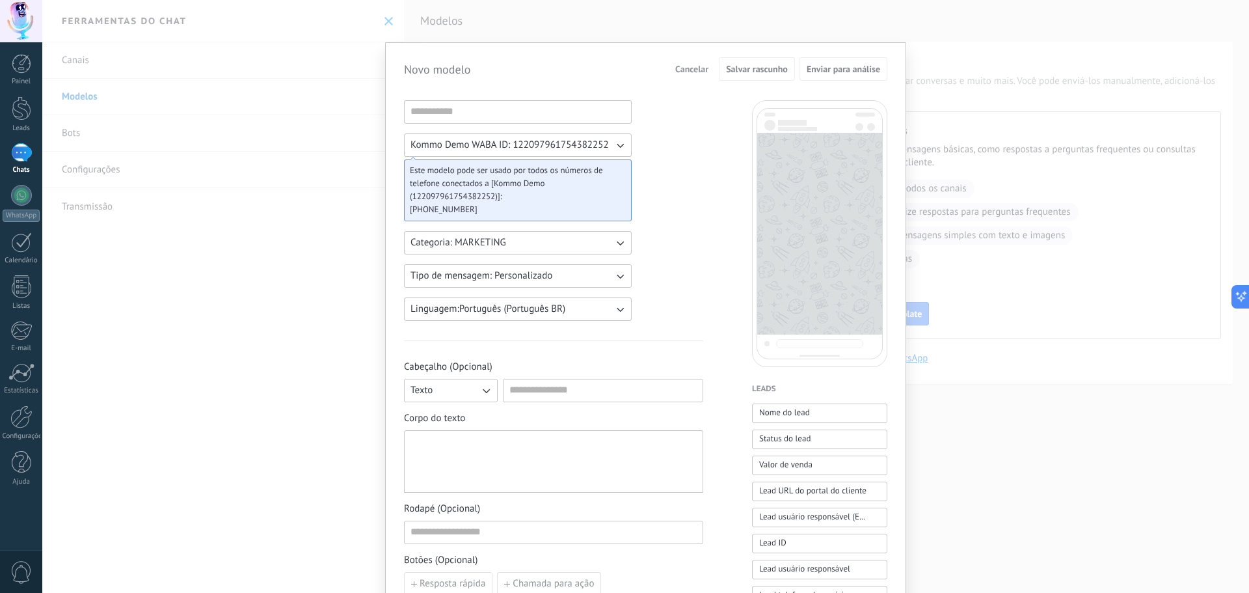
click at [689, 69] on span "Cancelar" at bounding box center [691, 68] width 33 height 9
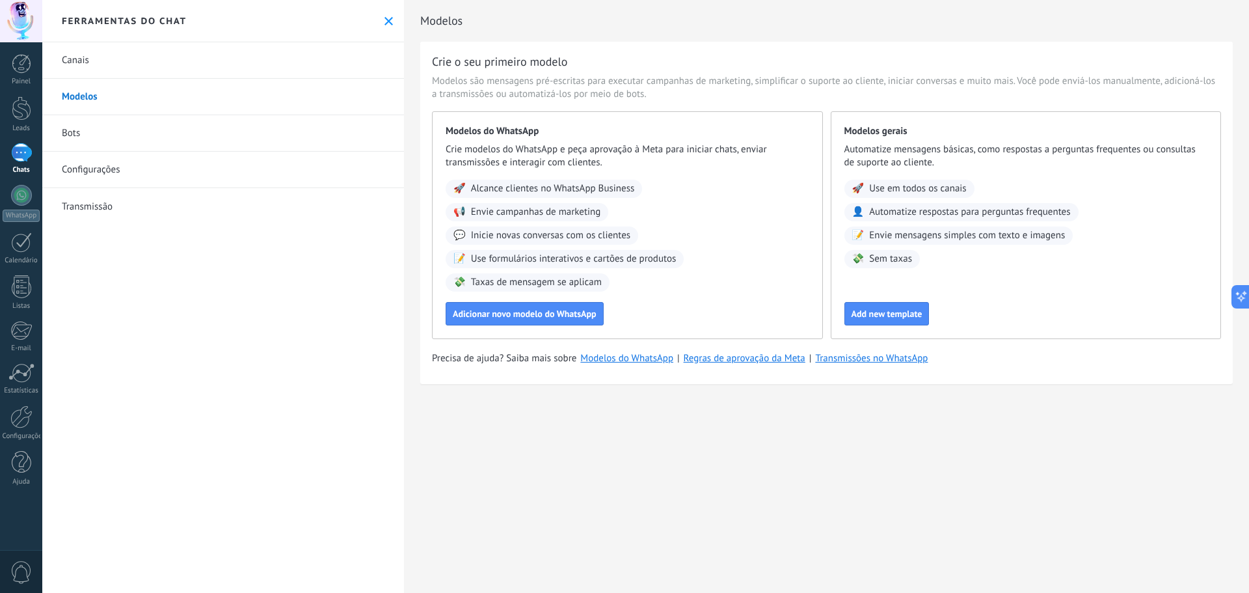
click at [112, 134] on link "Bots" at bounding box center [223, 133] width 362 height 36
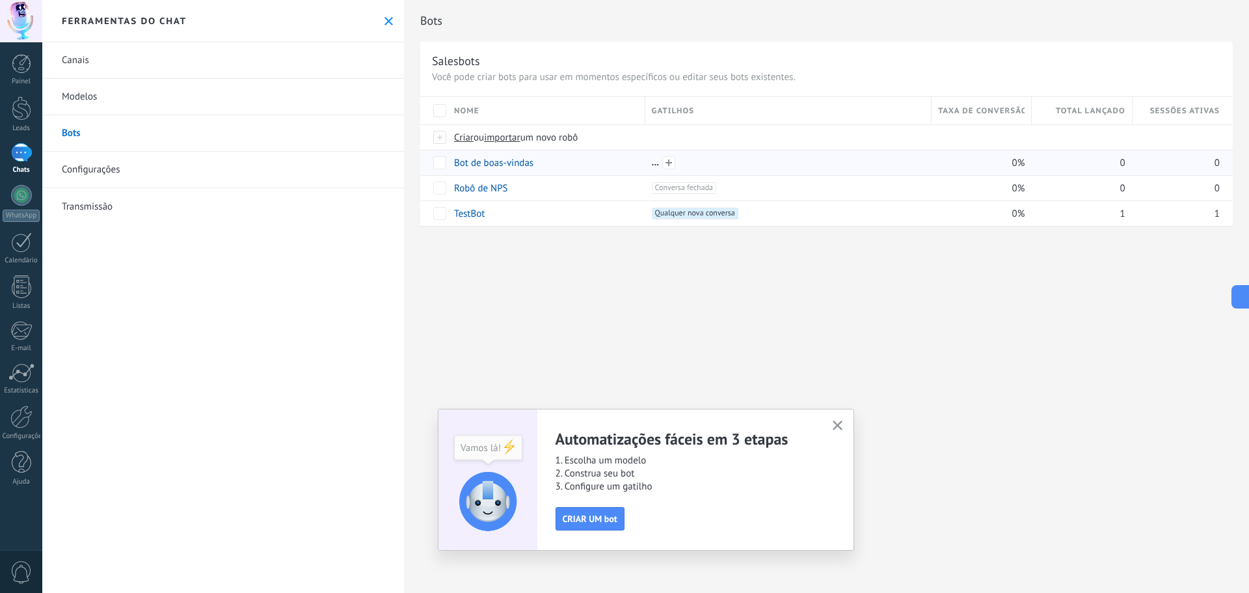
click at [655, 166] on div at bounding box center [788, 163] width 273 height 12
click at [671, 164] on span at bounding box center [668, 162] width 13 height 13
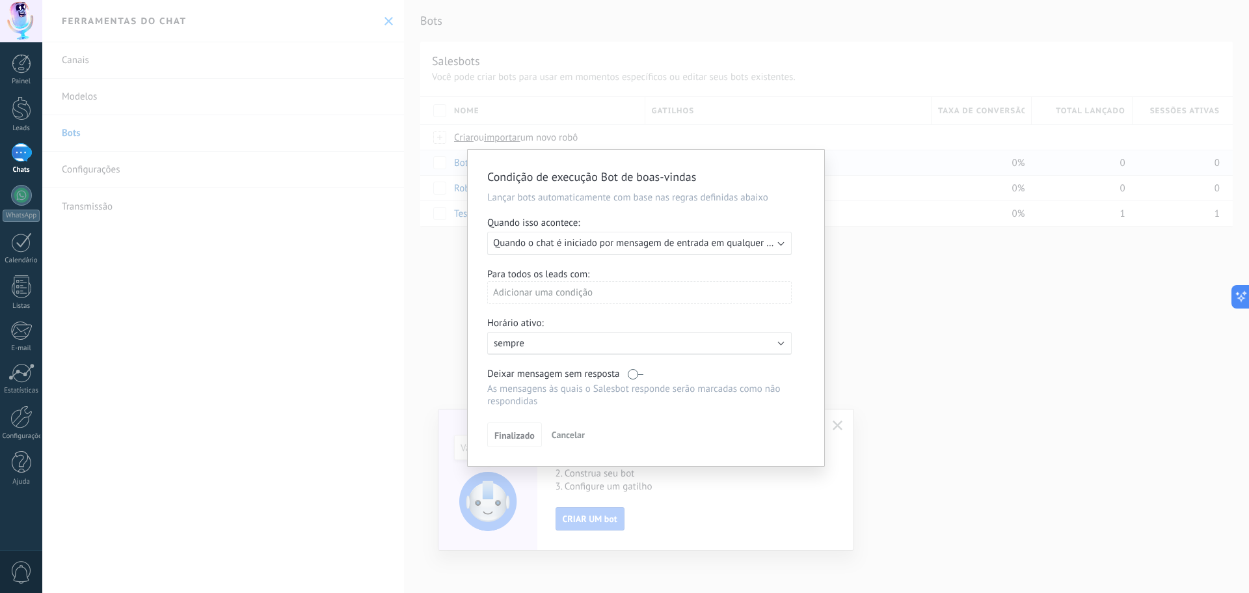
click at [632, 291] on div "Adicionar uma condição" at bounding box center [639, 292] width 304 height 23
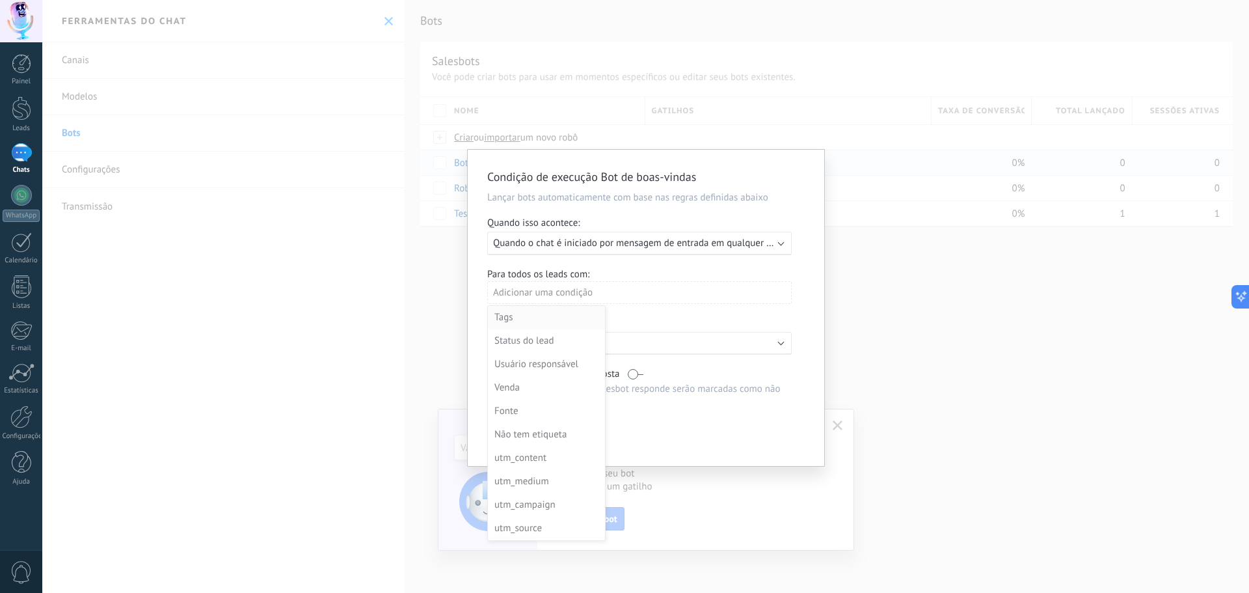
click at [540, 319] on div "Tags" at bounding box center [544, 317] width 101 height 18
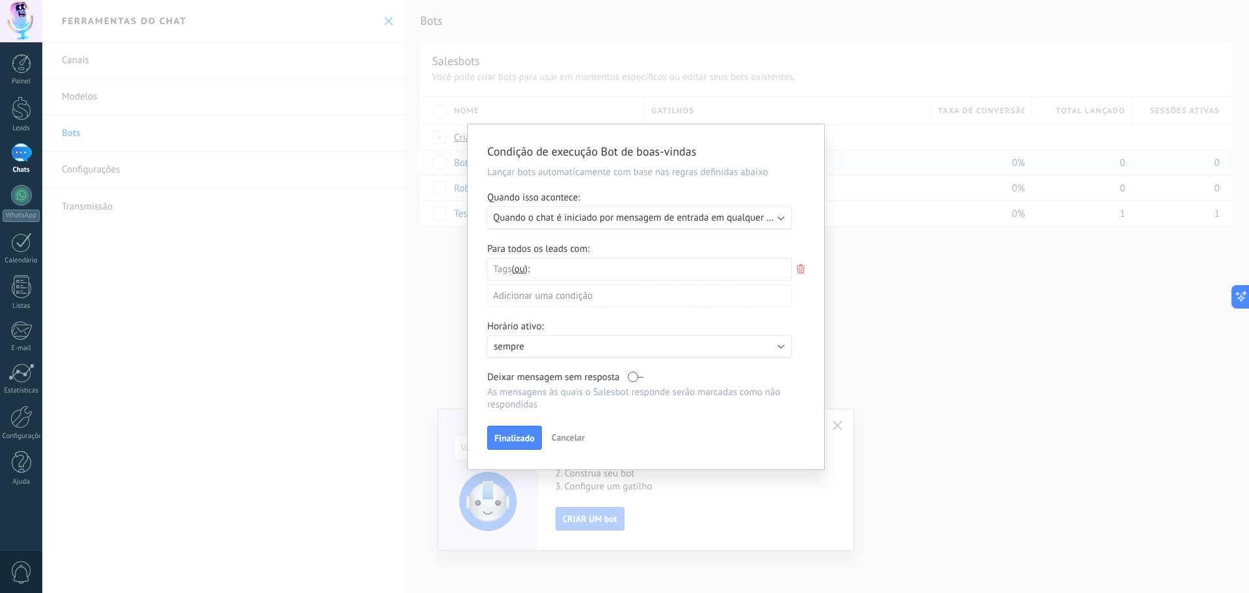
click at [563, 441] on span "Cancelar" at bounding box center [568, 437] width 33 height 12
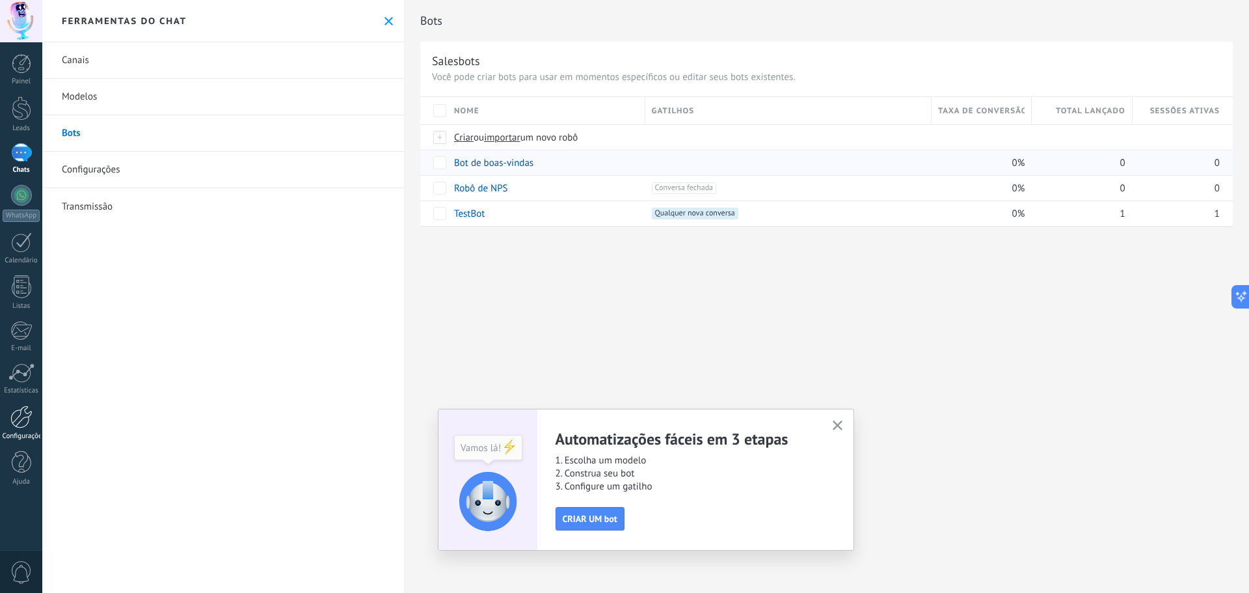
click at [26, 422] on div at bounding box center [21, 416] width 22 height 23
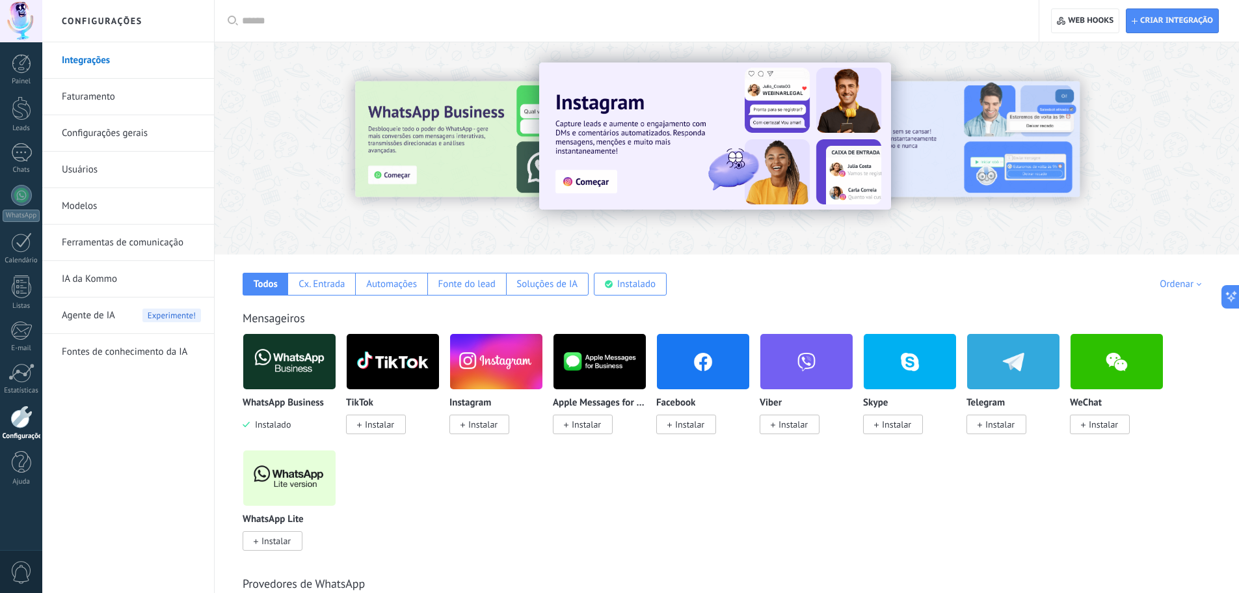
click at [262, 374] on img at bounding box center [289, 361] width 92 height 63
click at [330, 286] on div "Cx. Entrada" at bounding box center [322, 284] width 46 height 12
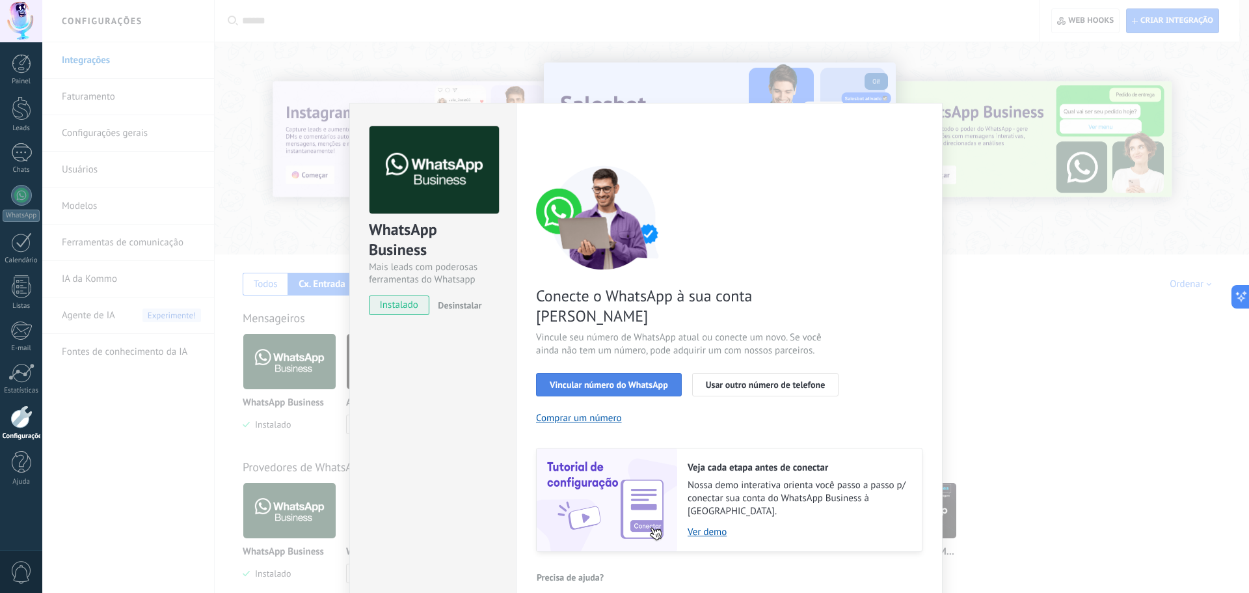
click at [586, 373] on button "Vincular número do WhatsApp" at bounding box center [609, 384] width 146 height 23
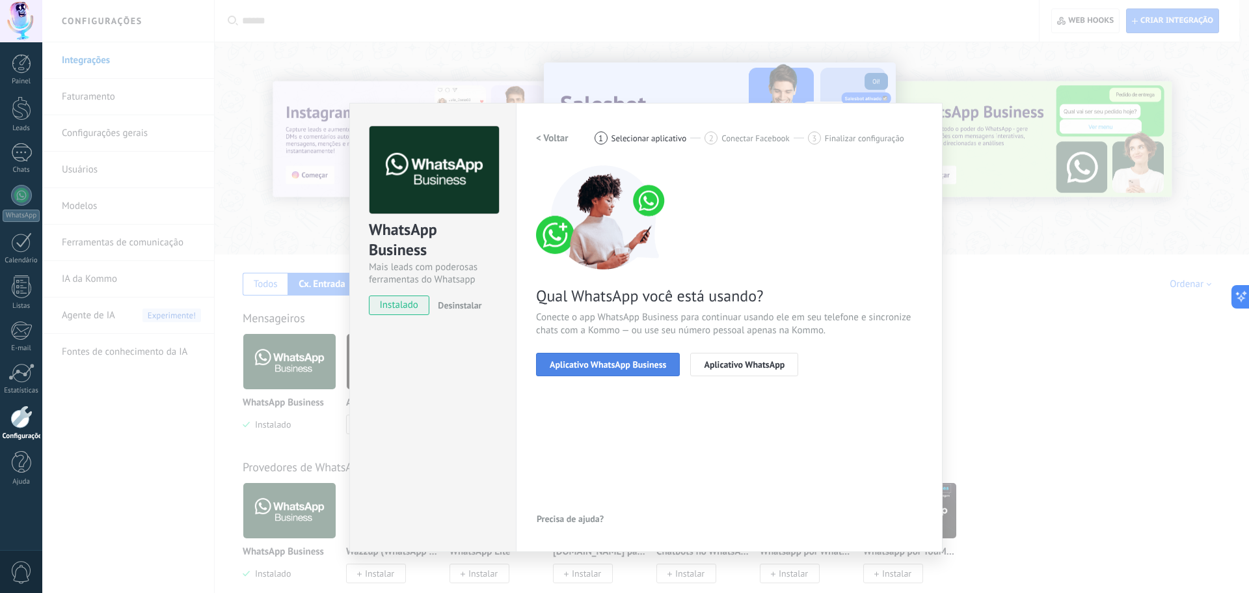
click at [583, 371] on button "Aplicativo WhatsApp Business" at bounding box center [608, 364] width 144 height 23
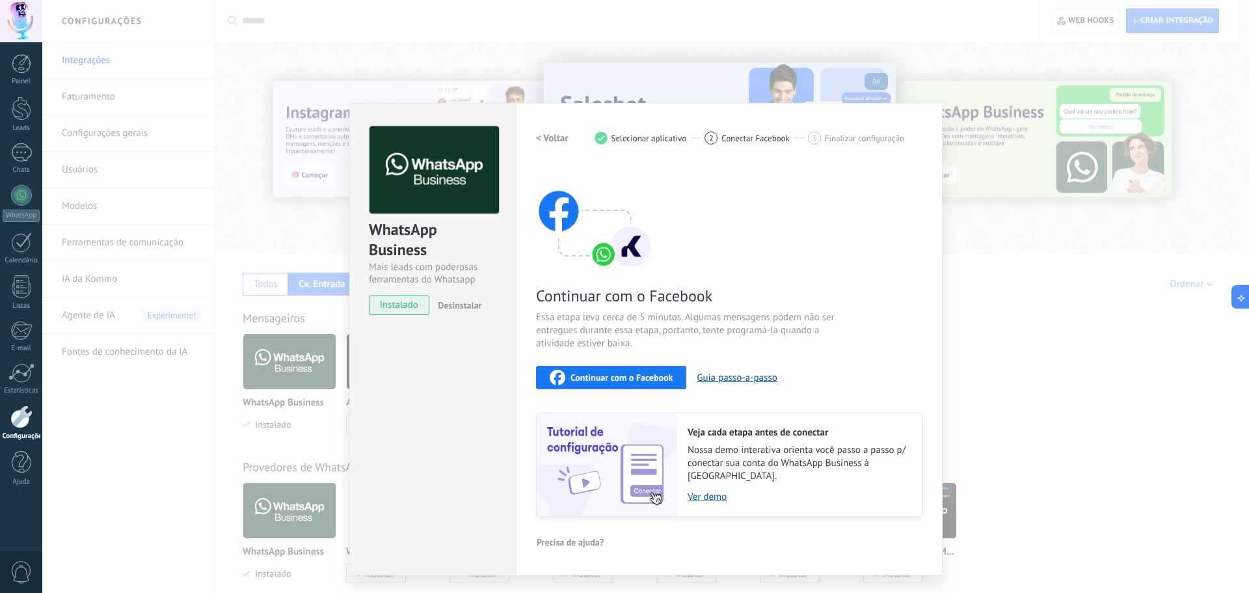
click at [619, 375] on span "Continuar com o Facebook" at bounding box center [622, 377] width 102 height 9
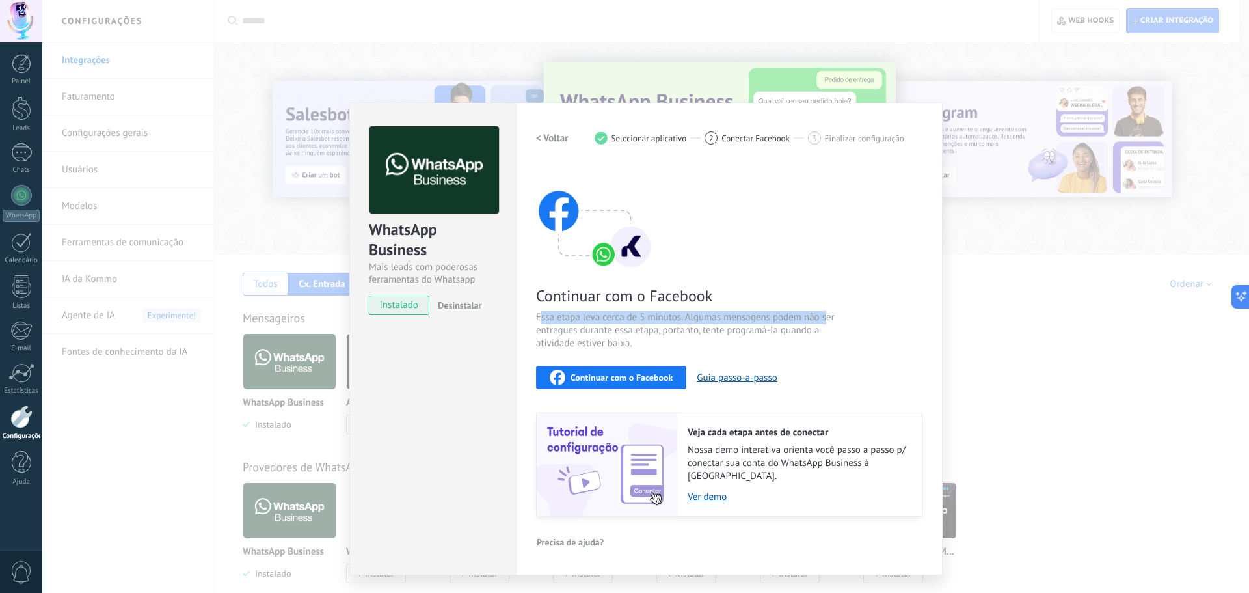
drag, startPoint x: 543, startPoint y: 312, endPoint x: 828, endPoint y: 316, distance: 284.3
click at [828, 316] on span "Essa etapa leva cerca de 5 minutos. Algumas mensagens podem não ser entregues d…" at bounding box center [691, 330] width 310 height 39
drag, startPoint x: 559, startPoint y: 333, endPoint x: 749, endPoint y: 329, distance: 190.7
click at [749, 329] on span "Essa etapa leva cerca de 5 minutos. Algumas mensagens podem não ser entregues d…" at bounding box center [691, 330] width 310 height 39
drag, startPoint x: 801, startPoint y: 329, endPoint x: 587, endPoint y: 334, distance: 213.4
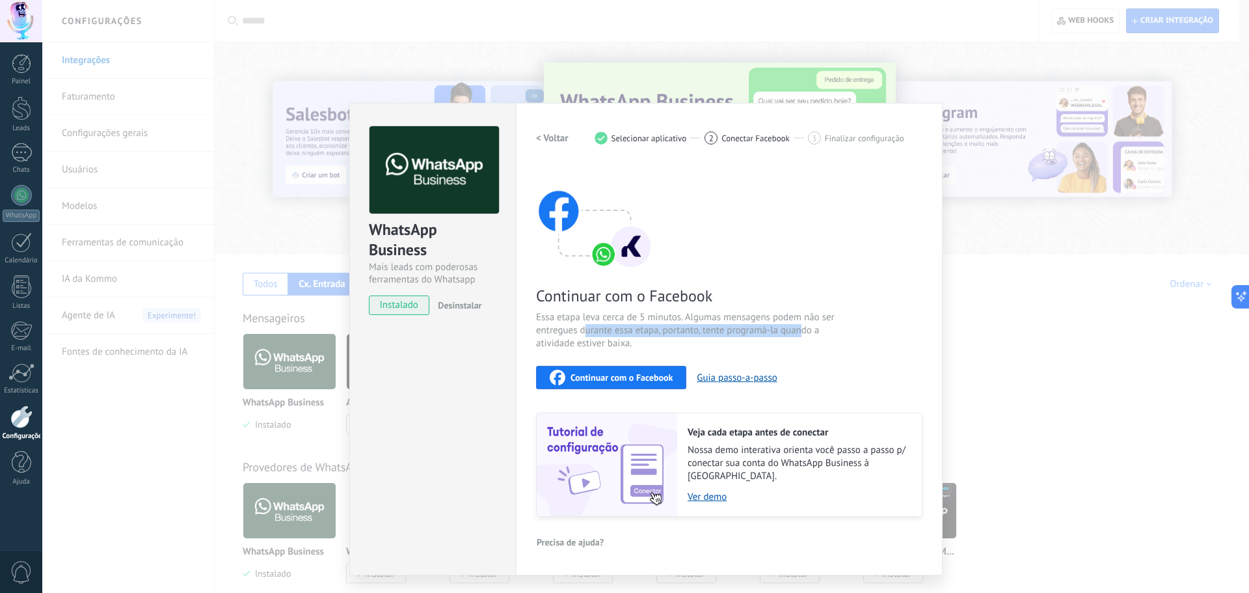
click at [587, 334] on span "Essa etapa leva cerca de 5 minutos. Algumas mensagens podem não ser entregues d…" at bounding box center [691, 330] width 310 height 39
drag, startPoint x: 544, startPoint y: 345, endPoint x: 666, endPoint y: 338, distance: 121.8
click at [652, 345] on span "Essa etapa leva cerca de 5 minutos. Algumas mensagens podem não ser entregues d…" at bounding box center [691, 330] width 310 height 39
click at [690, 327] on span "Essa etapa leva cerca de 5 minutos. Algumas mensagens podem não ser entregues d…" at bounding box center [691, 330] width 310 height 39
click at [766, 379] on button "Guia passo-a-passo" at bounding box center [737, 377] width 80 height 12
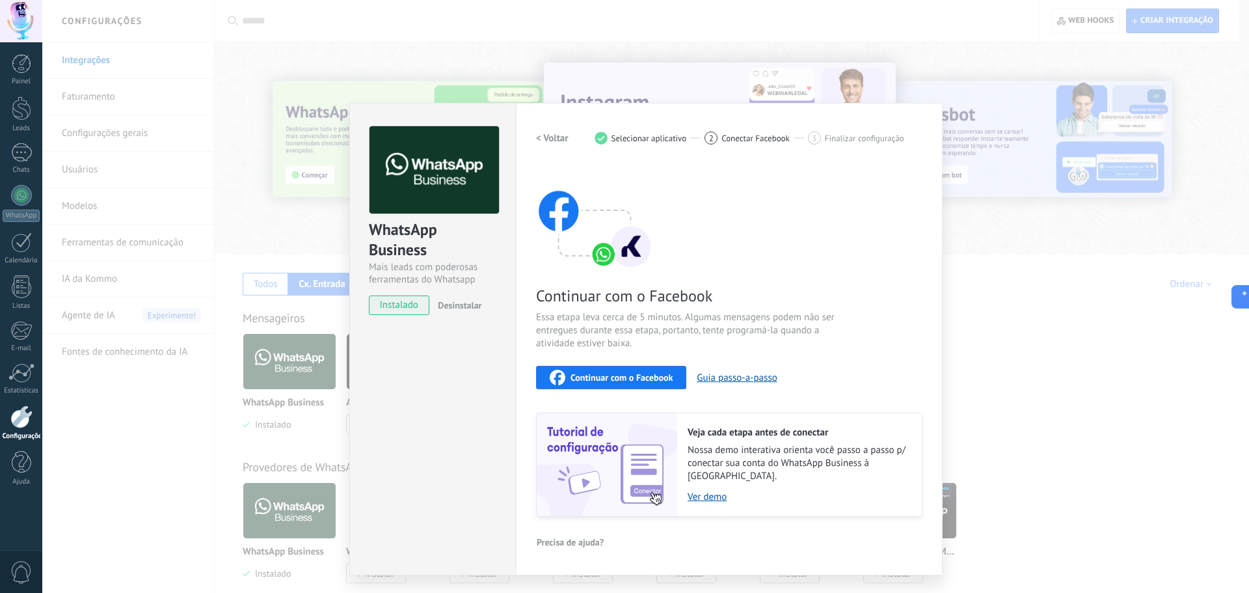
click at [611, 377] on span "Continuar com o Facebook" at bounding box center [622, 377] width 102 height 9
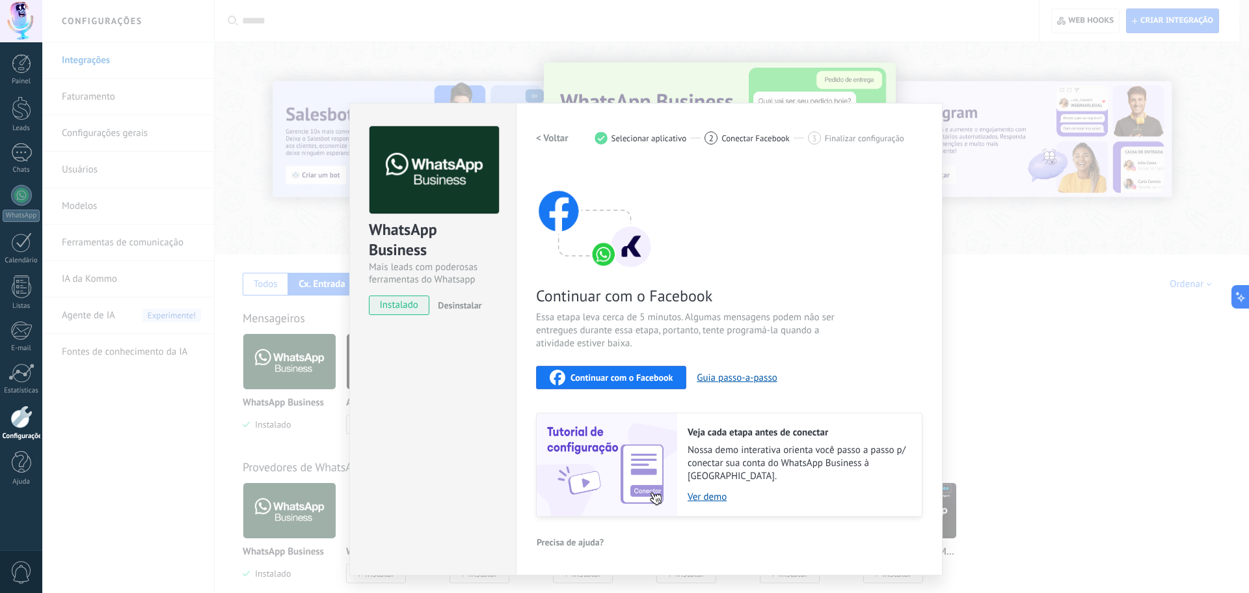
click at [298, 135] on div "WhatsApp Business Mais leads com poderosas ferramentas do Whatsapp instalado De…" at bounding box center [645, 296] width 1207 height 593
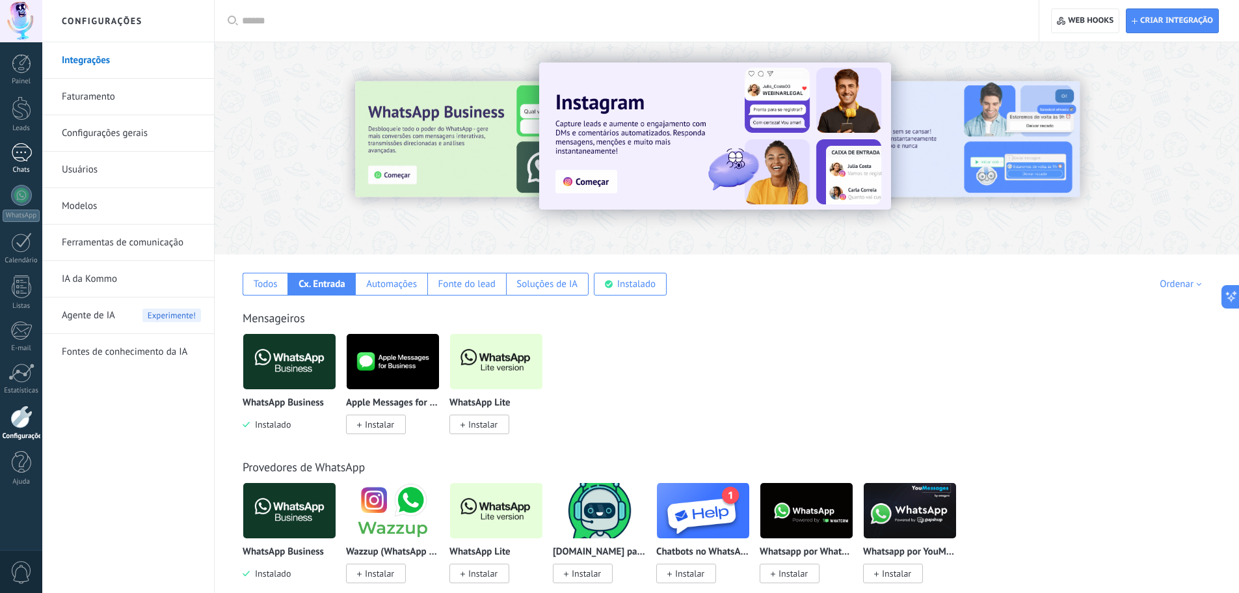
click at [20, 157] on div at bounding box center [21, 152] width 21 height 19
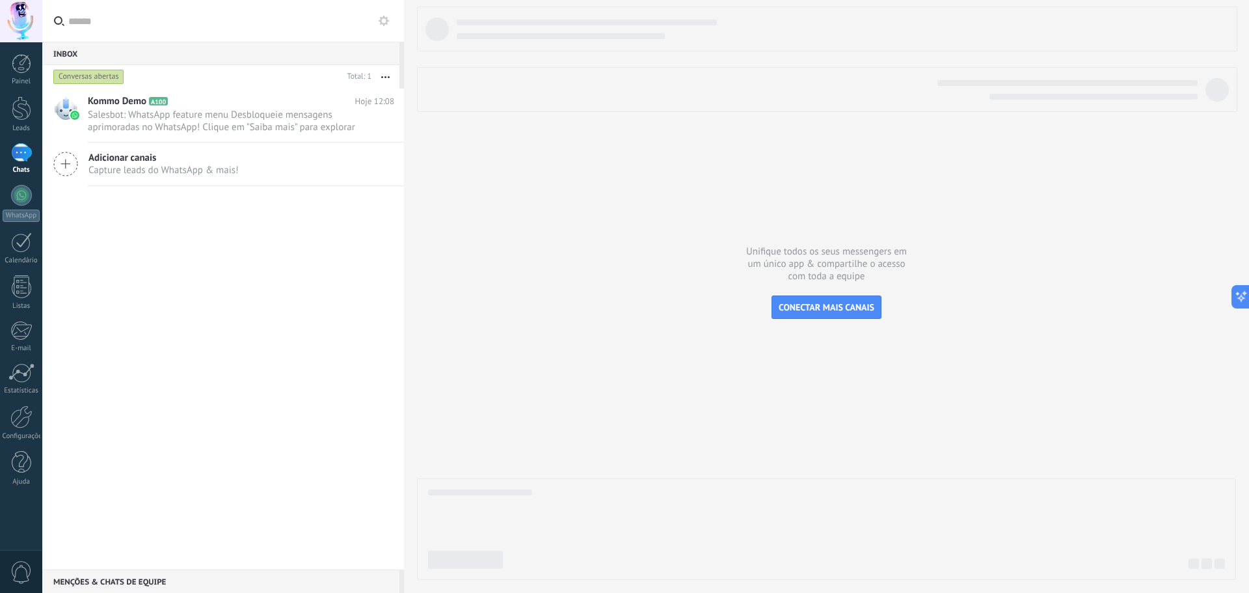
click at [94, 78] on div "Conversas abertas" at bounding box center [88, 77] width 71 height 16
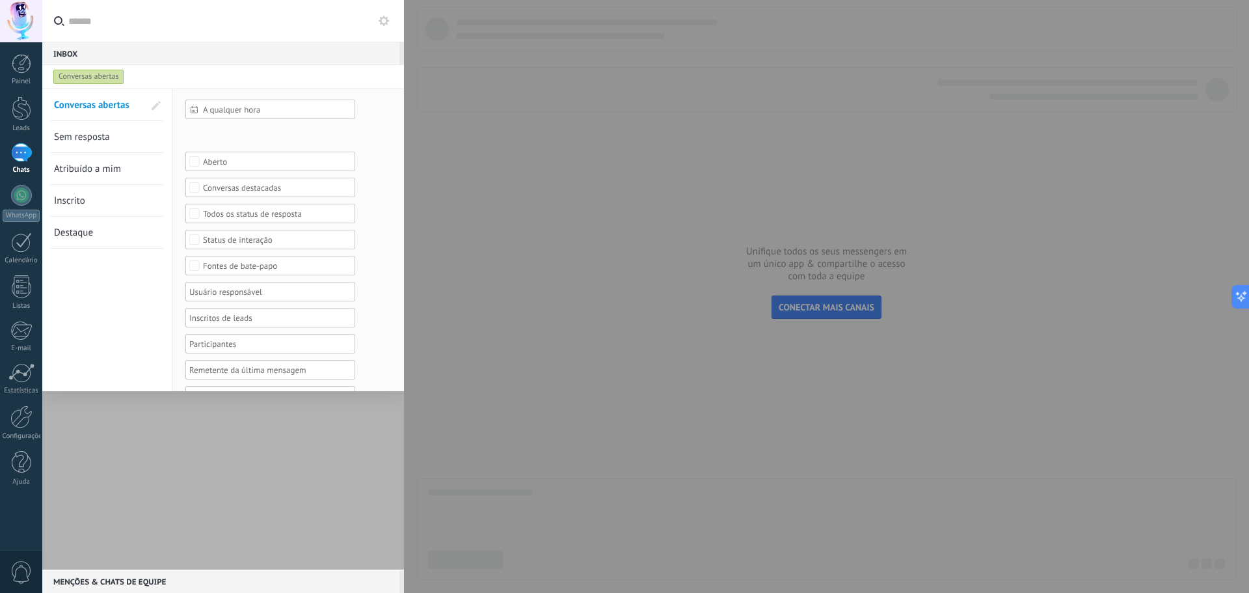
click at [94, 78] on div "Conversas abertas" at bounding box center [88, 77] width 71 height 16
click at [493, 113] on div at bounding box center [624, 296] width 1249 height 593
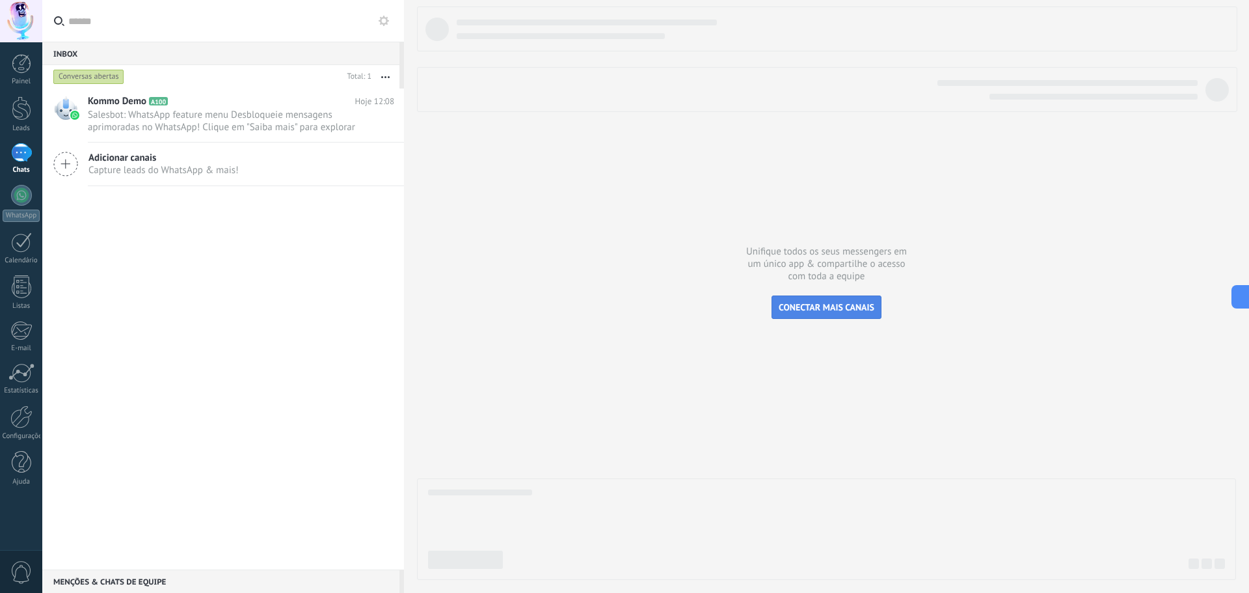
click at [827, 304] on span "CONECTAR MAIS CANAIS" at bounding box center [827, 307] width 96 height 12
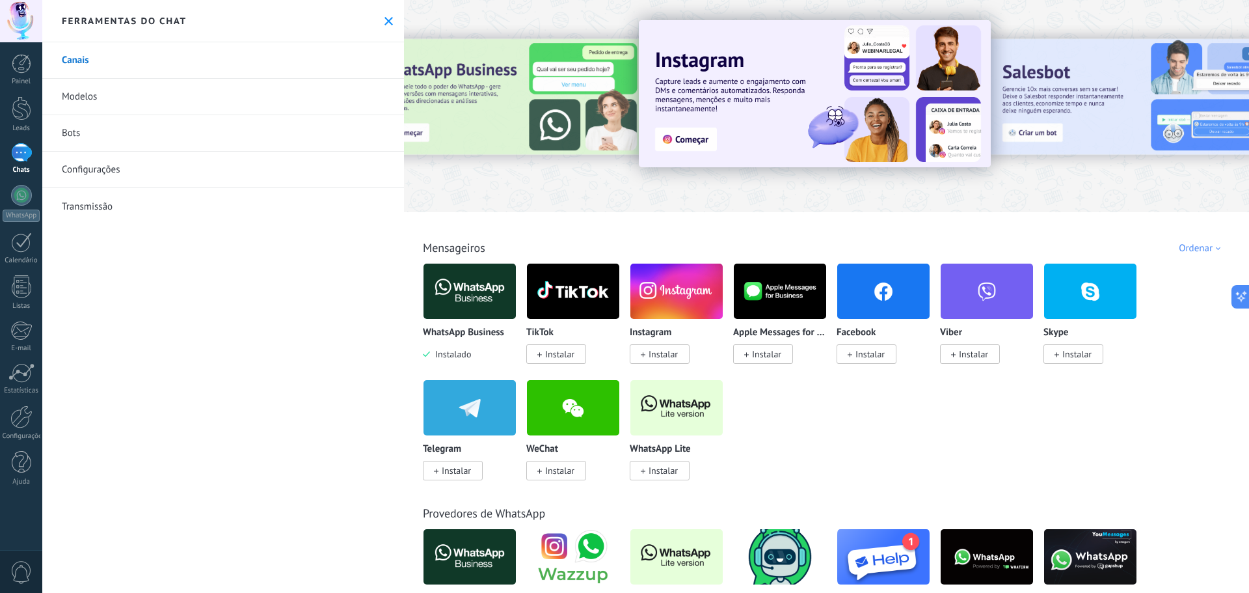
click at [386, 23] on use at bounding box center [389, 21] width 8 height 8
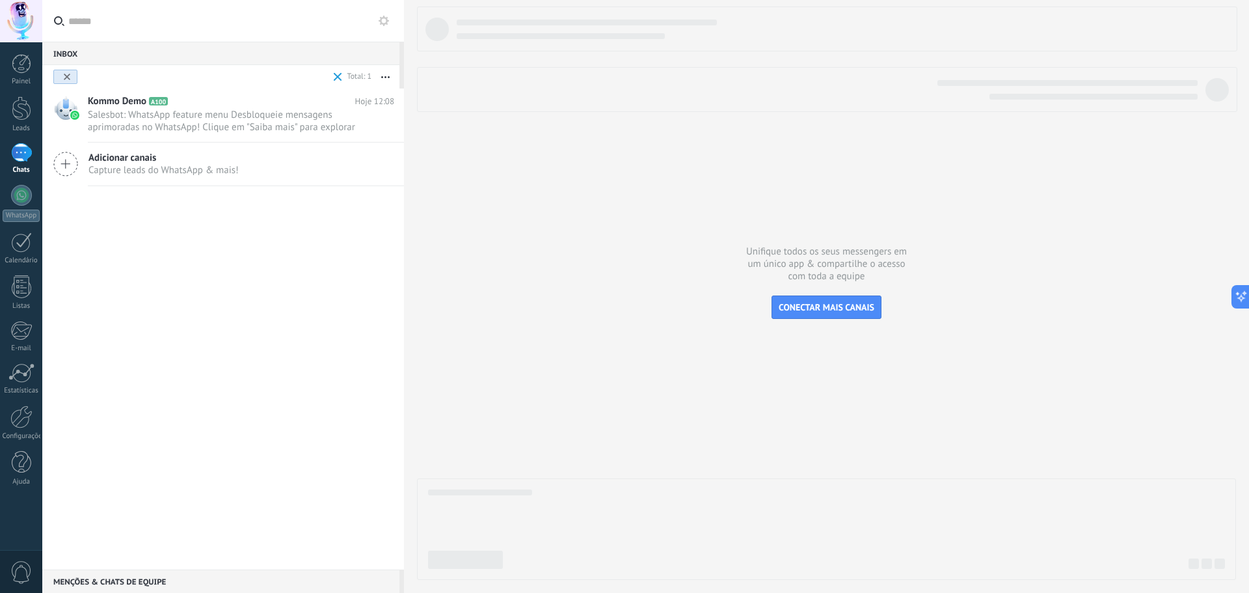
click at [386, 21] on icon at bounding box center [384, 21] width 10 height 10
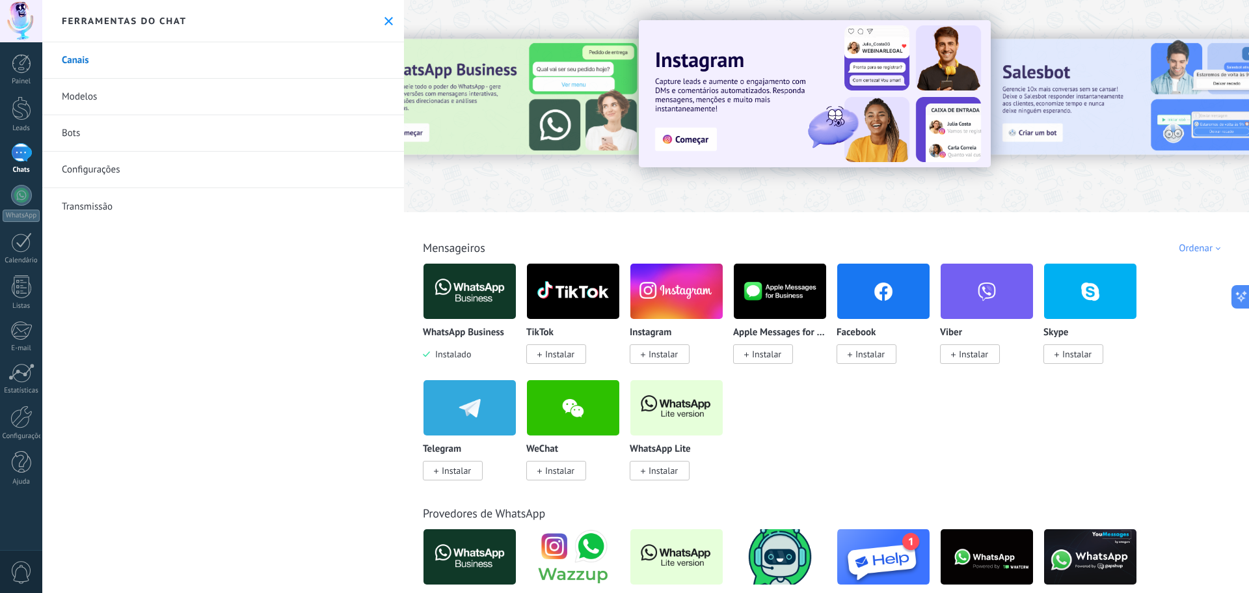
click at [387, 21] on icon at bounding box center [389, 21] width 8 height 8
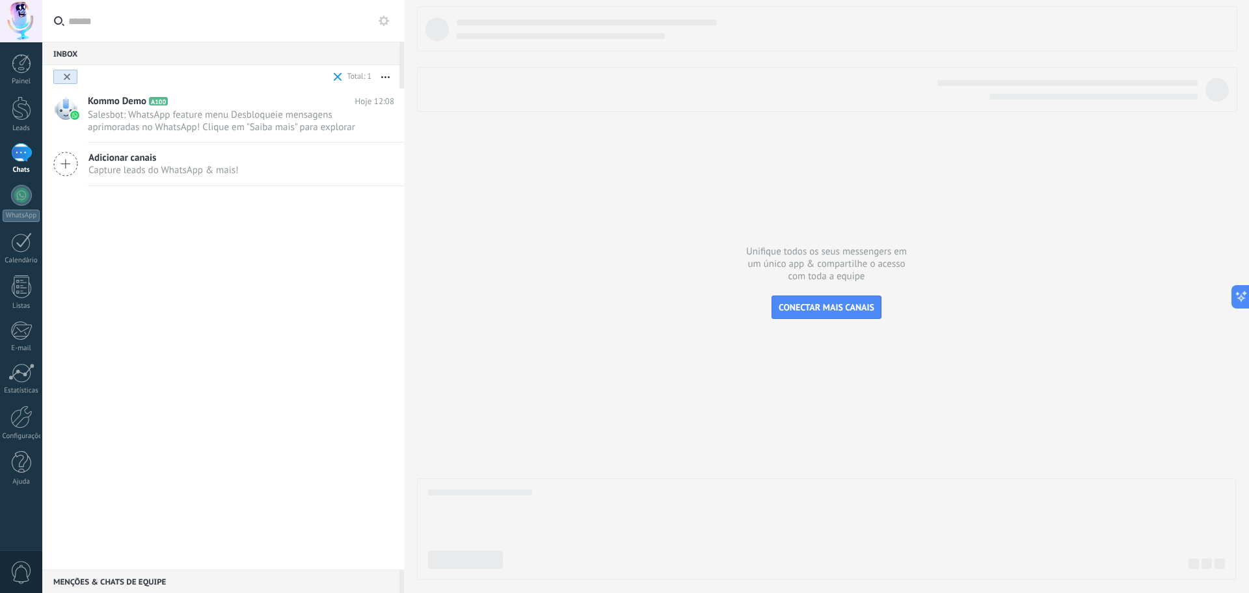
click at [178, 183] on div "Adicionar canais Capture leads do WhatsApp & mais!" at bounding box center [223, 164] width 362 height 44
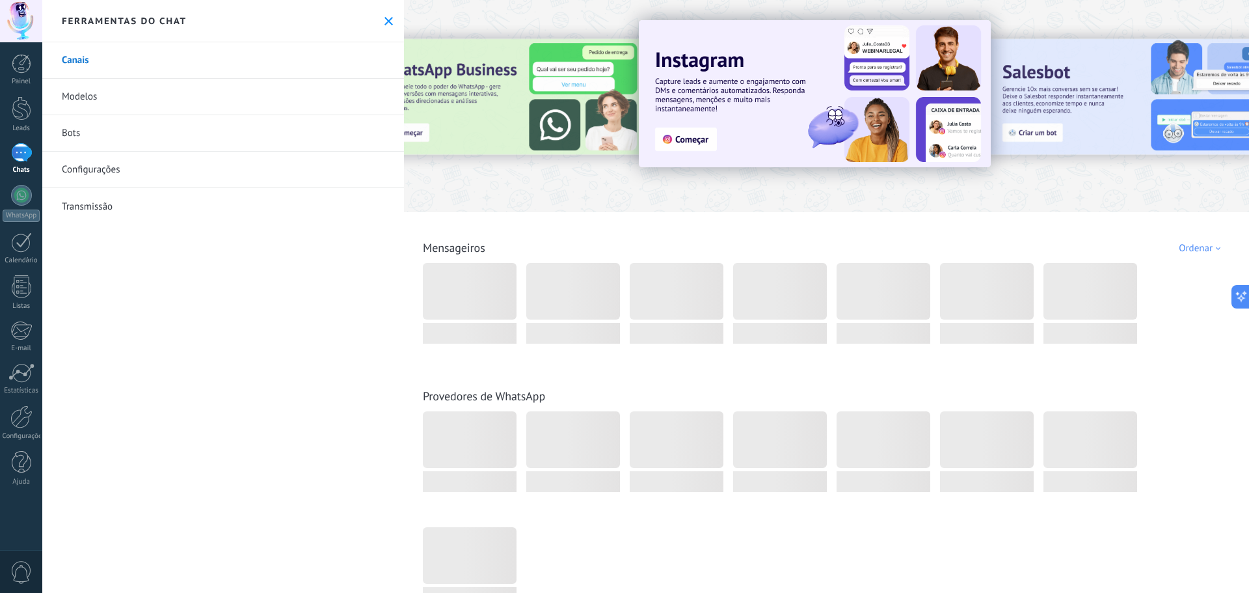
click at [390, 21] on div "Ferramentas do chat" at bounding box center [223, 21] width 362 height 42
click at [385, 24] on icon at bounding box center [389, 21] width 8 height 8
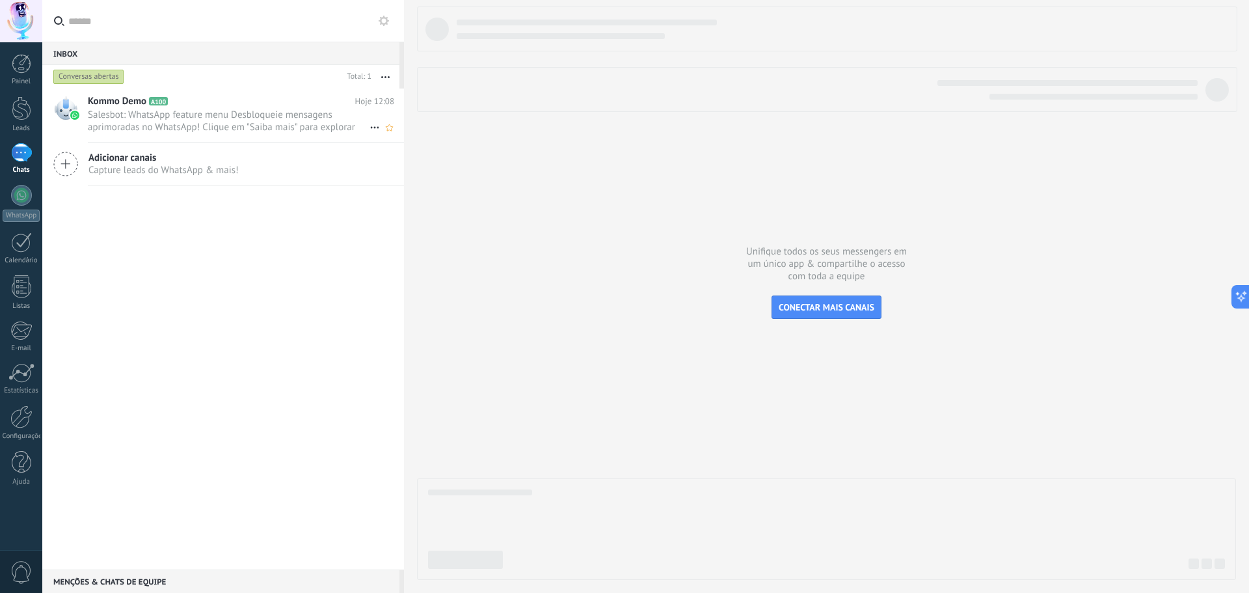
click at [250, 120] on span "Salesbot: WhatsApp feature menu Desbloqueie mensagens aprimoradas no WhatsApp! …" at bounding box center [229, 121] width 282 height 25
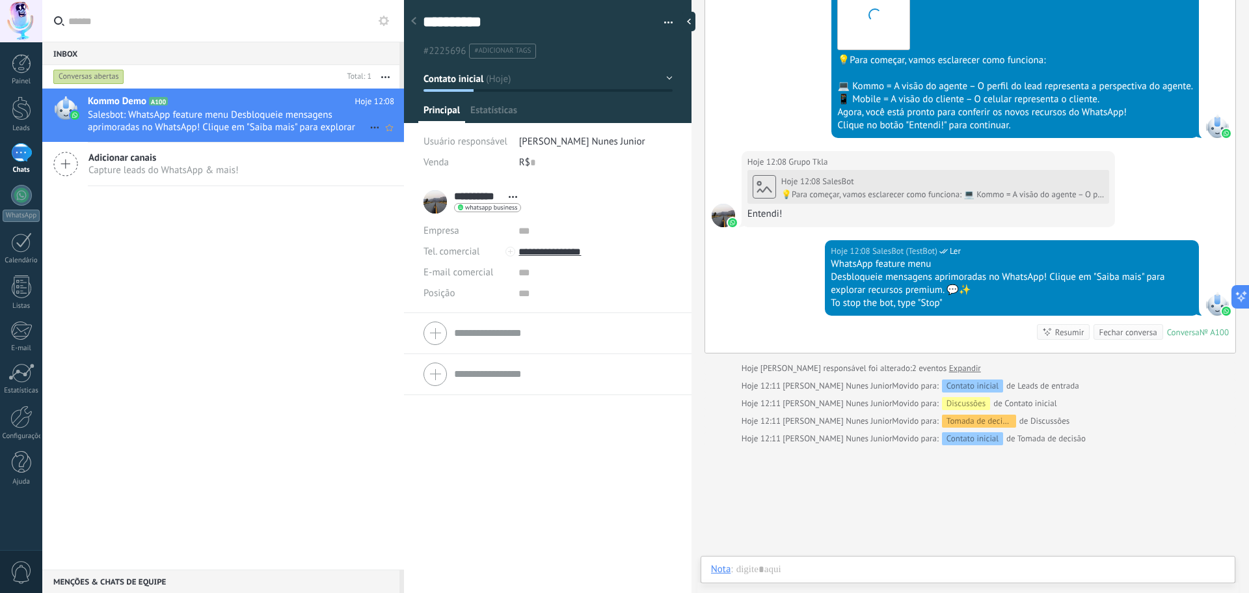
scroll to position [20, 0]
drag, startPoint x: 755, startPoint y: 215, endPoint x: 805, endPoint y: 209, distance: 50.4
click at [800, 212] on div "Entendi!" at bounding box center [929, 214] width 362 height 13
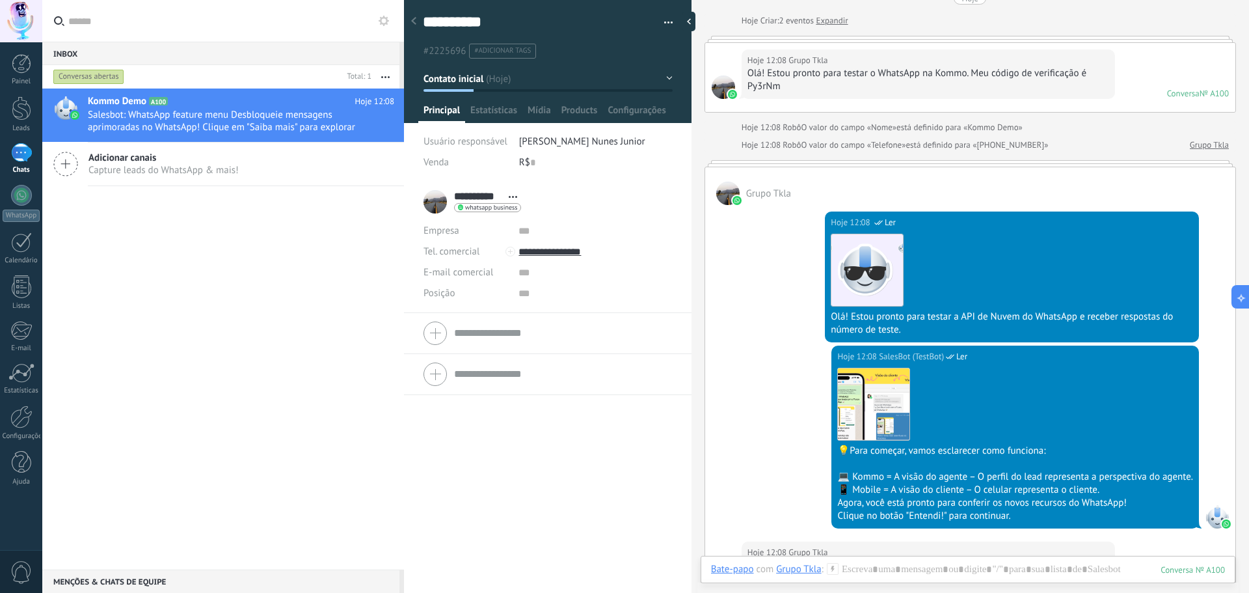
scroll to position [0, 0]
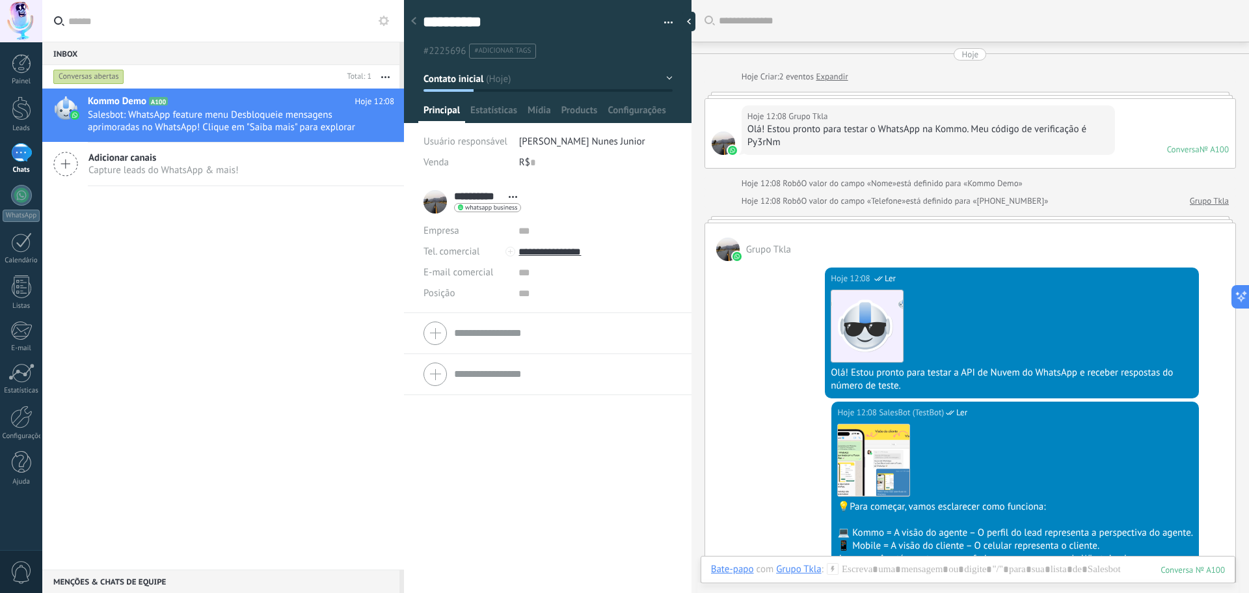
click at [498, 209] on span "whatsapp business" at bounding box center [491, 207] width 52 height 7
drag, startPoint x: 652, startPoint y: 8, endPoint x: 680, endPoint y: 14, distance: 28.7
click at [653, 8] on div at bounding box center [624, 296] width 1249 height 593
click at [689, 16] on div at bounding box center [692, 22] width 20 height 20
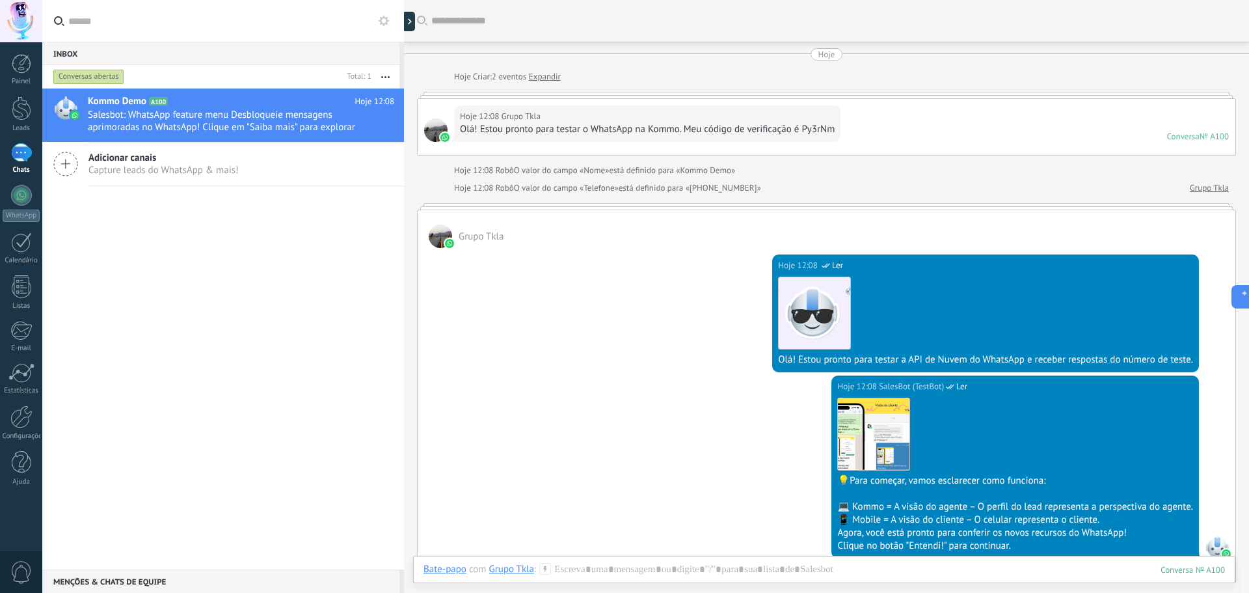
click at [548, 76] on link "Expandir" at bounding box center [545, 76] width 32 height 13
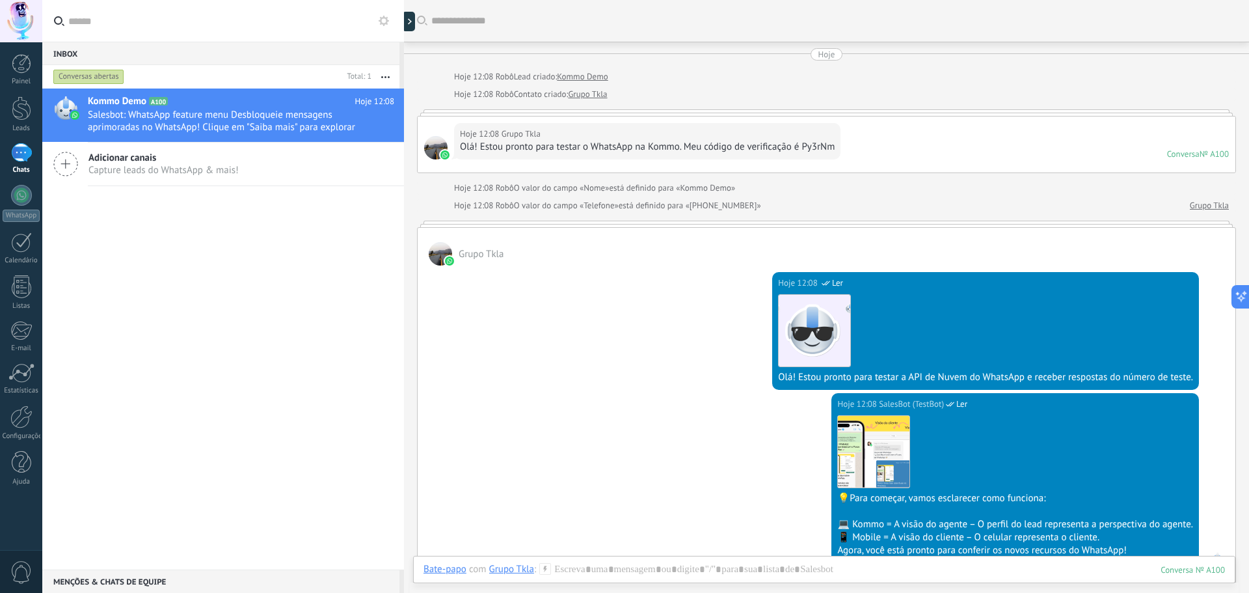
click at [596, 93] on link "Grupo Tkla" at bounding box center [587, 94] width 39 height 13
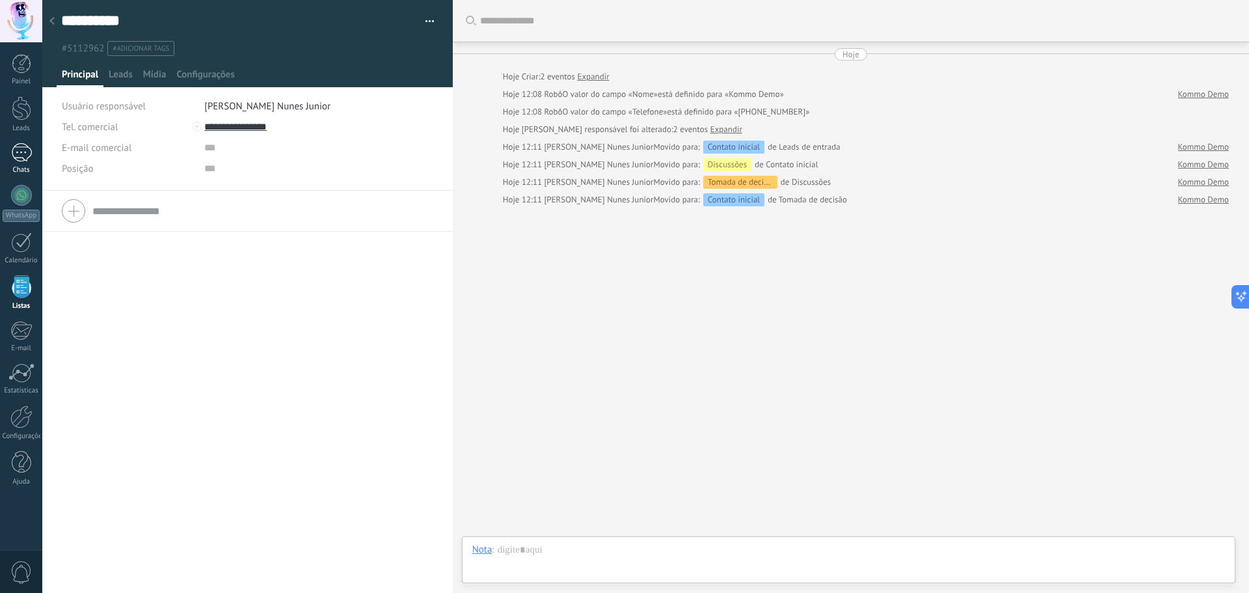
click at [15, 162] on link "Chats" at bounding box center [21, 158] width 42 height 31
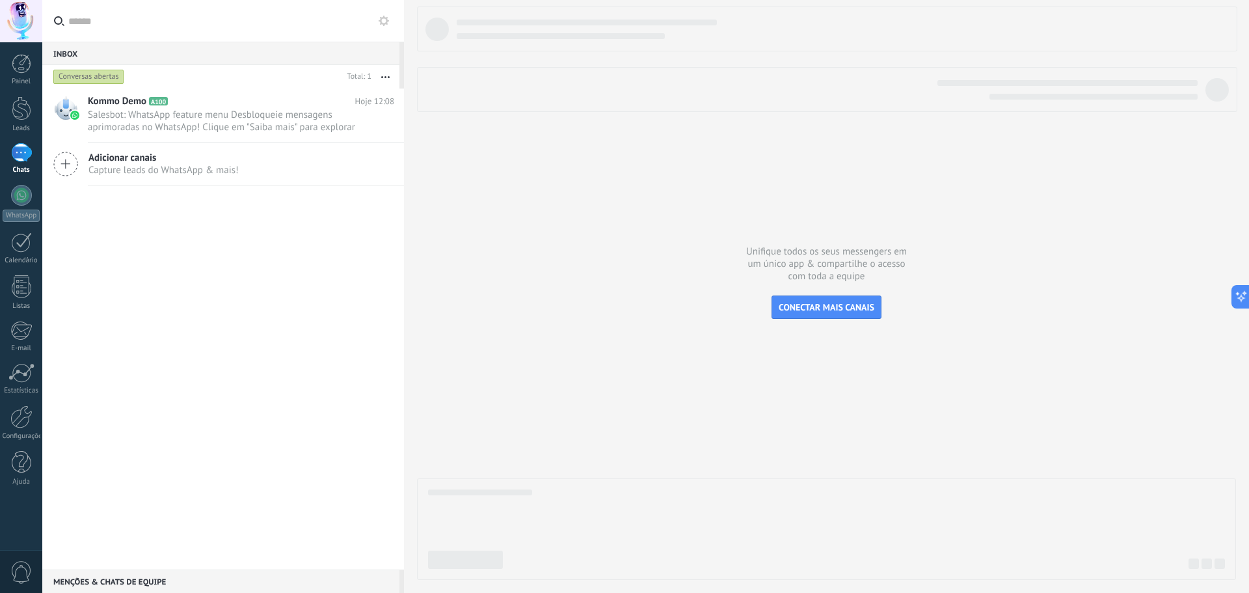
click at [15, 162] on div at bounding box center [21, 152] width 21 height 19
click at [27, 155] on div at bounding box center [21, 152] width 21 height 19
click at [385, 74] on button "button" at bounding box center [385, 76] width 28 height 23
click at [362, 131] on span "Ações múltiplas" at bounding box center [349, 129] width 66 height 26
click at [353, 75] on span at bounding box center [360, 76] width 18 height 17
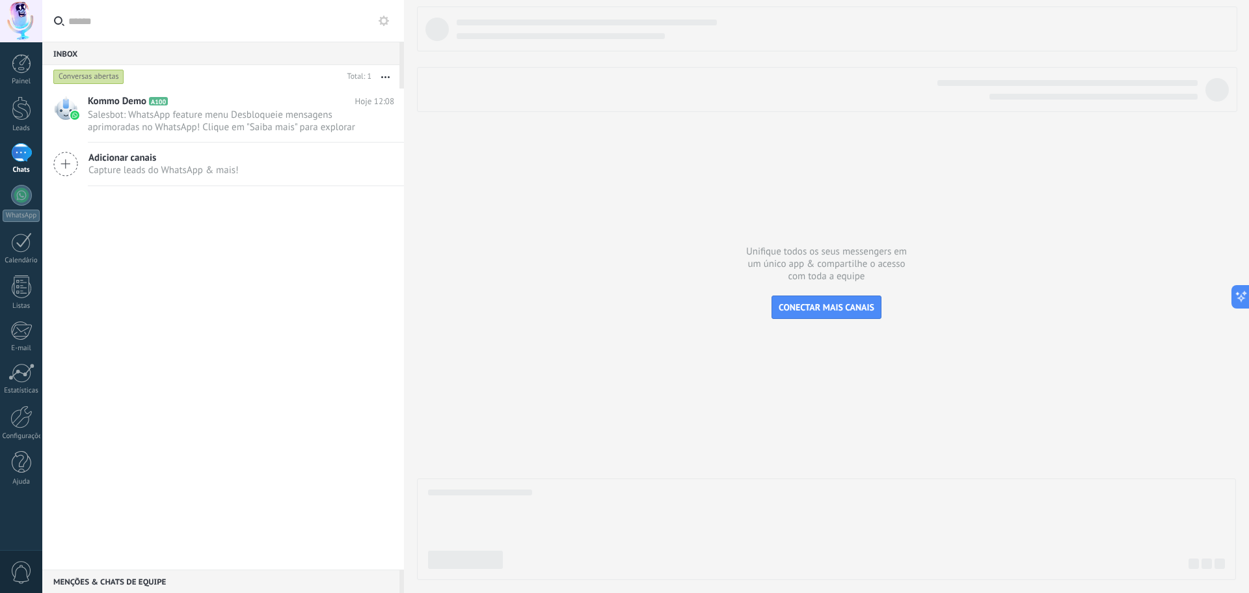
click at [382, 20] on icon at bounding box center [384, 21] width 10 height 10
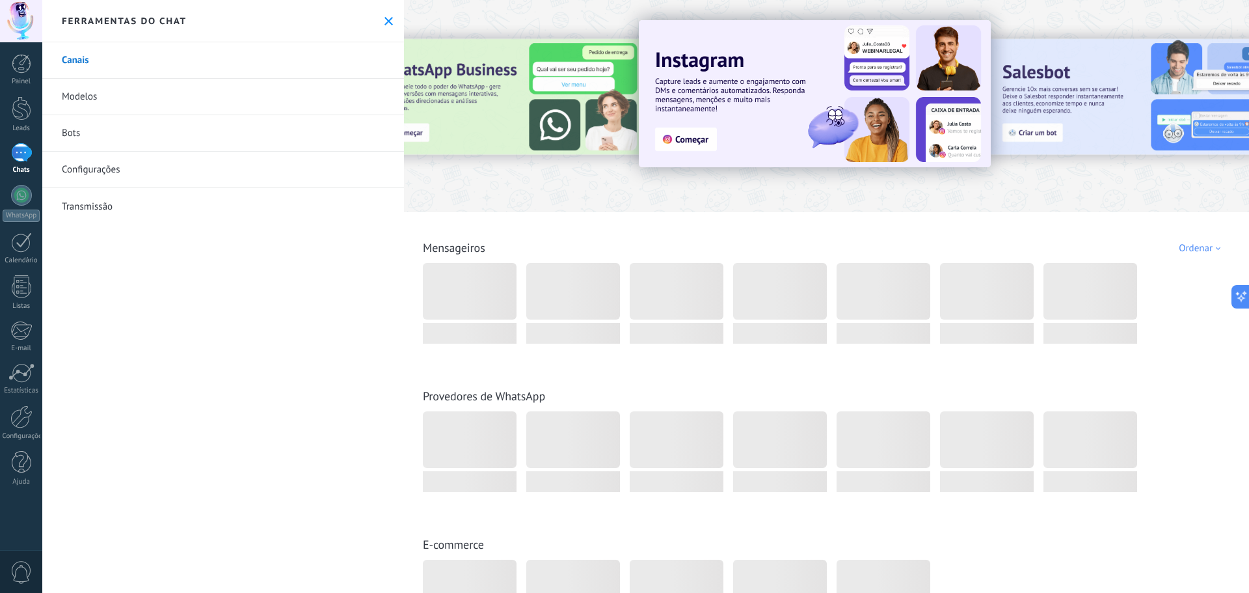
click at [385, 20] on icon at bounding box center [389, 21] width 8 height 8
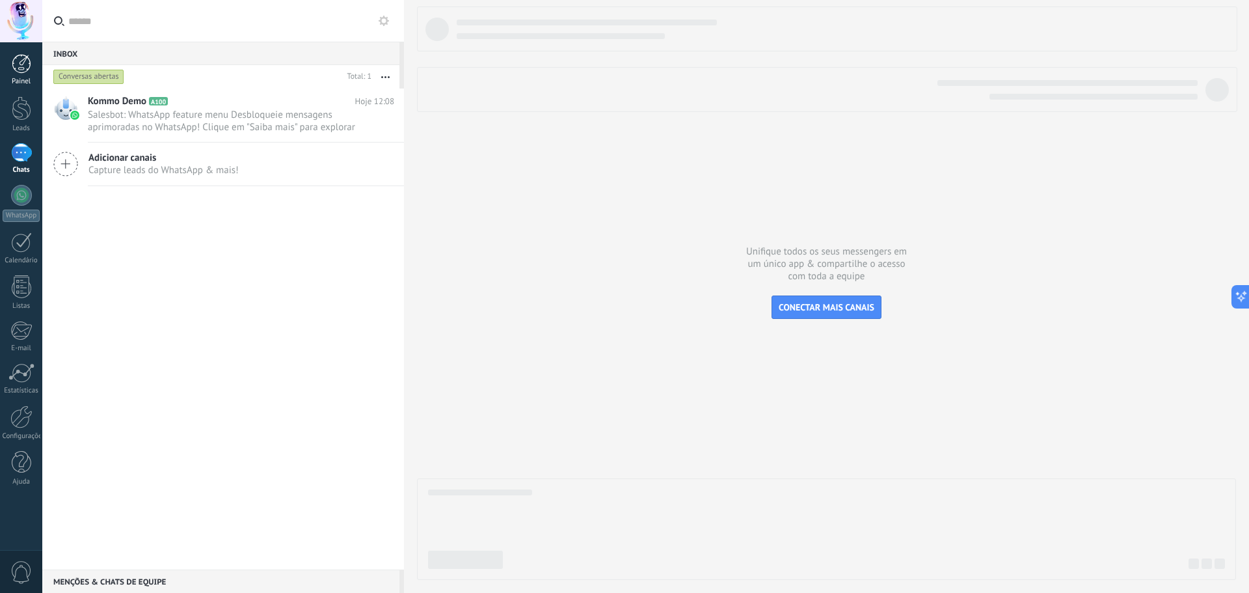
click at [15, 72] on div at bounding box center [22, 64] width 20 height 20
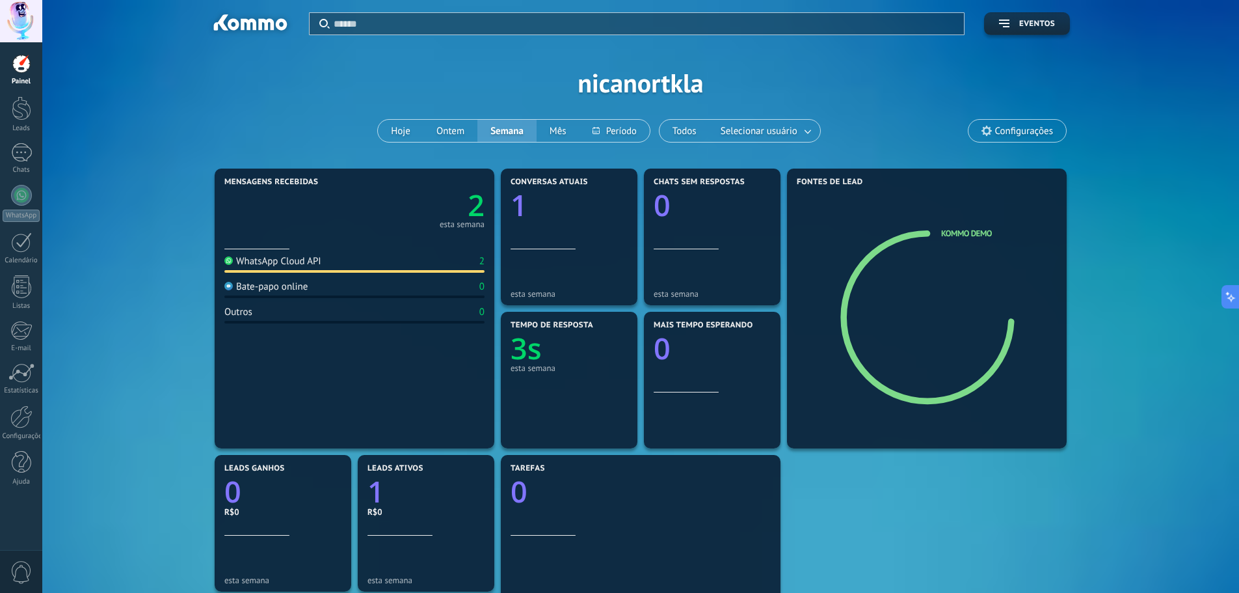
scroll to position [65, 0]
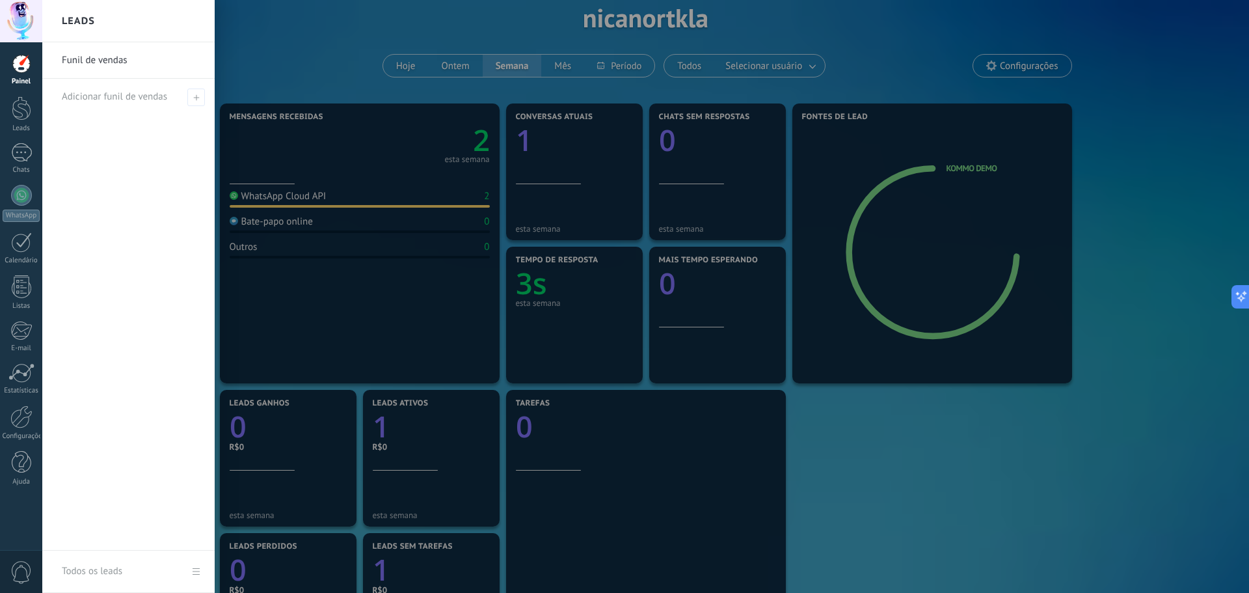
click at [475, 145] on div at bounding box center [666, 296] width 1249 height 593
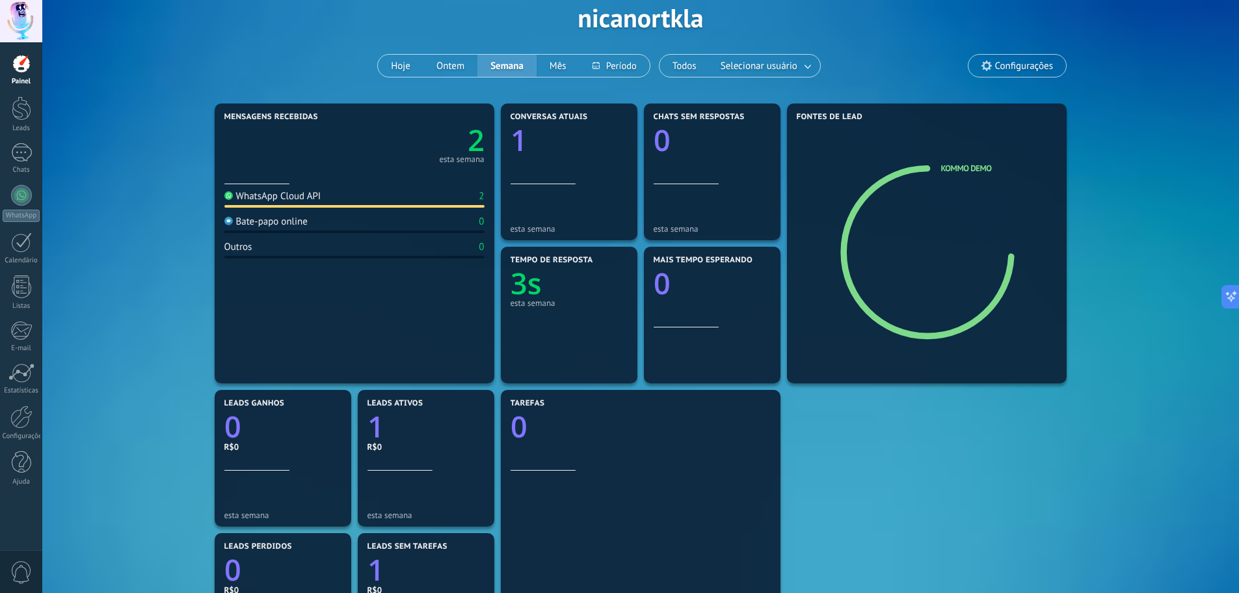
click at [411, 153] on link "2" at bounding box center [420, 140] width 130 height 40
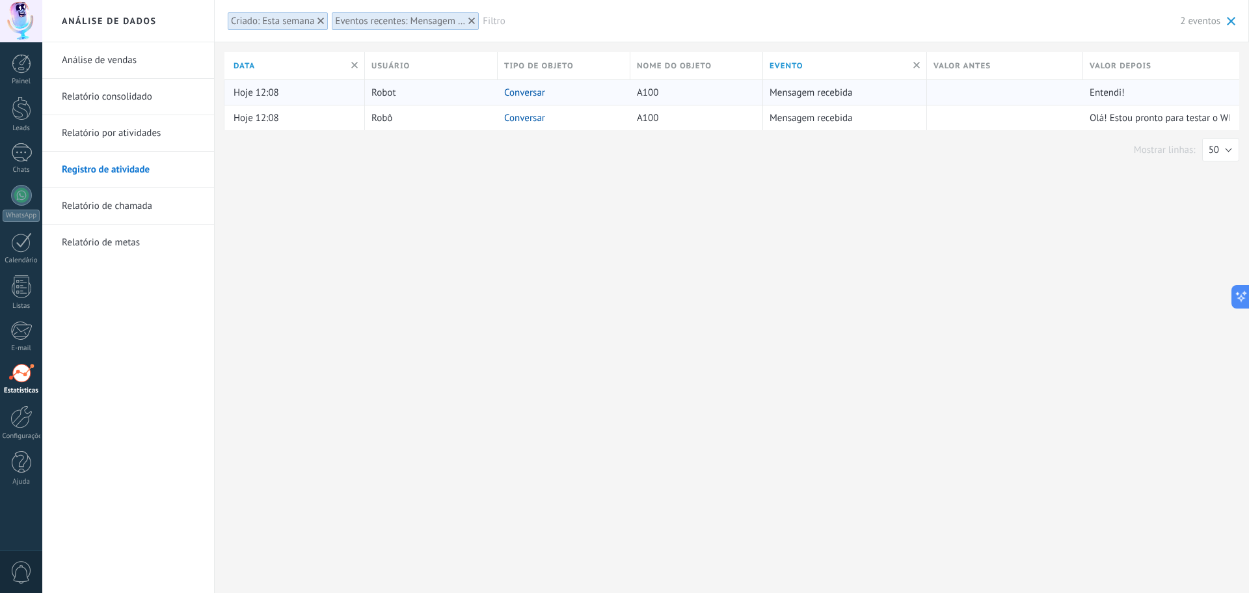
click at [522, 89] on link "Conversar" at bounding box center [524, 93] width 41 height 12
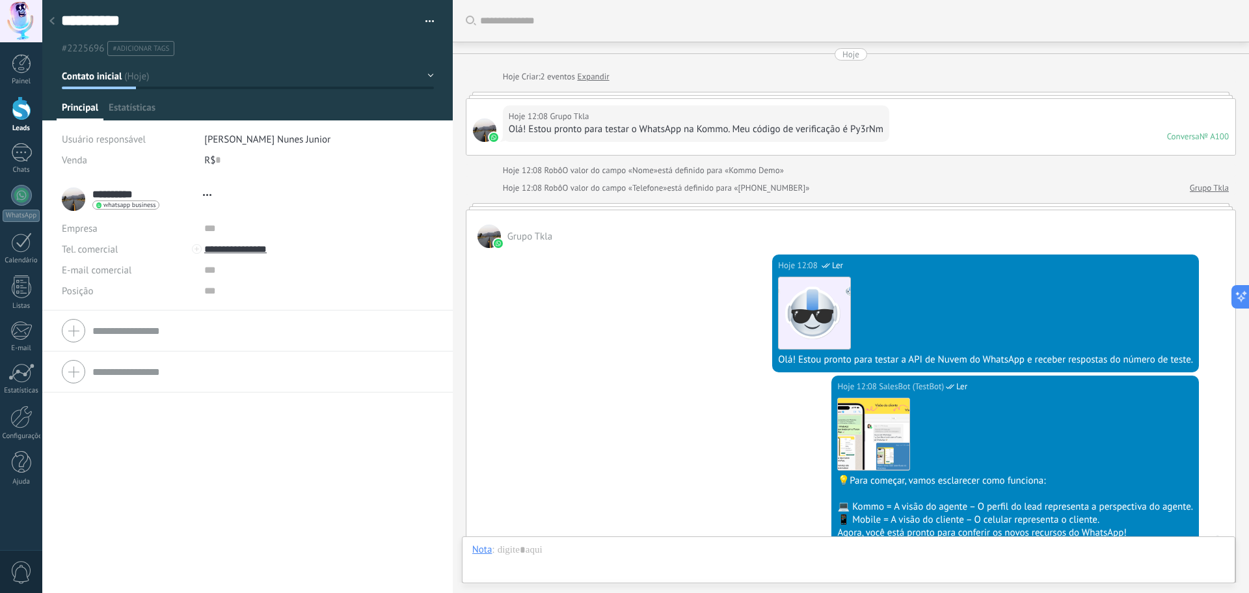
type textarea "**********"
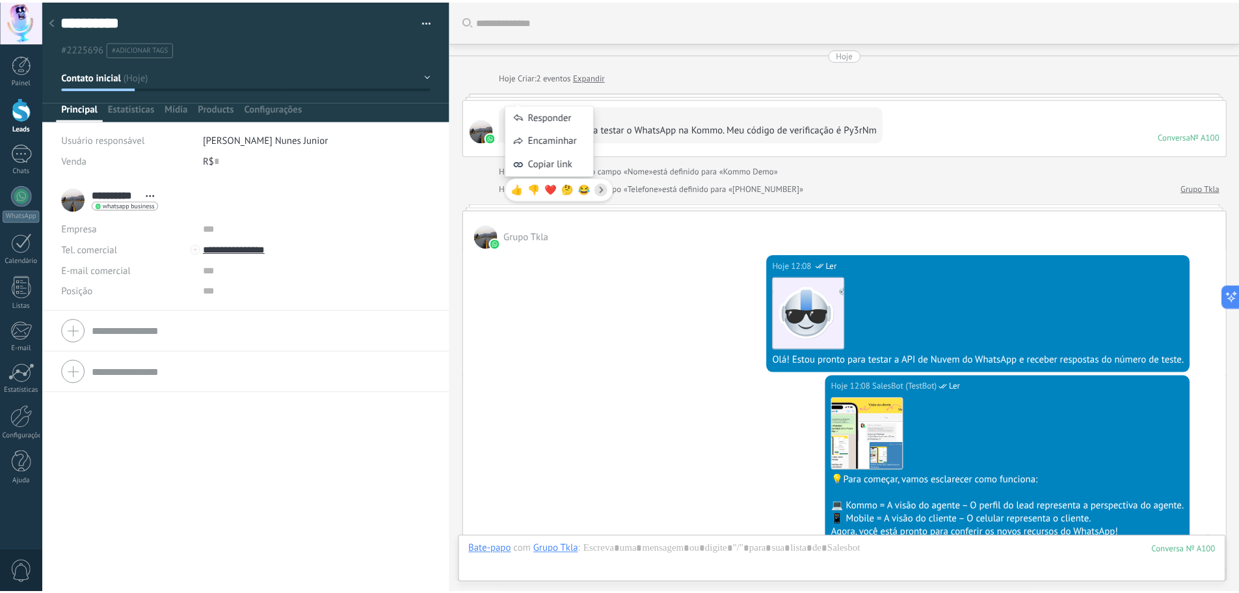
scroll to position [487, 0]
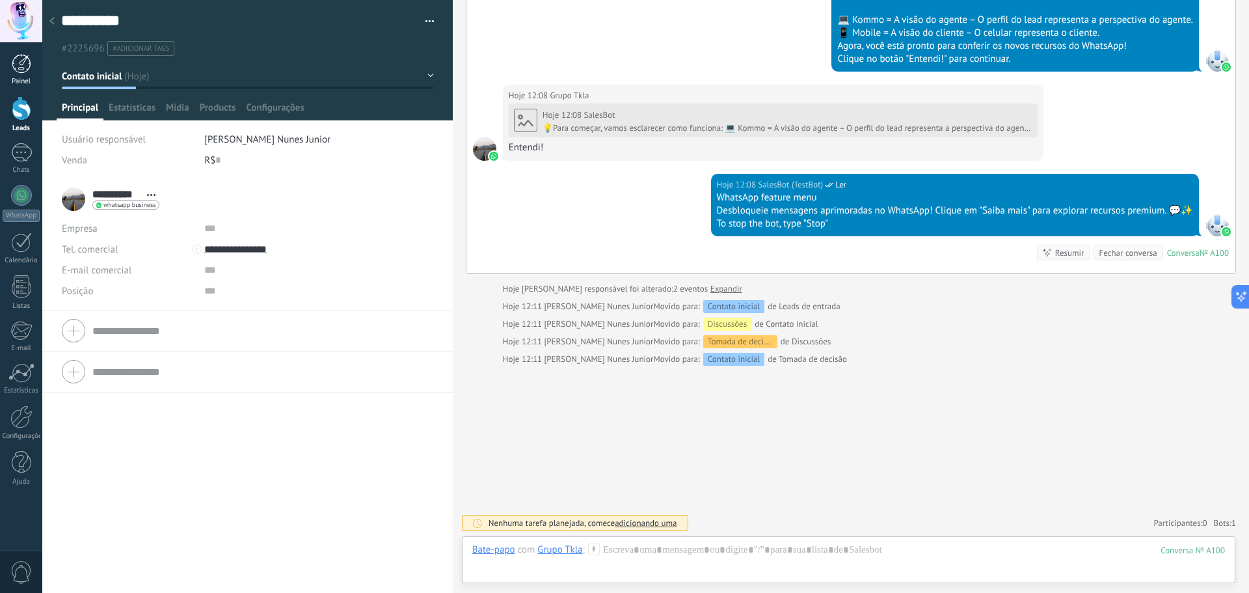
click at [17, 70] on div at bounding box center [22, 64] width 20 height 20
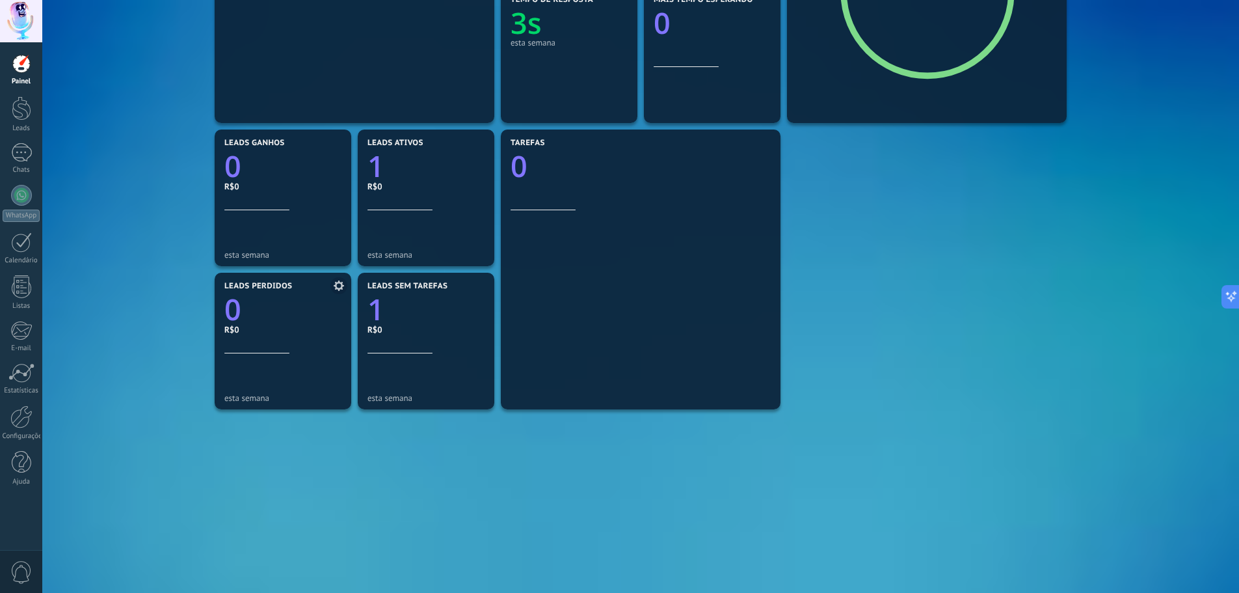
scroll to position [328, 0]
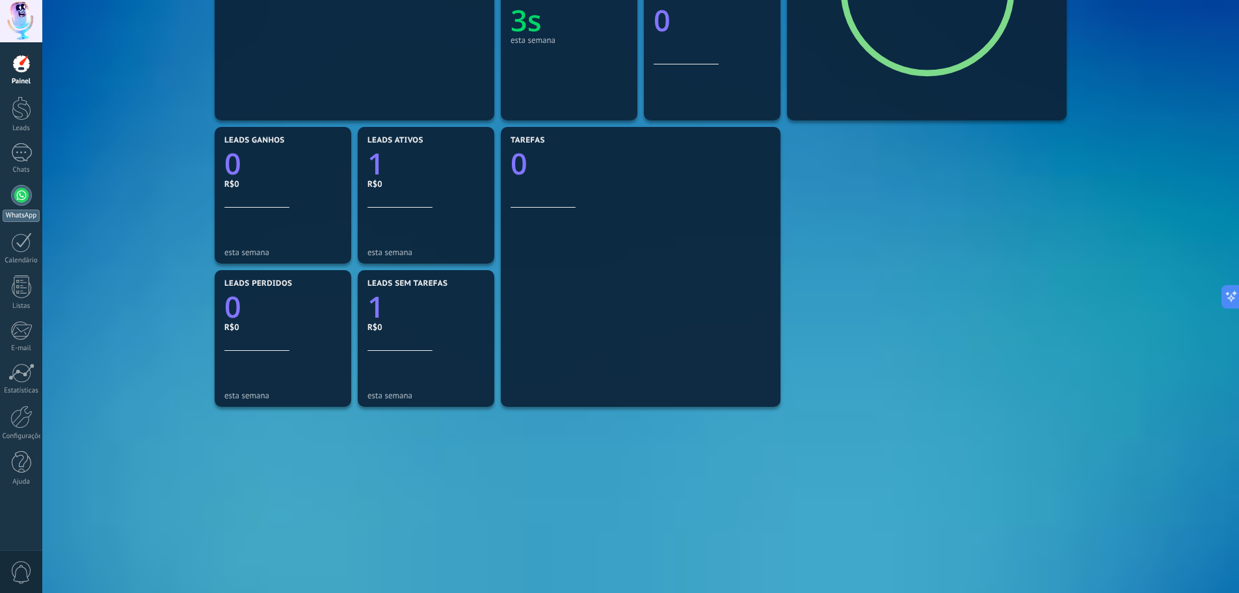
click at [24, 188] on div at bounding box center [21, 195] width 21 height 21
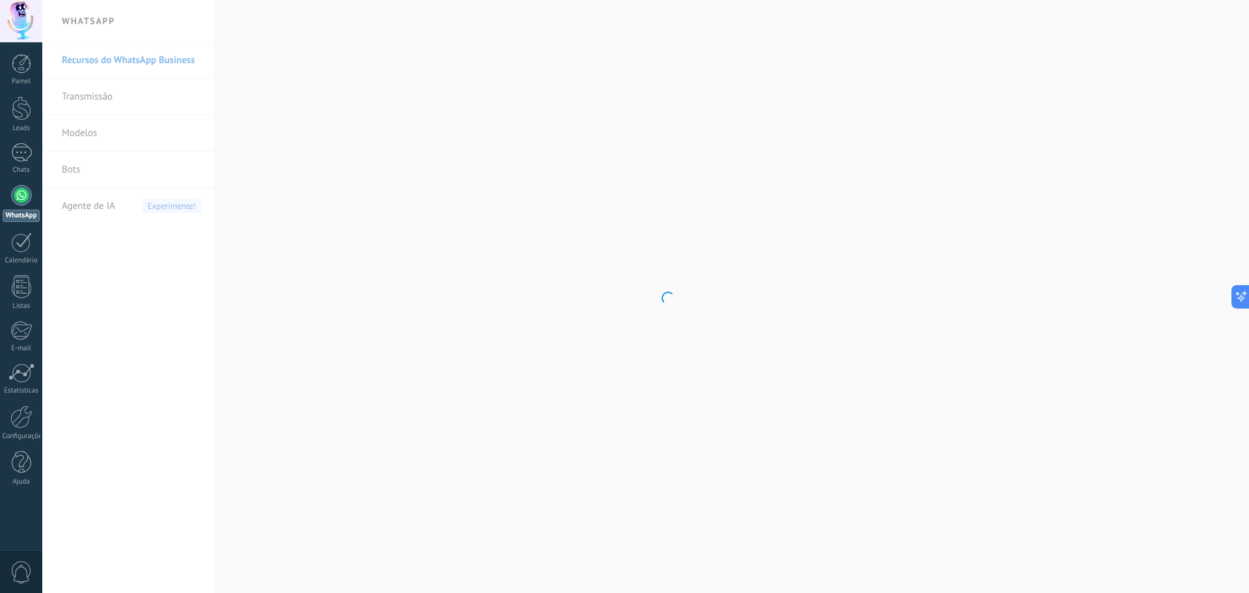
click at [99, 96] on body ".abccls-1,.abccls-2{fill-rule:evenodd}.abccls-2{fill:#fff} .abfcls-1{fill:none}…" at bounding box center [624, 296] width 1249 height 593
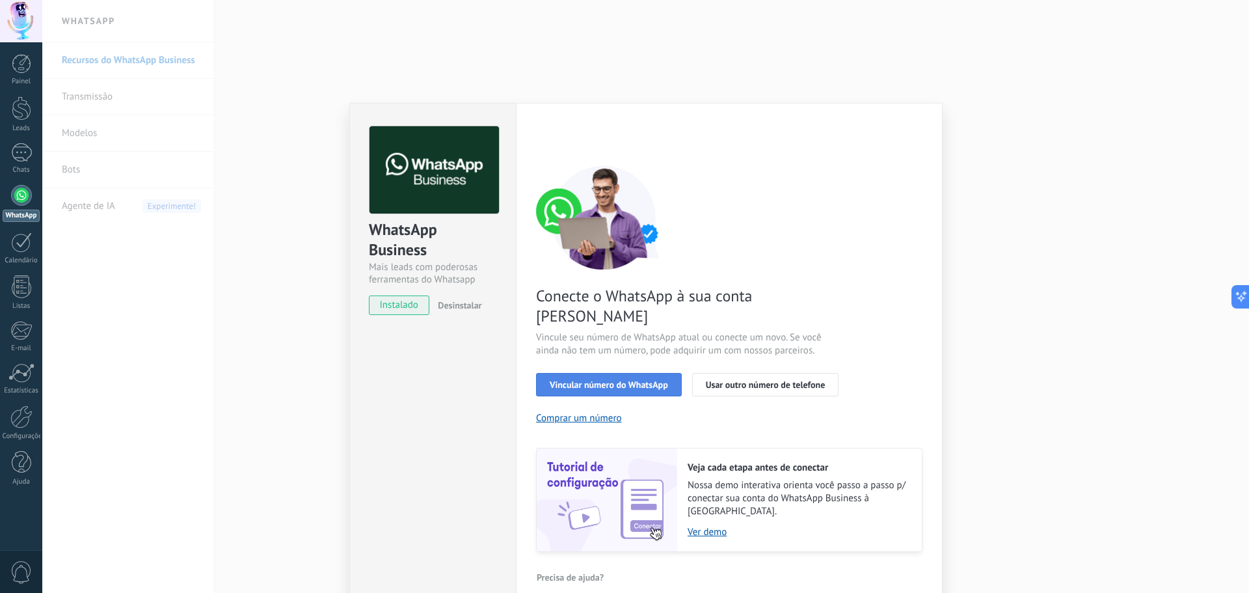
click at [634, 380] on span "Vincular número do WhatsApp" at bounding box center [609, 384] width 118 height 9
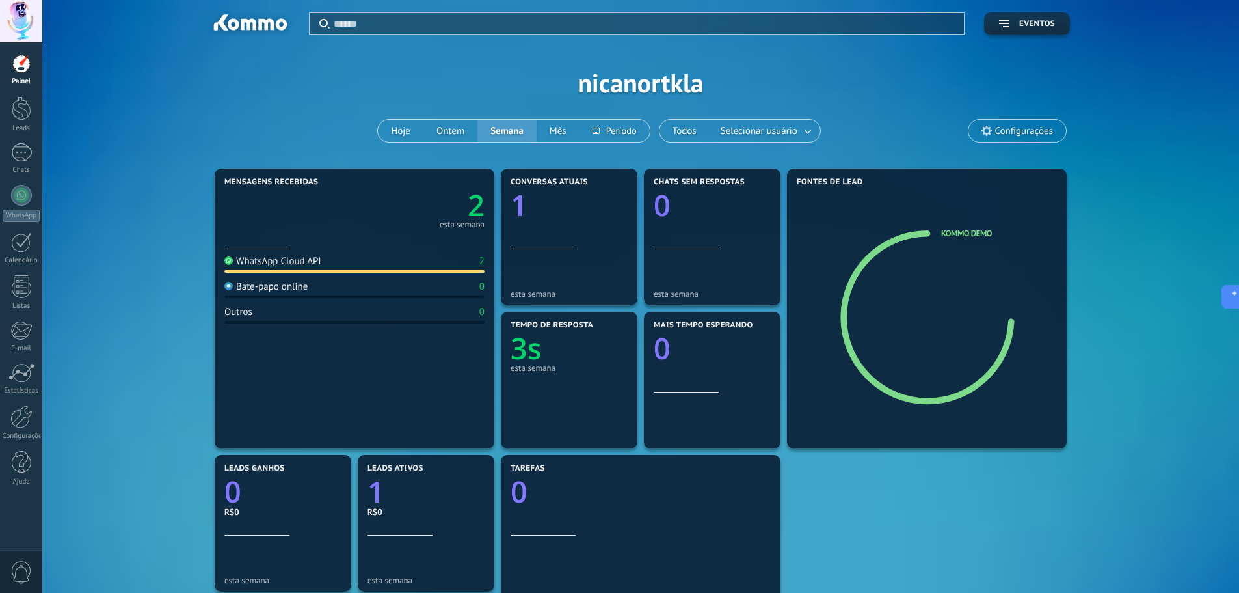
click at [20, 183] on div "Painel Leads Chats WhatsApp Clientes" at bounding box center [21, 276] width 42 height 445
click at [20, 186] on div at bounding box center [21, 195] width 21 height 21
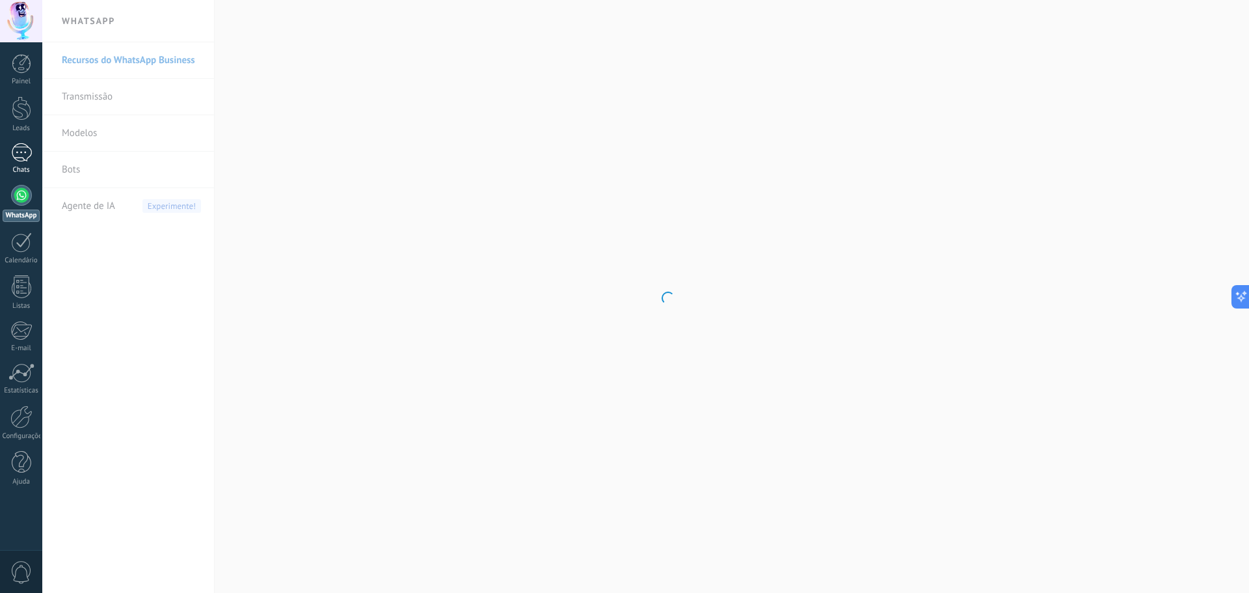
click at [21, 156] on div at bounding box center [21, 152] width 21 height 19
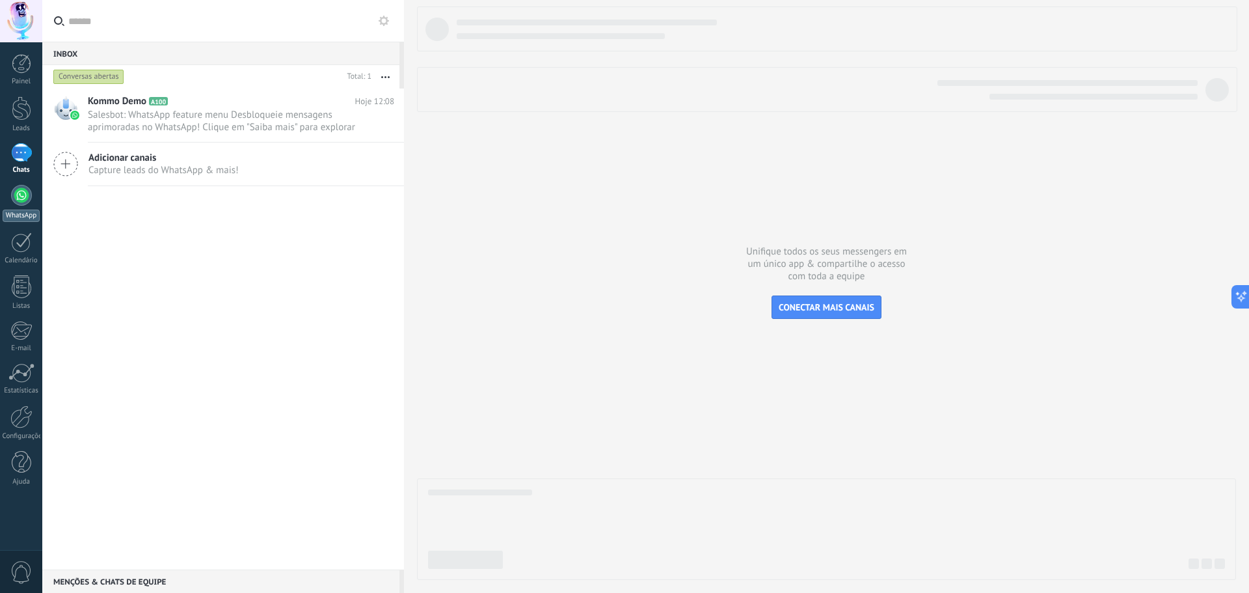
click at [21, 191] on div at bounding box center [21, 195] width 21 height 21
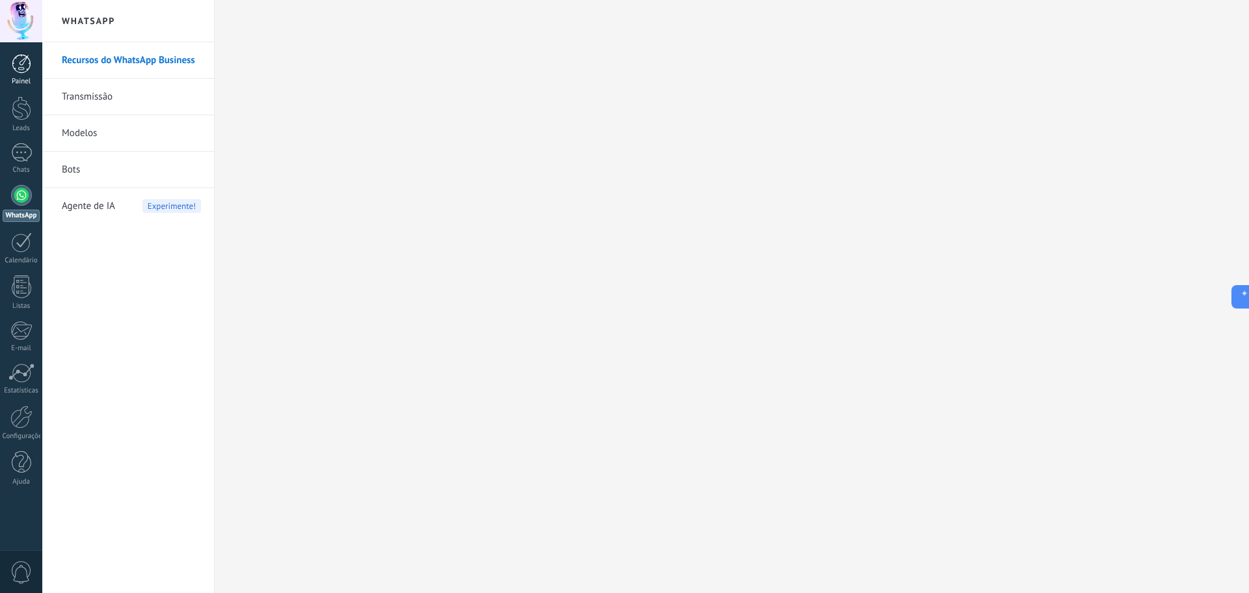
click at [16, 64] on div at bounding box center [22, 64] width 20 height 20
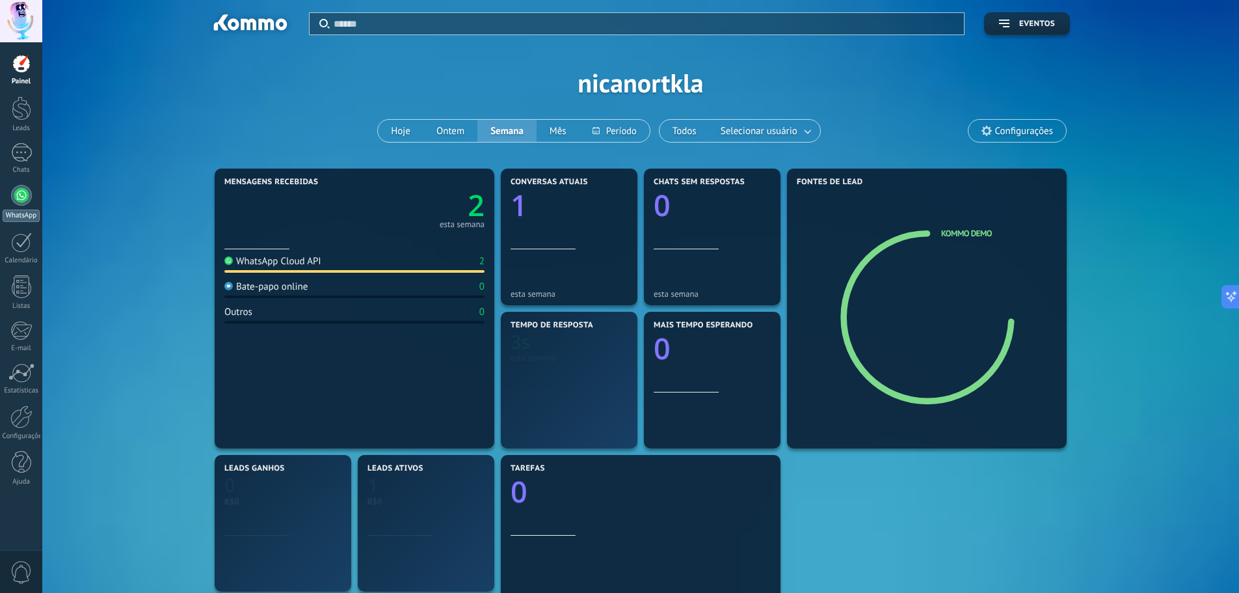
click at [18, 191] on div at bounding box center [21, 195] width 21 height 21
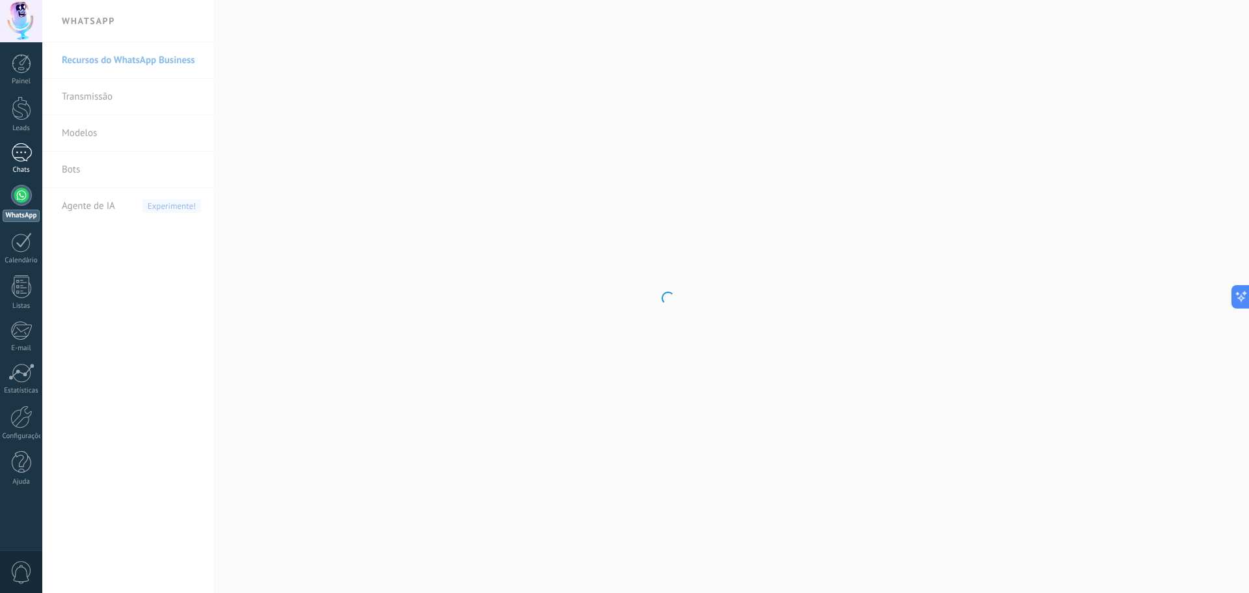
click at [17, 145] on div at bounding box center [21, 152] width 21 height 19
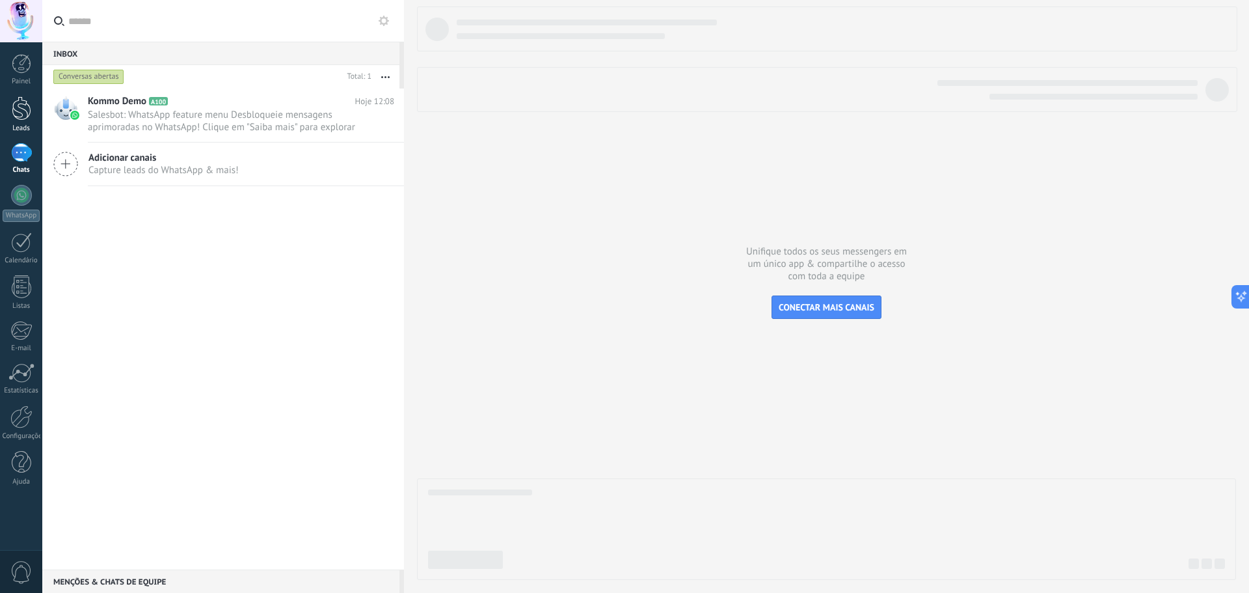
click at [13, 107] on div at bounding box center [22, 108] width 20 height 24
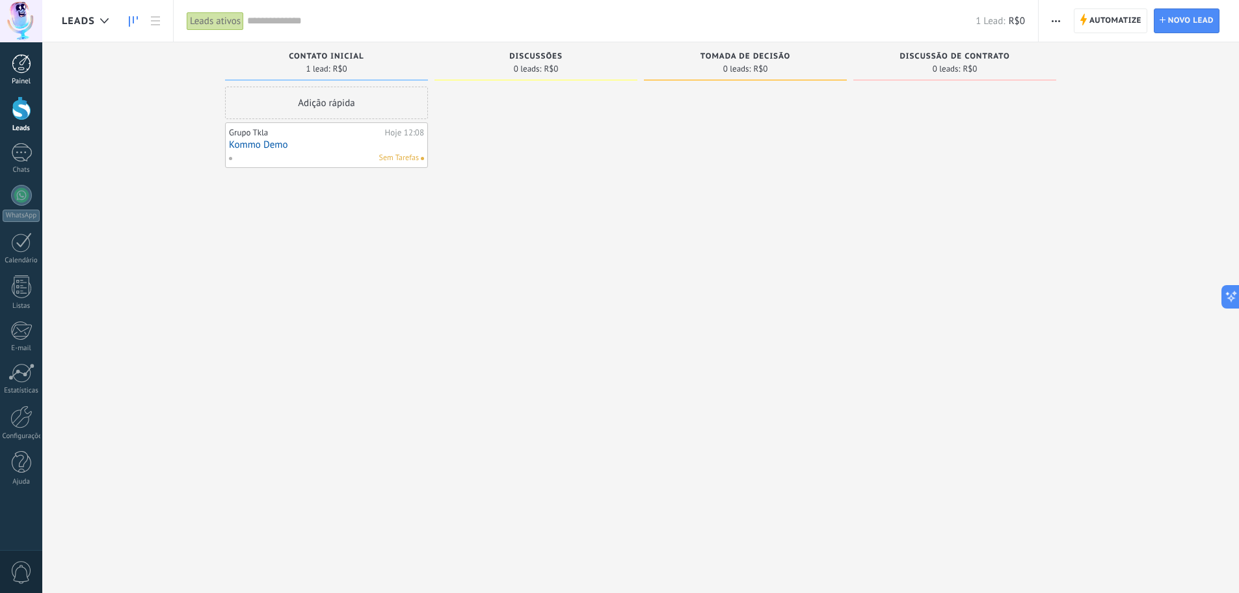
click at [15, 76] on link "Painel" at bounding box center [21, 70] width 42 height 32
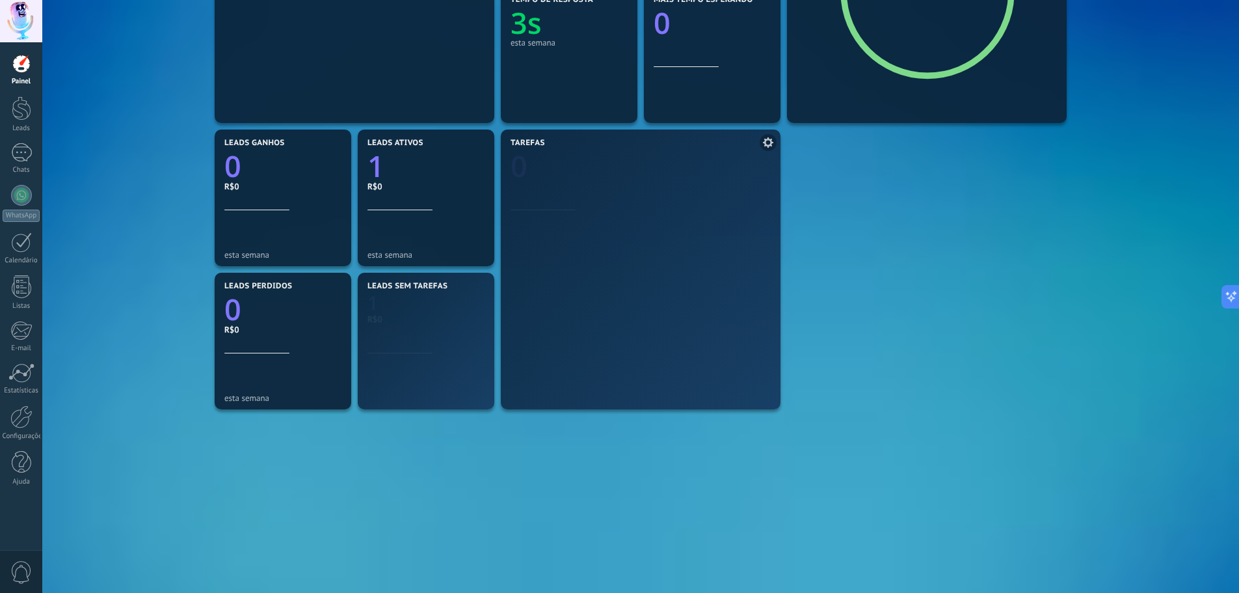
scroll to position [328, 0]
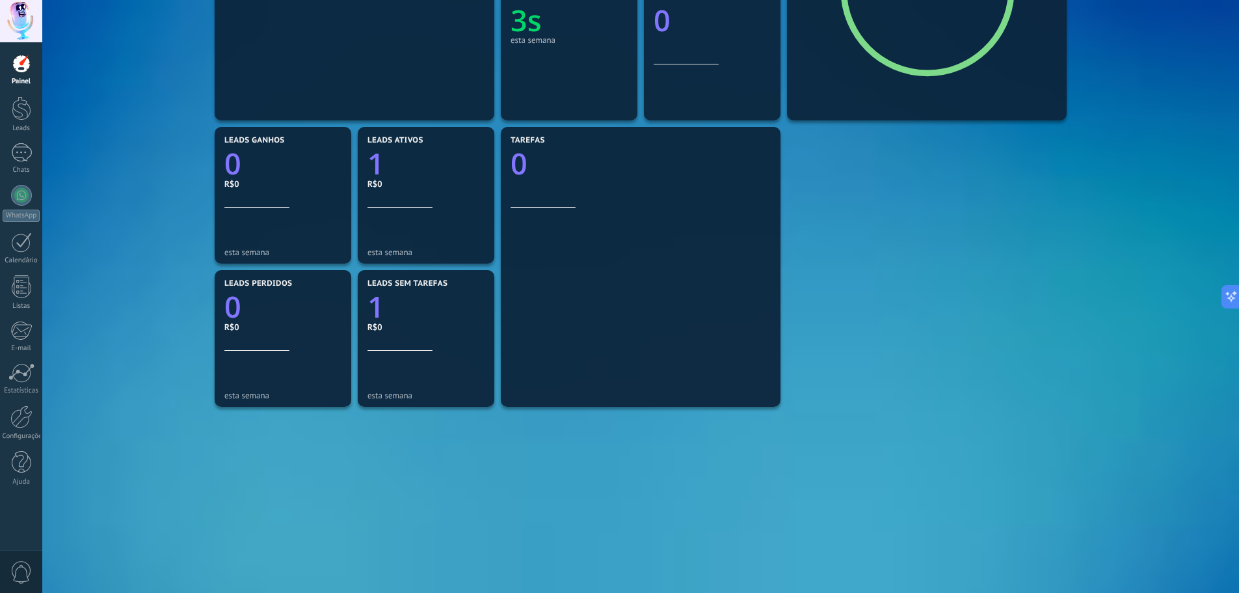
click at [25, 574] on span "0" at bounding box center [21, 572] width 22 height 23
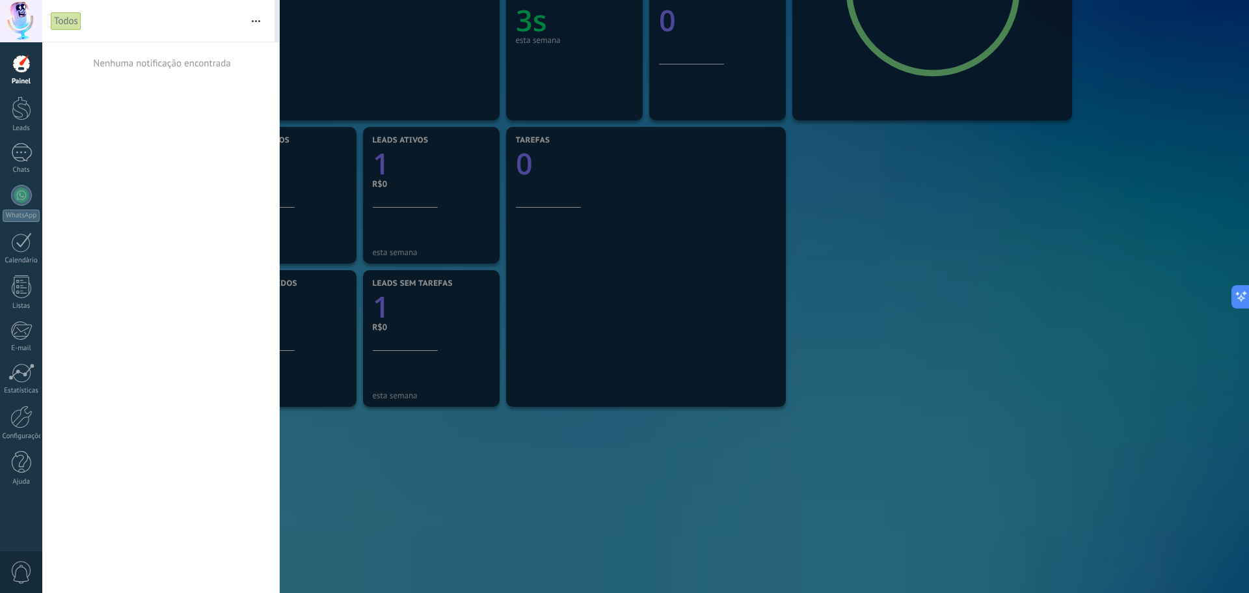
click at [23, 573] on span "0" at bounding box center [21, 572] width 22 height 23
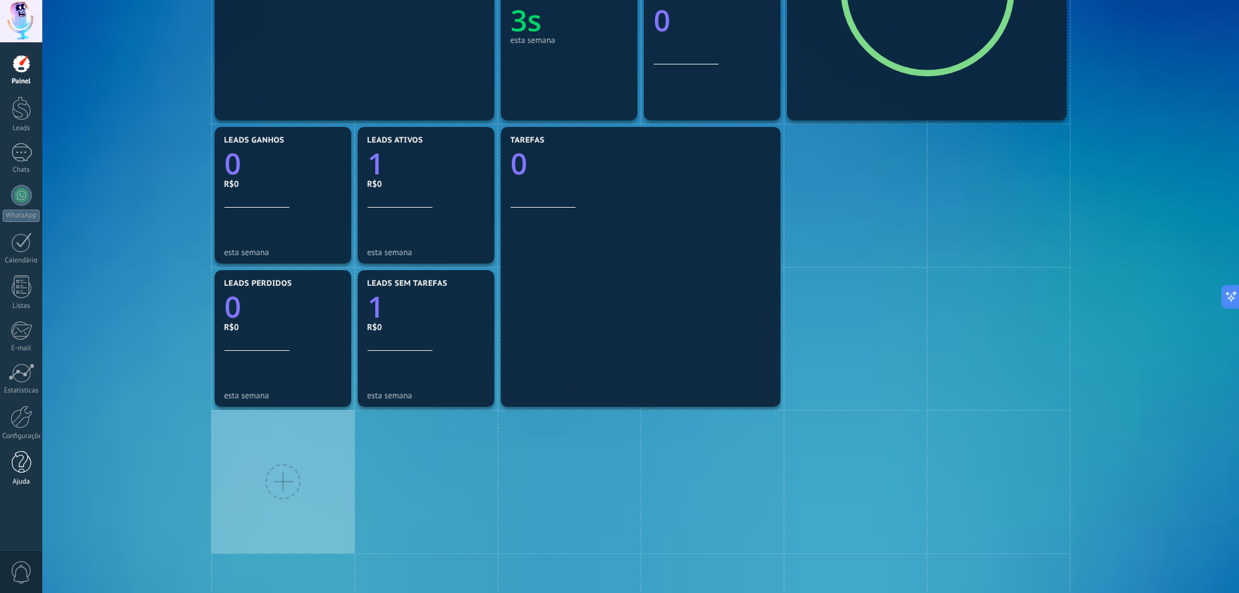
click at [23, 462] on div at bounding box center [22, 462] width 20 height 23
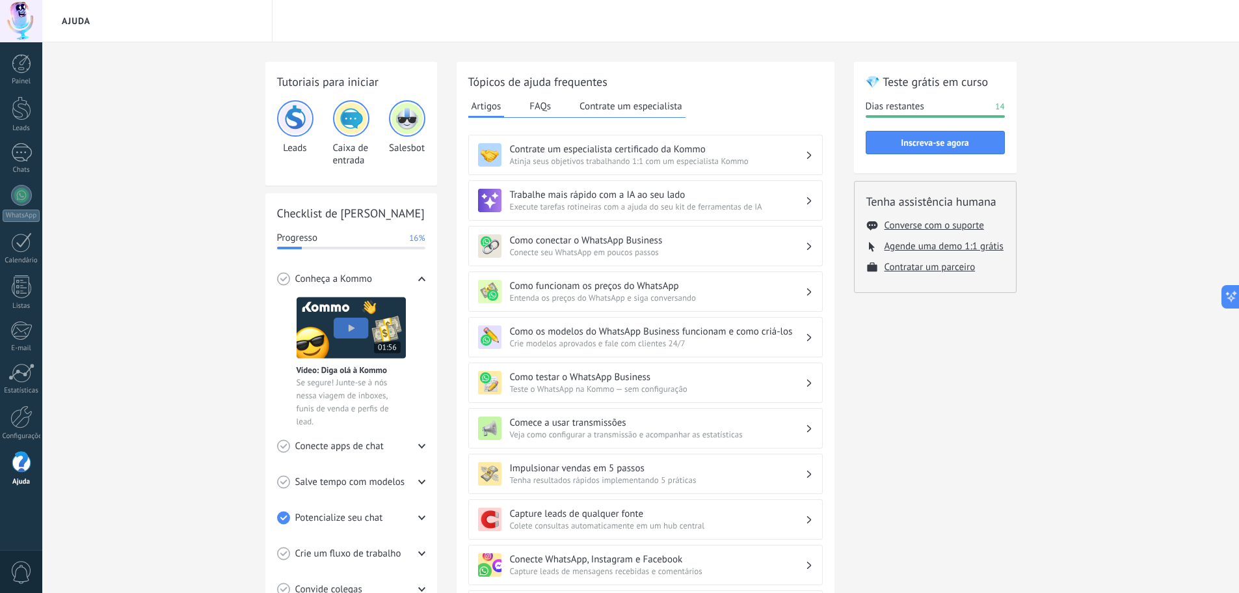
click at [608, 237] on h3 "Como conectar o WhatsApp Business" at bounding box center [657, 240] width 295 height 12
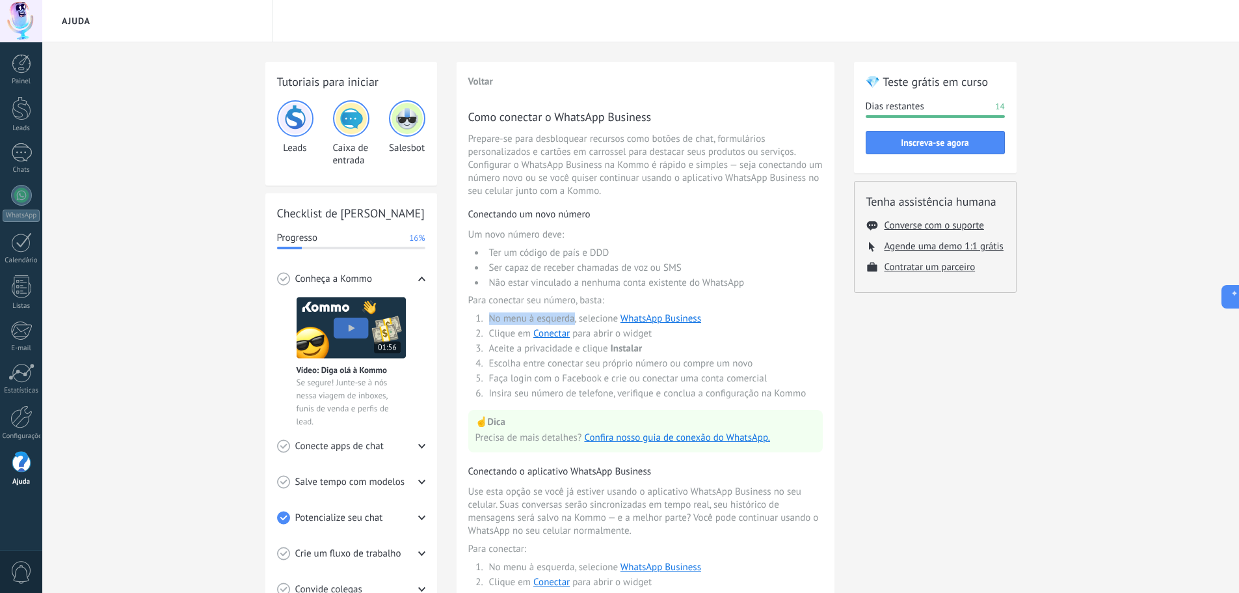
drag, startPoint x: 487, startPoint y: 318, endPoint x: 574, endPoint y: 307, distance: 87.2
click at [574, 320] on li "No menu à esquerda, selecione WhatsApp Business" at bounding box center [654, 318] width 338 height 12
drag, startPoint x: 511, startPoint y: 257, endPoint x: 615, endPoint y: 254, distance: 104.1
click at [615, 254] on li "Ter um código de país e DDD" at bounding box center [654, 253] width 338 height 12
drag, startPoint x: 723, startPoint y: 285, endPoint x: 744, endPoint y: 283, distance: 21.6
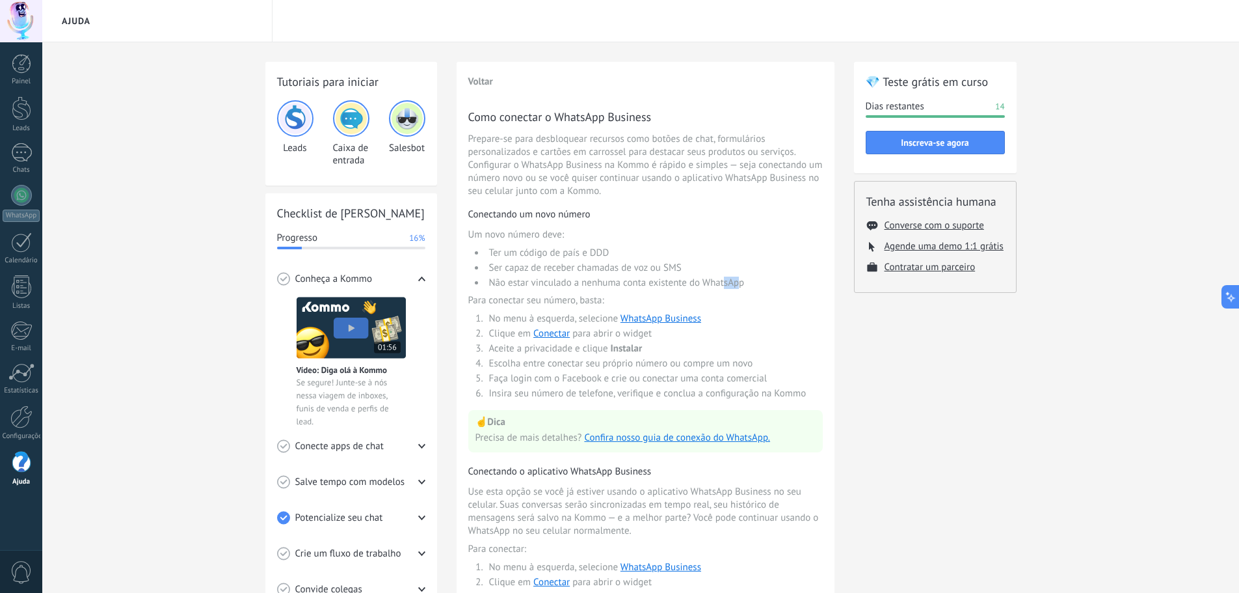
click at [744, 283] on li "Não estar vinculado a nenhuma conta existente do WhatsApp" at bounding box center [654, 283] width 338 height 12
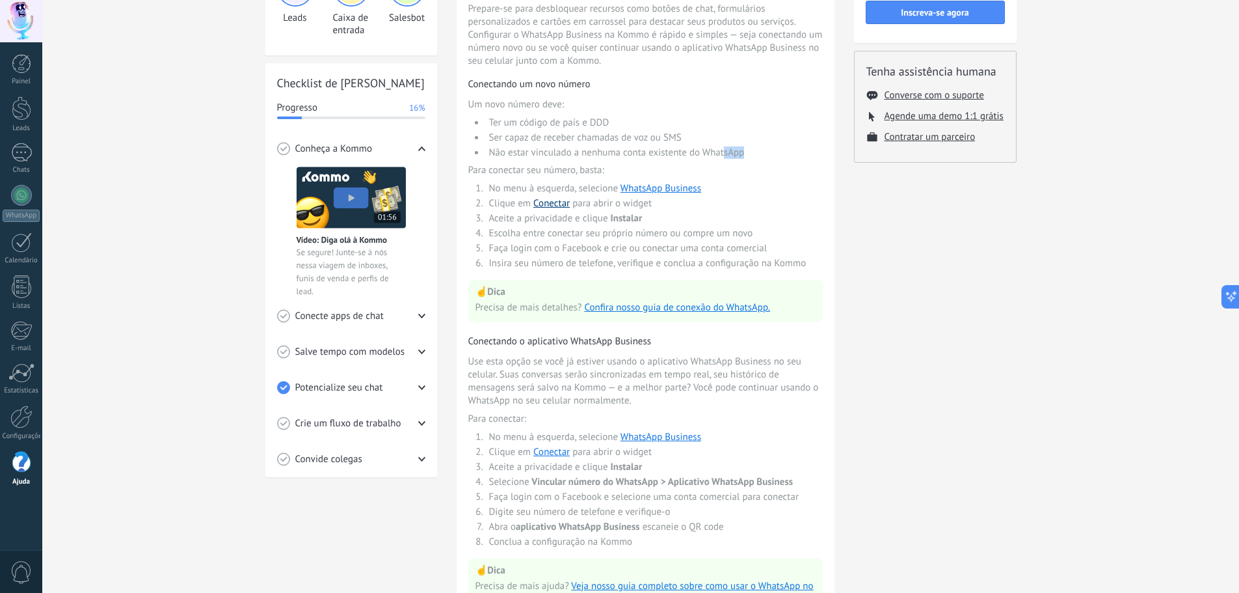
click at [550, 202] on link "Conectar" at bounding box center [551, 203] width 36 height 12
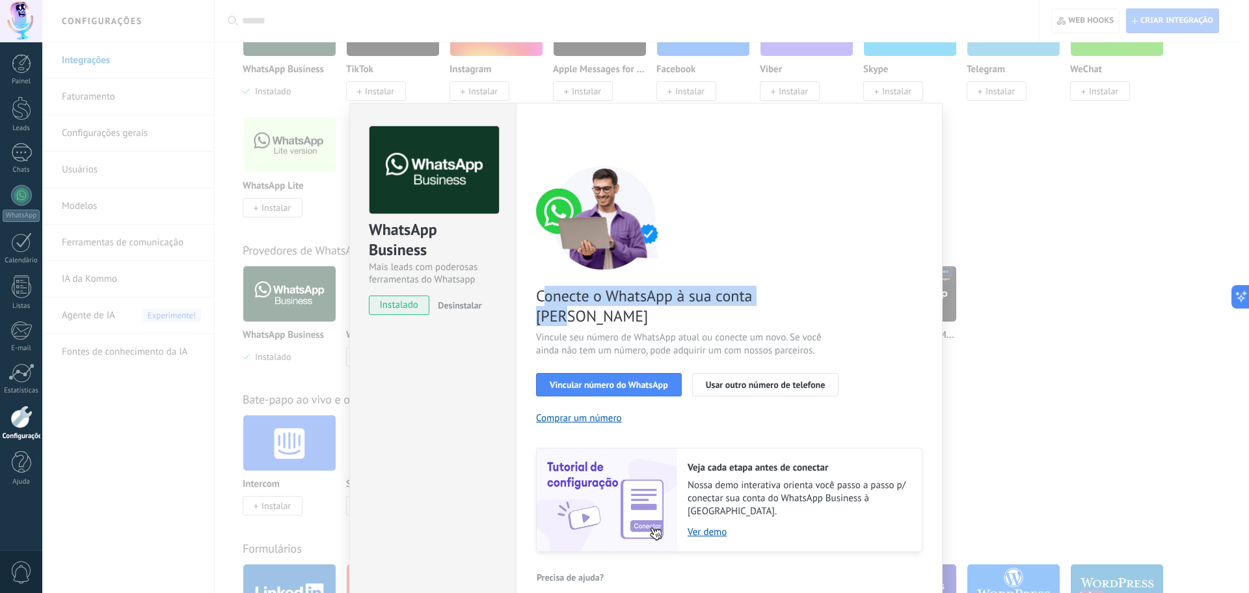
drag, startPoint x: 543, startPoint y: 296, endPoint x: 801, endPoint y: 299, distance: 258.3
click at [801, 299] on span "Conecte o WhatsApp à sua conta [PERSON_NAME]" at bounding box center [691, 306] width 310 height 40
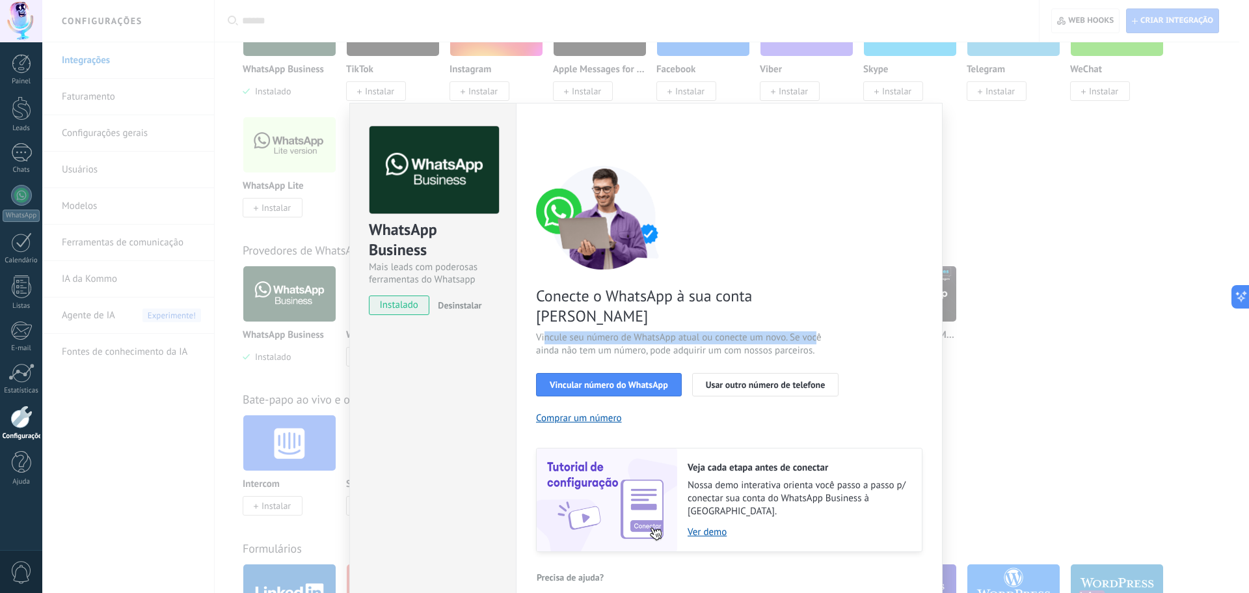
drag, startPoint x: 546, startPoint y: 320, endPoint x: 816, endPoint y: 312, distance: 270.1
click at [817, 331] on span "Vincule seu número de WhatsApp atual ou conecte um novo. Se você ainda não tem …" at bounding box center [691, 344] width 310 height 26
drag, startPoint x: 552, startPoint y: 332, endPoint x: 815, endPoint y: 329, distance: 262.9
click at [815, 331] on span "Vincule seu número de WhatsApp atual ou conecte um novo. Se você ainda não tem …" at bounding box center [691, 344] width 310 height 26
click at [807, 331] on span "Vincule seu número de WhatsApp atual ou conecte um novo. Se você ainda não tem …" at bounding box center [691, 344] width 310 height 26
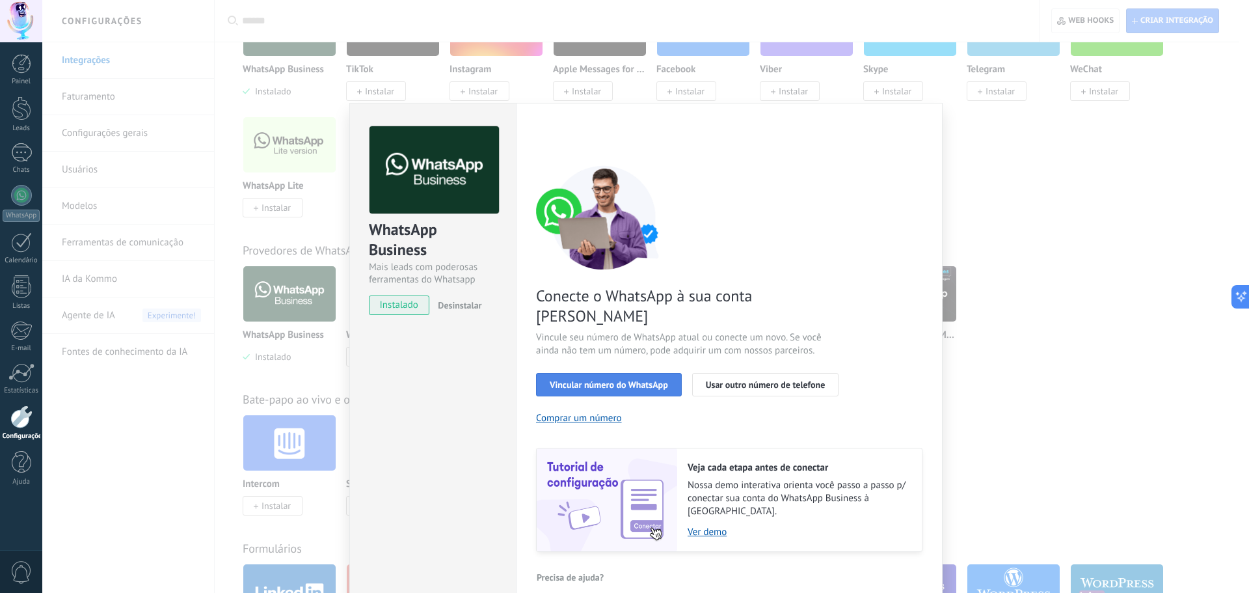
click at [620, 380] on span "Vincular número do WhatsApp" at bounding box center [609, 384] width 118 height 9
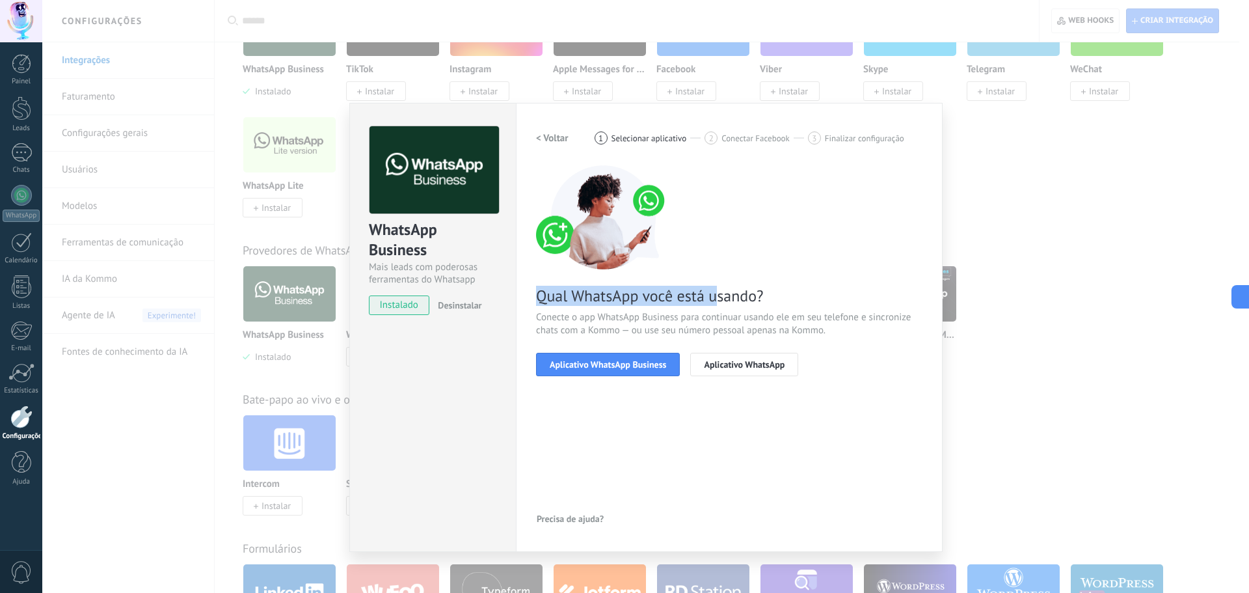
drag, startPoint x: 544, startPoint y: 299, endPoint x: 751, endPoint y: 301, distance: 206.9
click at [721, 299] on span "Qual WhatsApp você está usando?" at bounding box center [729, 296] width 386 height 20
click at [752, 300] on span "Qual WhatsApp você está usando?" at bounding box center [729, 296] width 386 height 20
drag, startPoint x: 545, startPoint y: 319, endPoint x: 660, endPoint y: 318, distance: 115.2
click at [660, 318] on span "Conecte o app WhatsApp Business para continuar usando ele em seu telefone e sin…" at bounding box center [729, 324] width 386 height 26
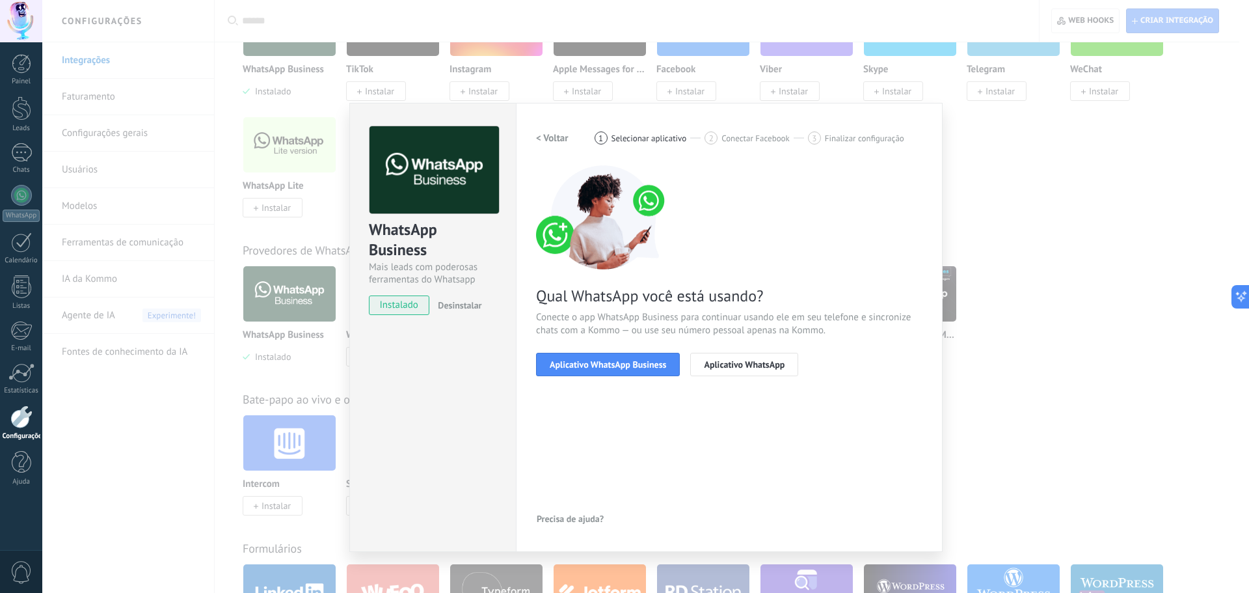
click at [690, 314] on span "Conecte o app WhatsApp Business para continuar usando ele em seu telefone e sin…" at bounding box center [729, 324] width 386 height 26
drag, startPoint x: 566, startPoint y: 319, endPoint x: 902, endPoint y: 319, distance: 335.7
click at [902, 319] on span "Conecte o app WhatsApp Business para continuar usando ele em seu telefone e sin…" at bounding box center [729, 324] width 386 height 26
drag, startPoint x: 541, startPoint y: 330, endPoint x: 824, endPoint y: 322, distance: 283.8
click at [824, 322] on span "Conecte o app WhatsApp Business para continuar usando ele em seu telefone e sin…" at bounding box center [729, 324] width 386 height 26
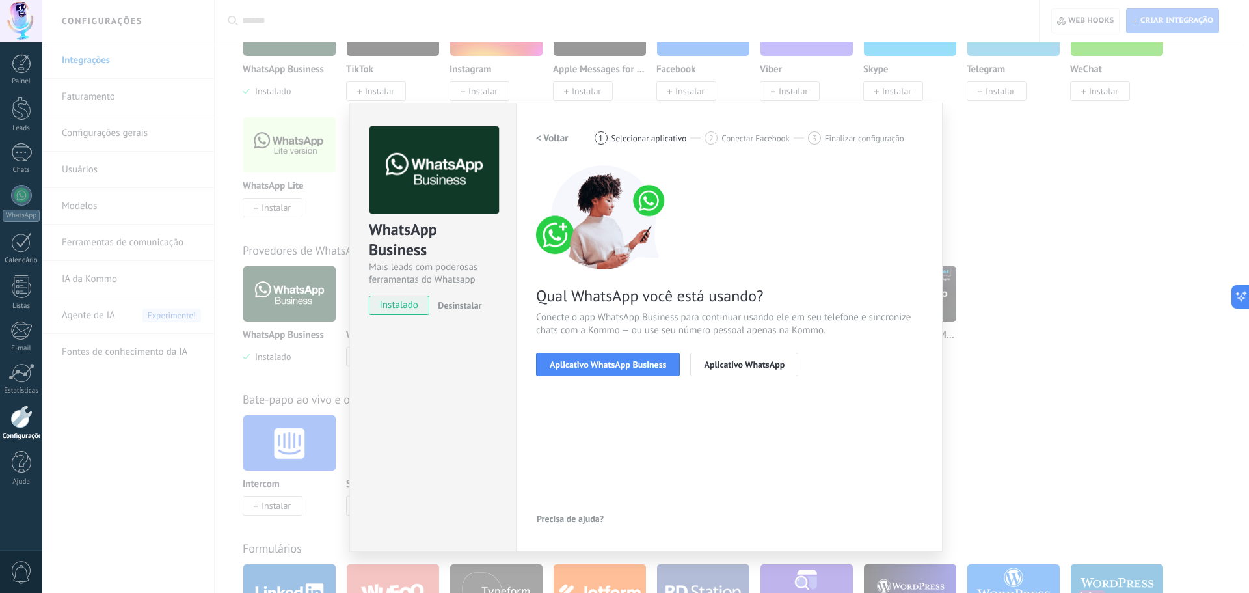
click at [804, 328] on span "Conecte o app WhatsApp Business para continuar usando ele em seu telefone e sin…" at bounding box center [729, 324] width 386 height 26
click at [615, 368] on span "Aplicativo WhatsApp Business" at bounding box center [608, 364] width 116 height 9
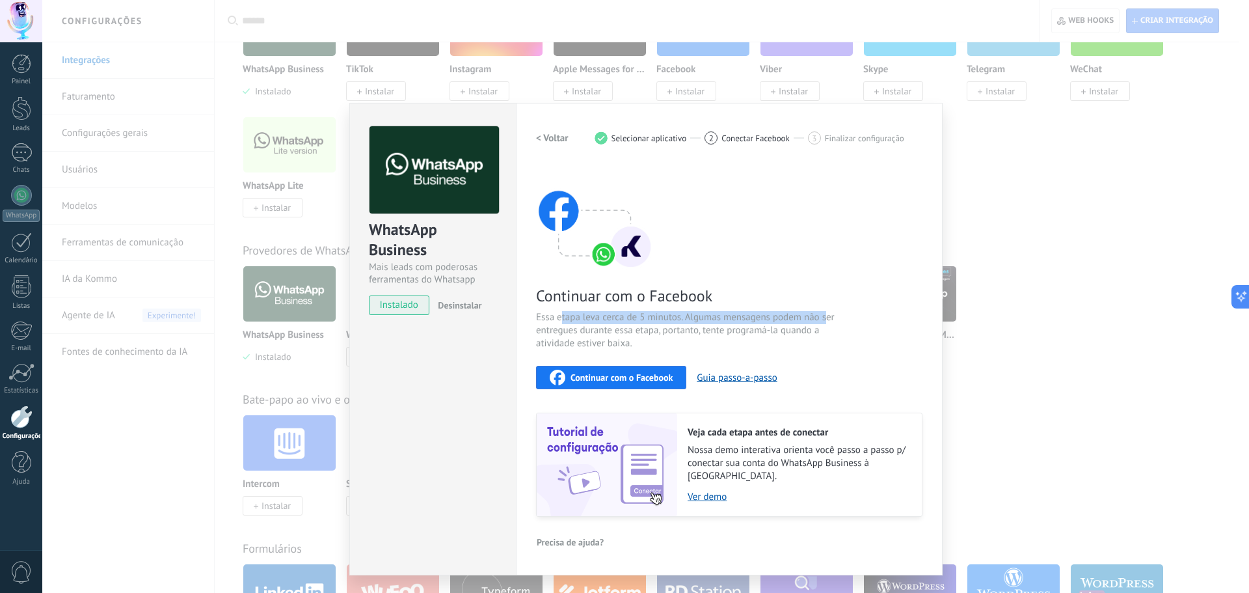
drag, startPoint x: 560, startPoint y: 314, endPoint x: 828, endPoint y: 318, distance: 268.1
click at [828, 318] on span "Essa etapa leva cerca de 5 minutos. Algumas mensagens podem não ser entregues d…" at bounding box center [691, 330] width 310 height 39
drag, startPoint x: 558, startPoint y: 334, endPoint x: 809, endPoint y: 327, distance: 251.9
click at [818, 328] on span "Essa etapa leva cerca de 5 minutos. Algumas mensagens podem não ser entregues d…" at bounding box center [691, 330] width 310 height 39
click at [776, 322] on span "Essa etapa leva cerca de 5 minutos. Algumas mensagens podem não ser entregues d…" at bounding box center [691, 330] width 310 height 39
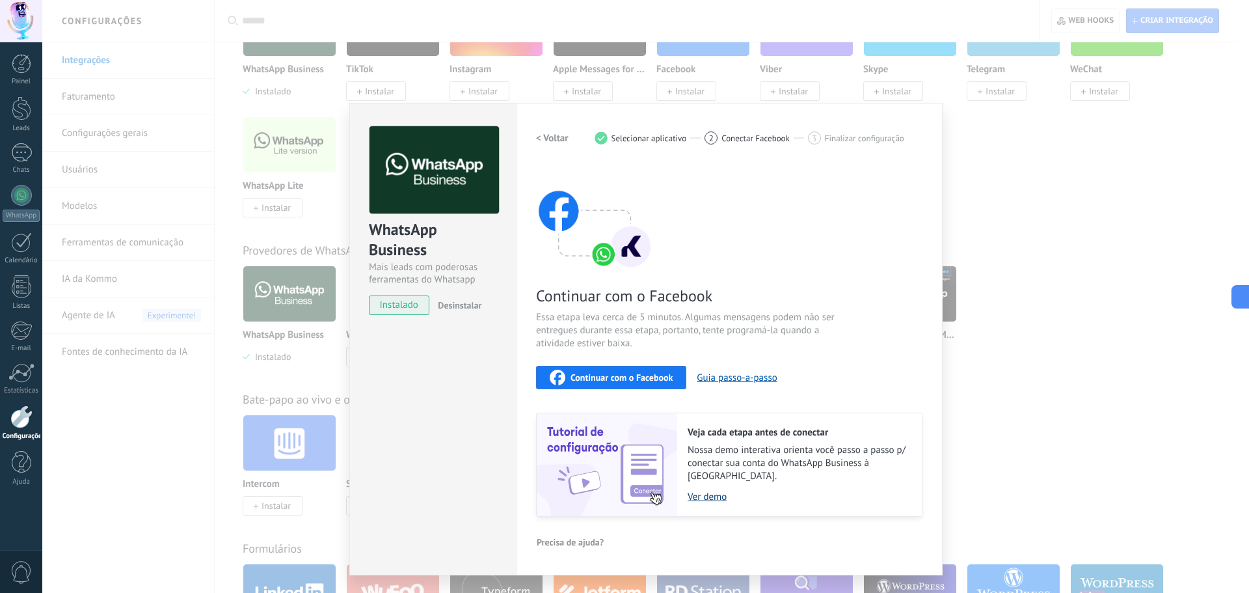
click at [704, 491] on link "Ver demo" at bounding box center [798, 497] width 221 height 12
click at [582, 373] on span "Continuar com o Facebook" at bounding box center [622, 377] width 102 height 9
click at [634, 389] on div "Continuar com o Facebook Essa etapa leva cerca de 5 minutos. Algumas mensagens …" at bounding box center [729, 340] width 386 height 351
click at [634, 379] on span "Continuar com o Facebook" at bounding box center [622, 377] width 102 height 9
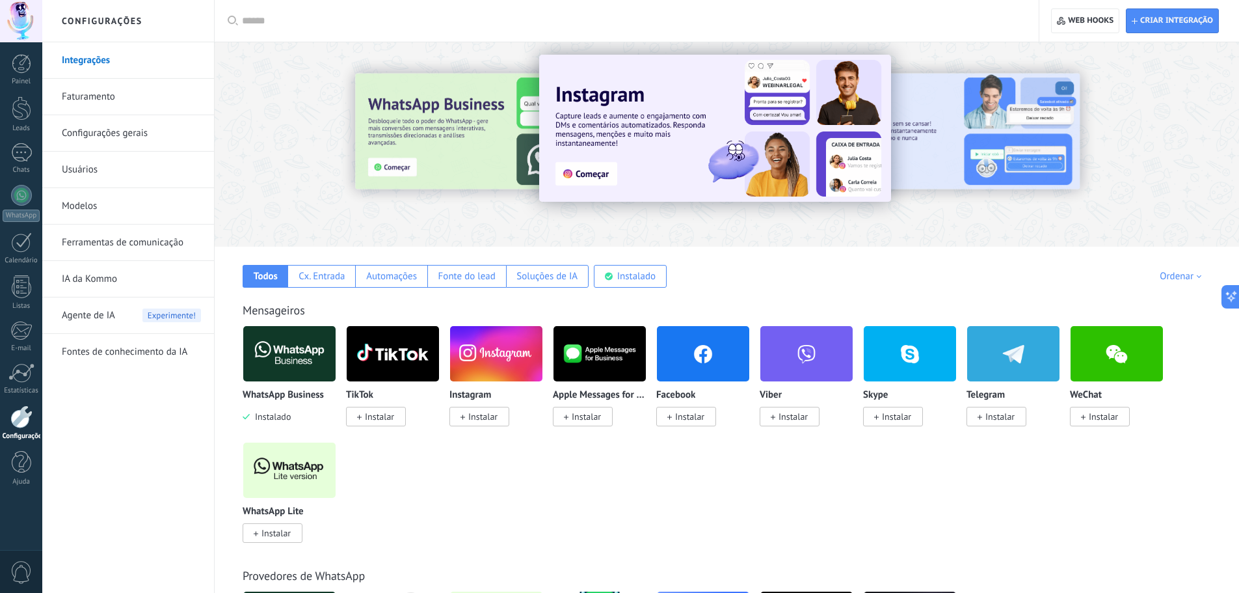
scroll to position [138, 0]
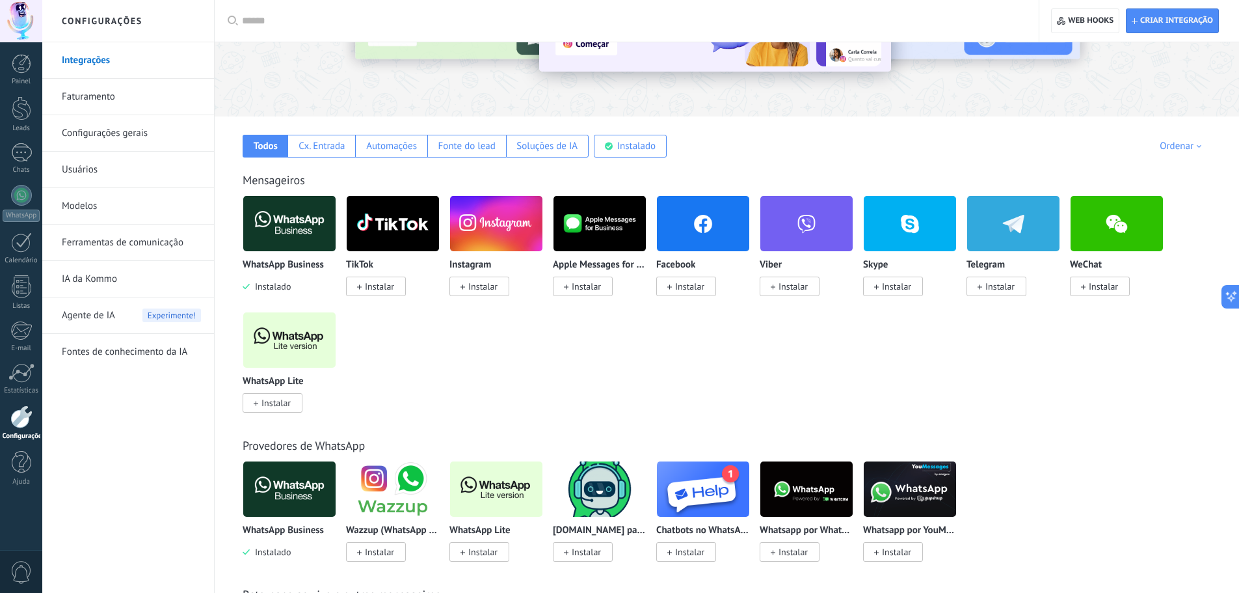
click at [296, 238] on img at bounding box center [289, 223] width 92 height 63
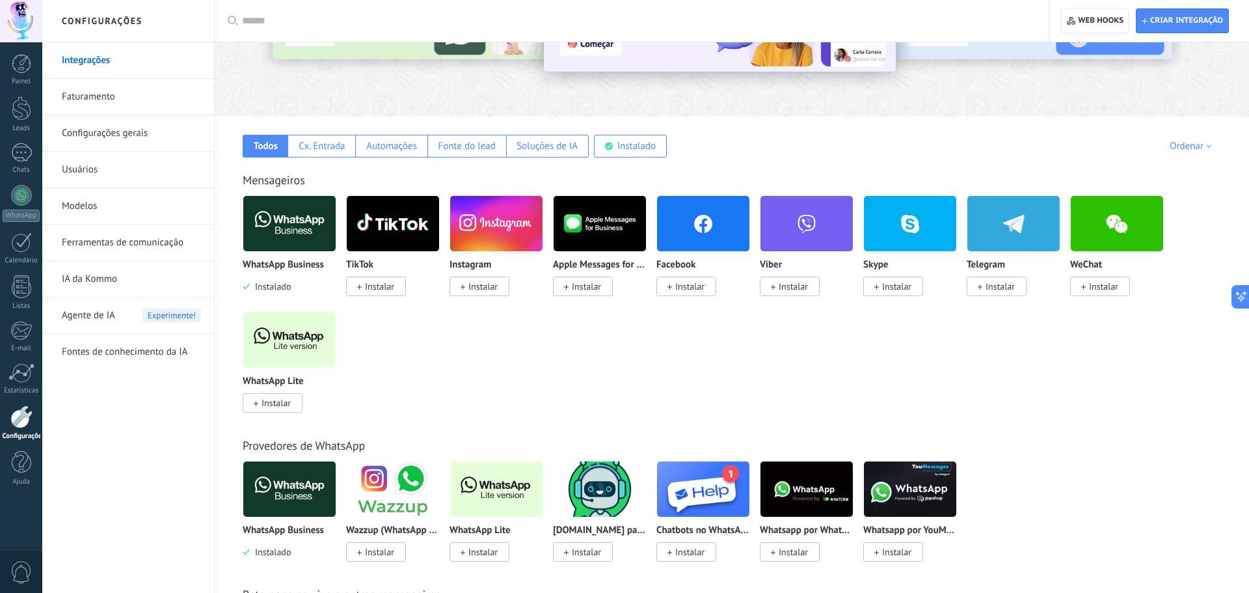
scroll to position [0, 0]
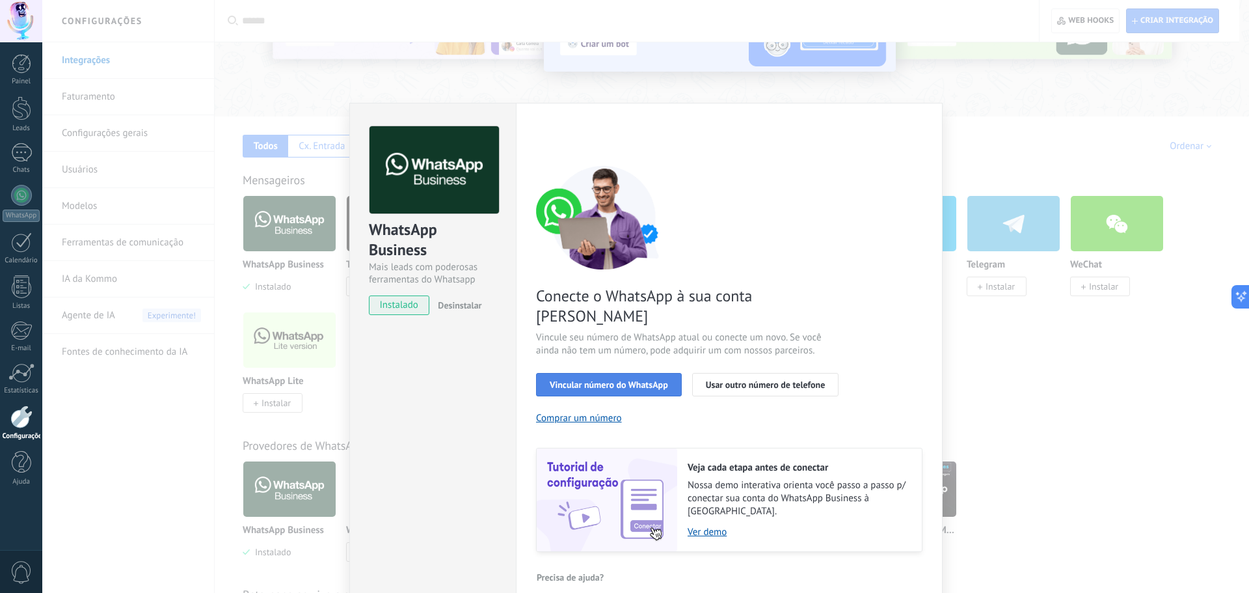
click at [659, 373] on button "Vincular número do WhatsApp" at bounding box center [609, 384] width 146 height 23
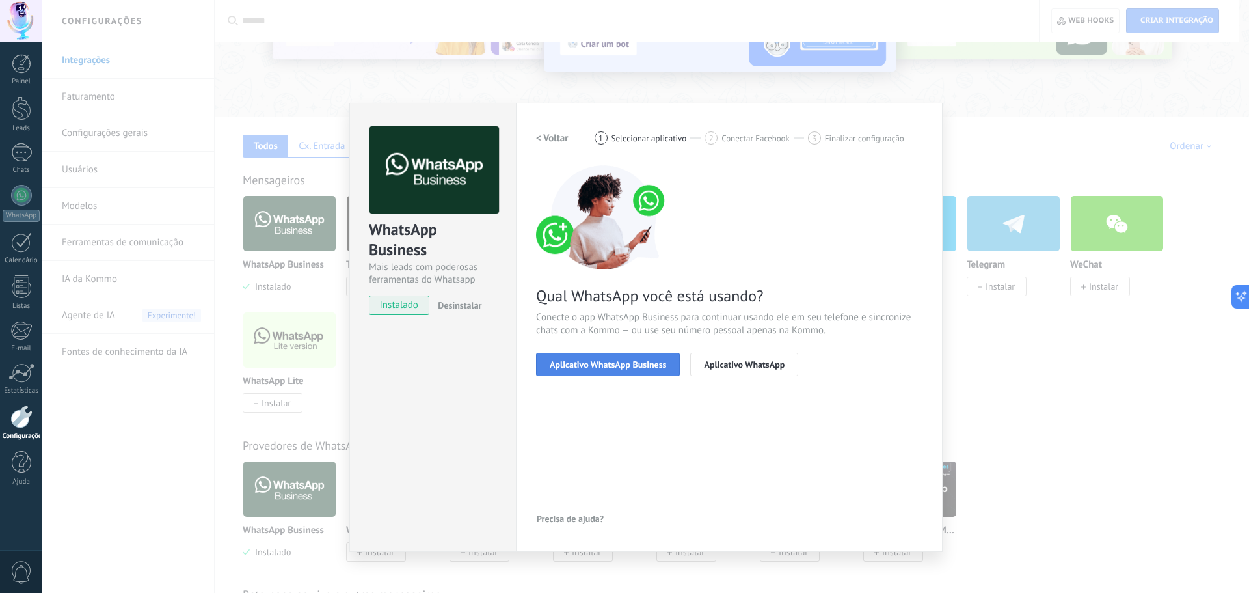
click at [625, 367] on span "Aplicativo WhatsApp Business" at bounding box center [608, 364] width 116 height 9
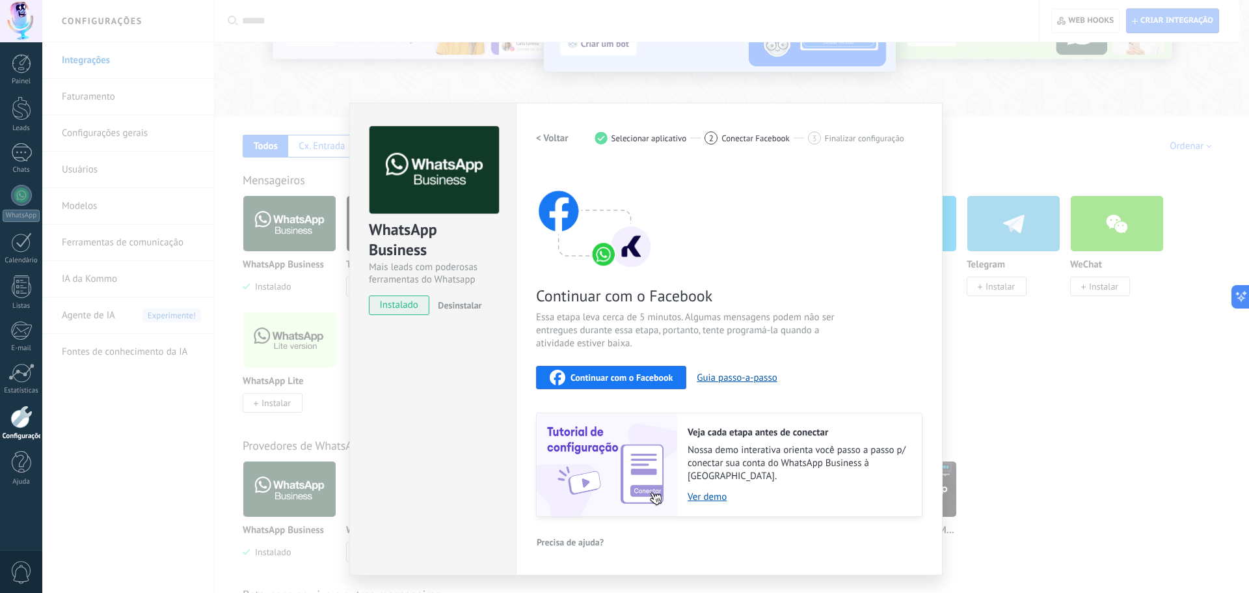
click at [619, 377] on span "Continuar com o Facebook" at bounding box center [622, 377] width 102 height 9
